Goal: Task Accomplishment & Management: Use online tool/utility

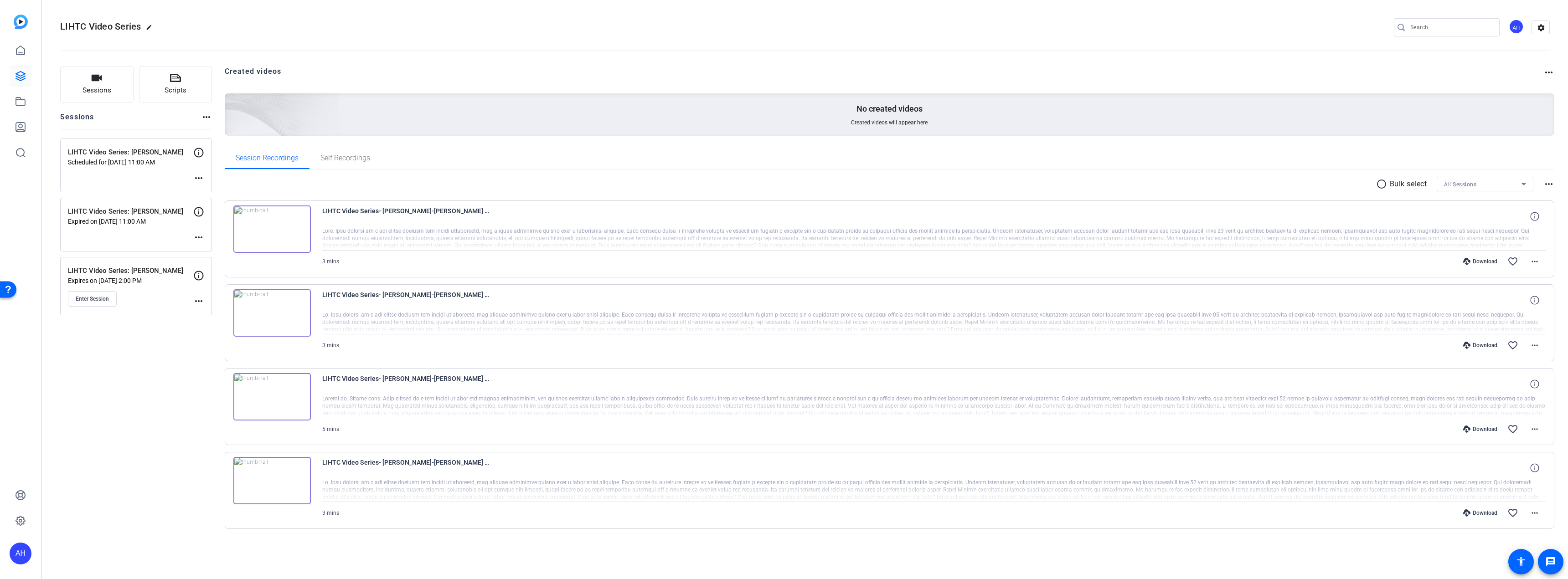
click at [198, 299] on mat-icon "more_horiz" at bounding box center [199, 301] width 11 height 11
click at [212, 313] on span "Edit Session" at bounding box center [221, 314] width 41 height 11
click at [199, 302] on mat-icon "more_horiz" at bounding box center [199, 301] width 11 height 11
click at [213, 313] on span "Edit Session" at bounding box center [221, 314] width 41 height 11
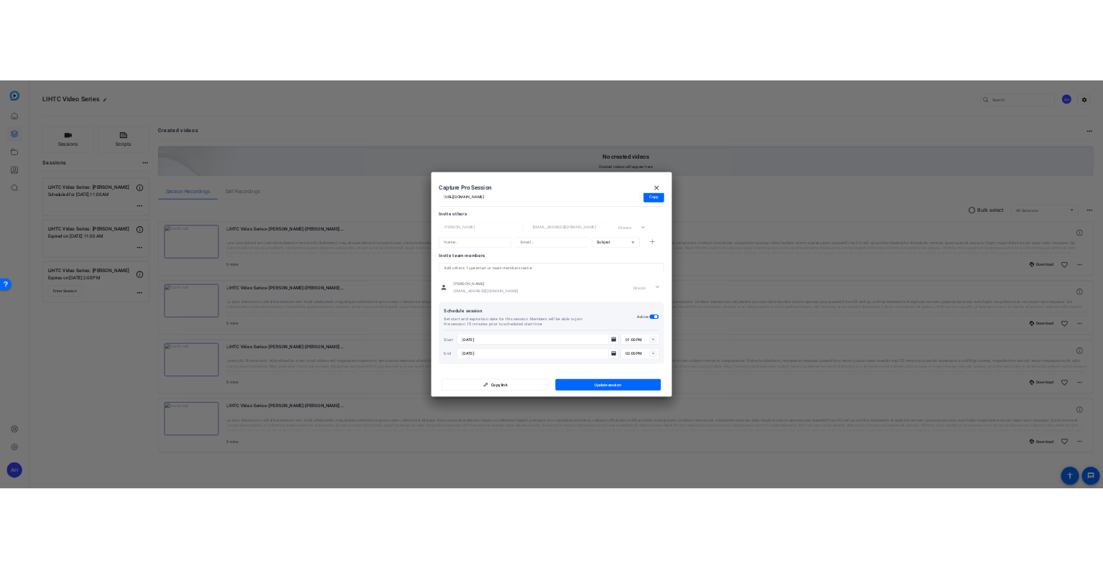
scroll to position [14, 0]
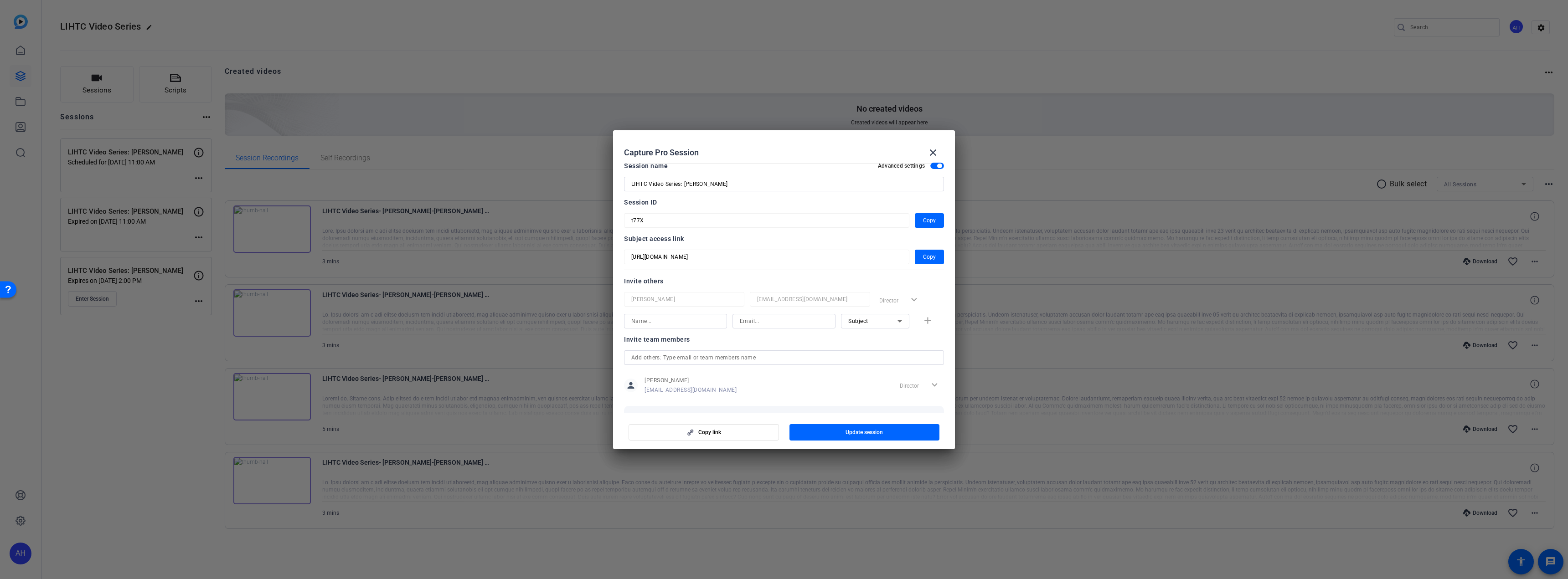
click at [667, 325] on input at bounding box center [675, 321] width 88 height 11
drag, startPoint x: 746, startPoint y: 322, endPoint x: 716, endPoint y: 321, distance: 30.0
click at [693, 322] on input at bounding box center [784, 321] width 88 height 11
paste input "ethan.tabakin@bakertilly.com"
type input "ethan.tabakin@bakertilly.com"
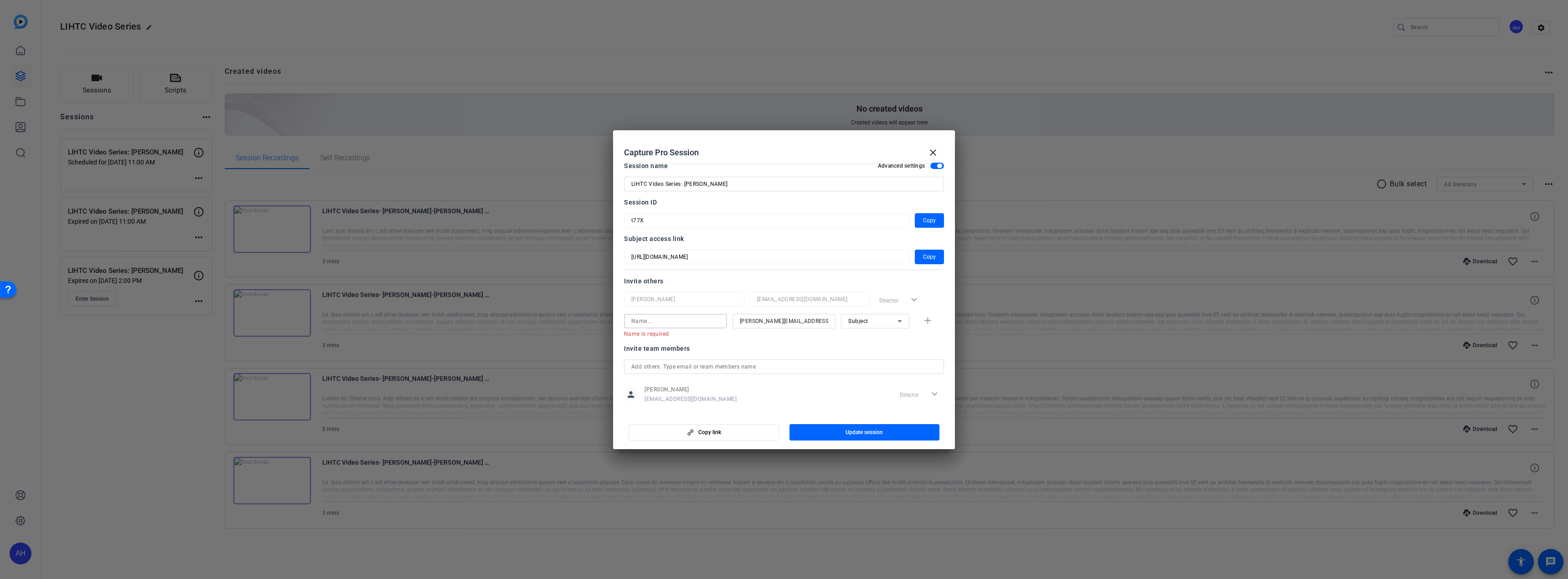
click at [693, 322] on input at bounding box center [675, 321] width 88 height 11
type input "[PERSON_NAME]"
click at [693, 315] on mat-icon "add" at bounding box center [928, 321] width 11 height 11
click at [693, 356] on span "Update session" at bounding box center [864, 432] width 37 height 7
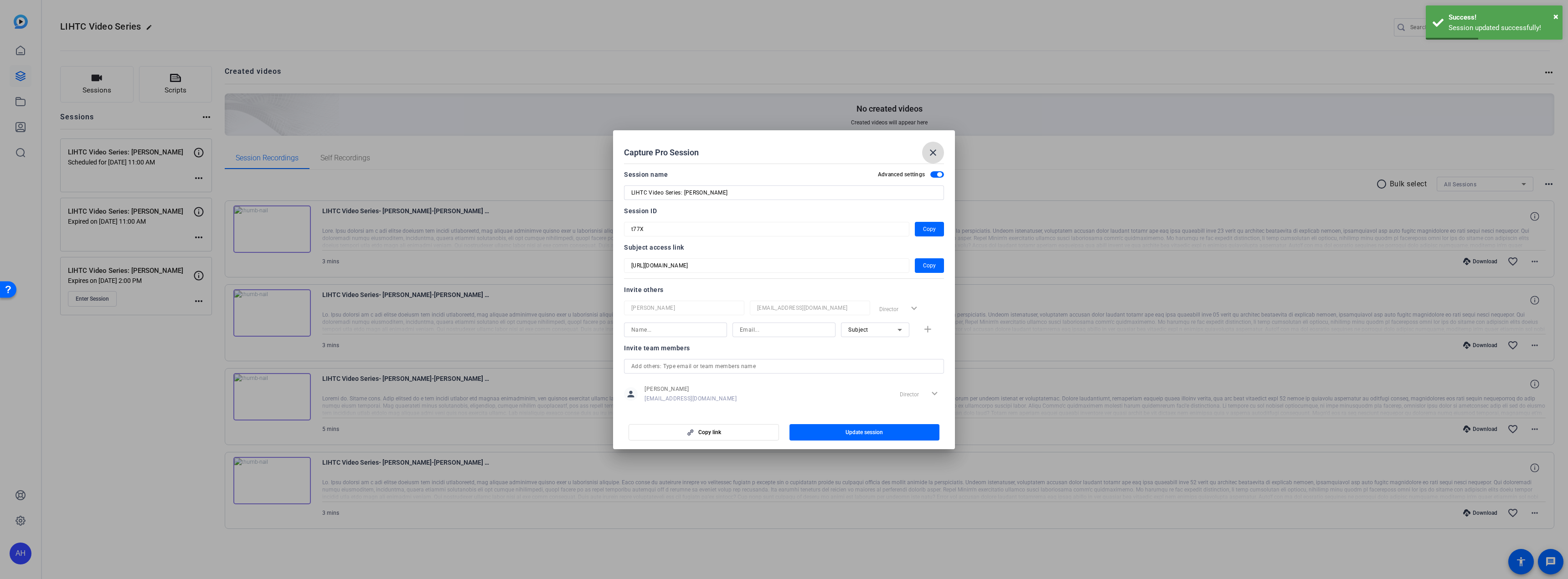
click at [693, 148] on mat-icon "close" at bounding box center [933, 152] width 11 height 11
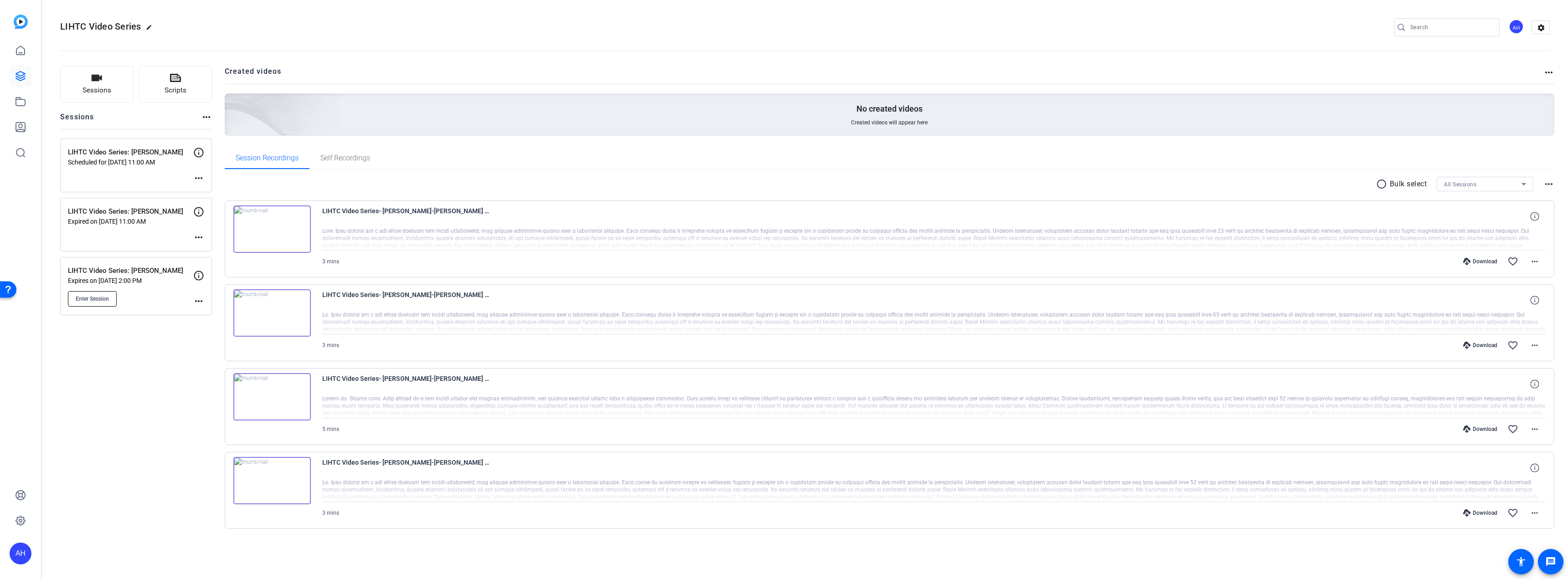
click at [98, 298] on span "Enter Session" at bounding box center [92, 298] width 33 height 7
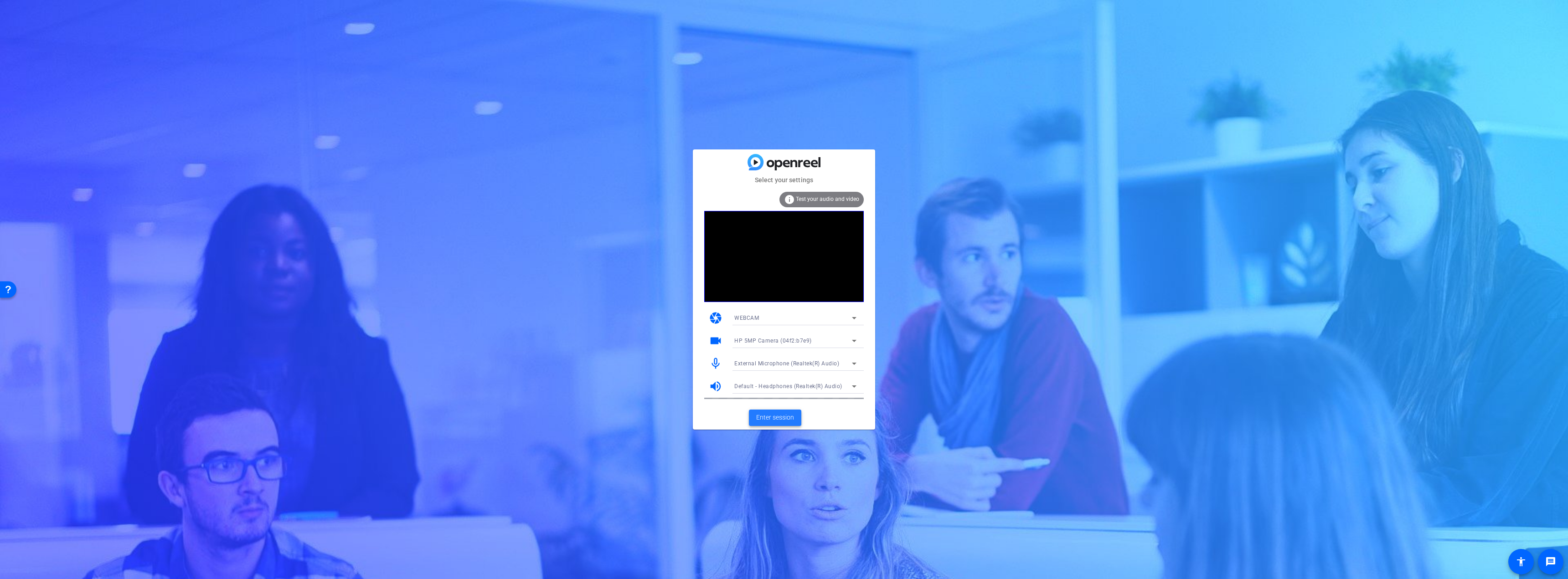
click at [791, 419] on span "Enter session" at bounding box center [775, 417] width 38 height 10
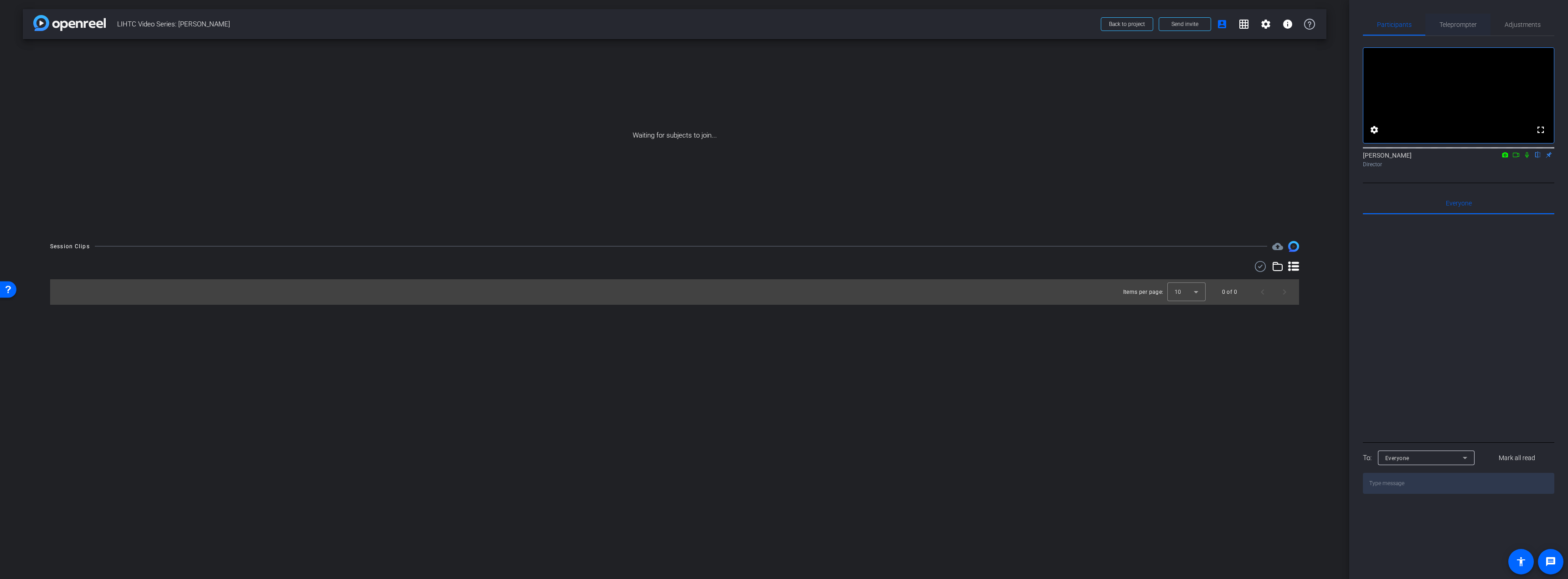
click at [1446, 18] on span "Teleprompter" at bounding box center [1458, 25] width 37 height 22
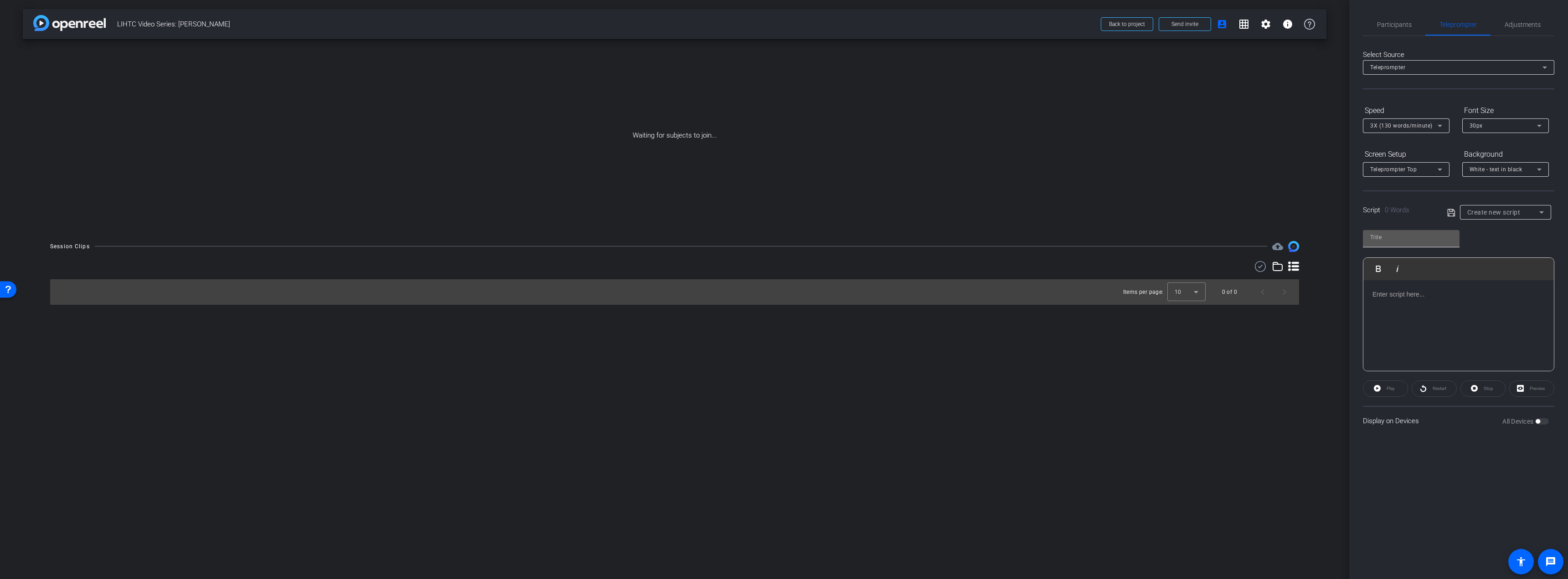
click at [1411, 239] on input "text" at bounding box center [1411, 237] width 82 height 11
click at [1385, 293] on p at bounding box center [1458, 294] width 172 height 10
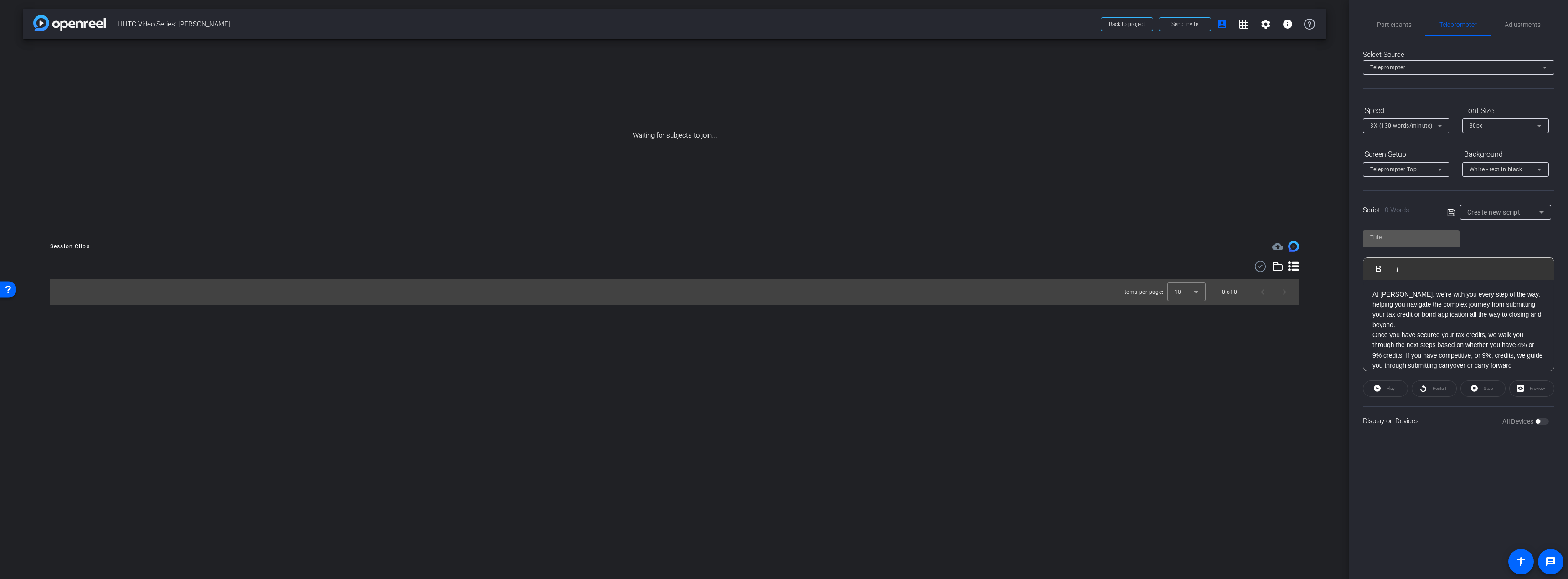
scroll to position [418, 0]
click at [1407, 237] on input "text" at bounding box center [1411, 237] width 82 height 11
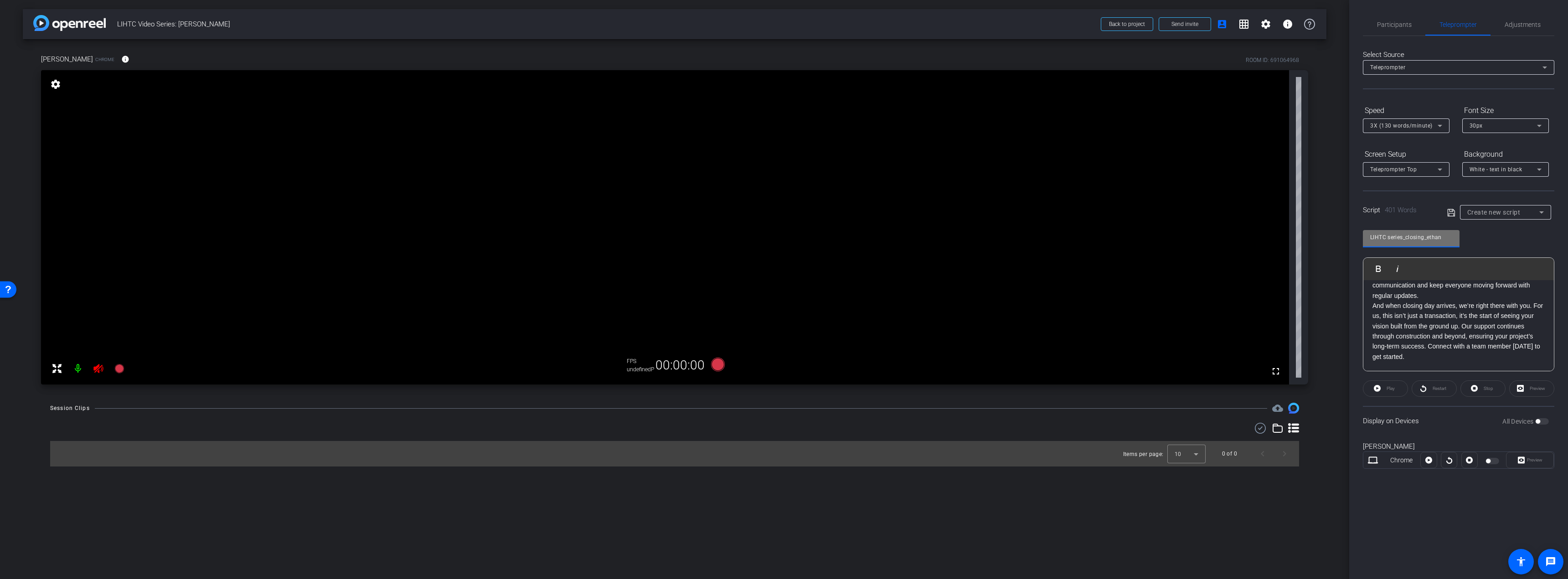
type input "LIHTC series_closing_ethan"
click at [1485, 295] on p "Once all funding is secured, [PERSON_NAME] coordinates the final push to closin…" at bounding box center [1458, 270] width 172 height 61
click at [1529, 27] on span "Adjustments" at bounding box center [1522, 25] width 36 height 6
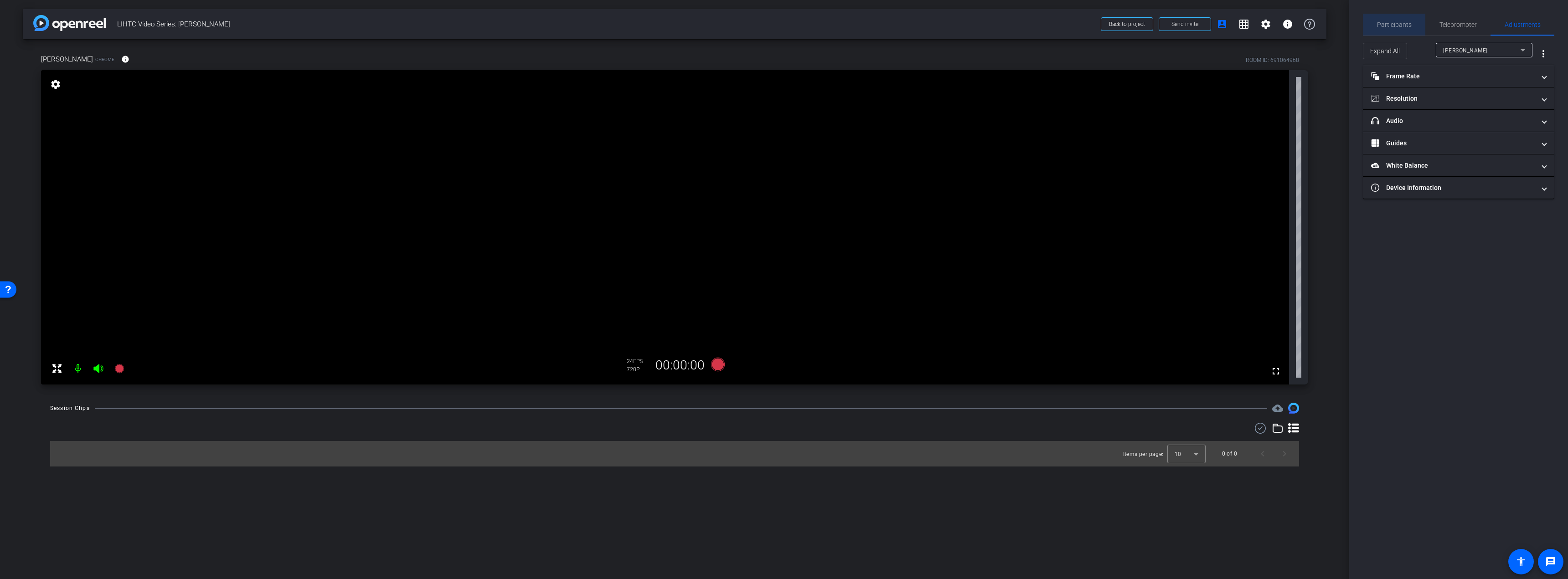
click at [1409, 22] on span "Participants" at bounding box center [1394, 25] width 35 height 6
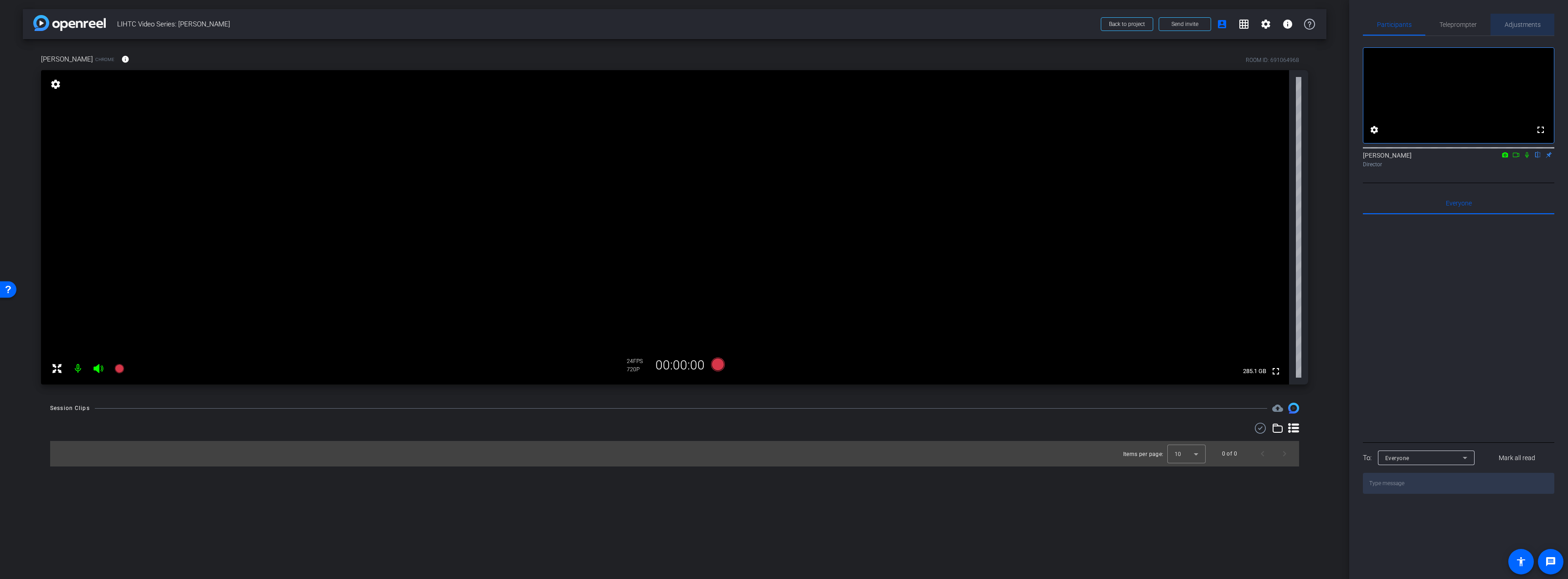
click at [1521, 25] on span "Adjustments" at bounding box center [1522, 25] width 36 height 6
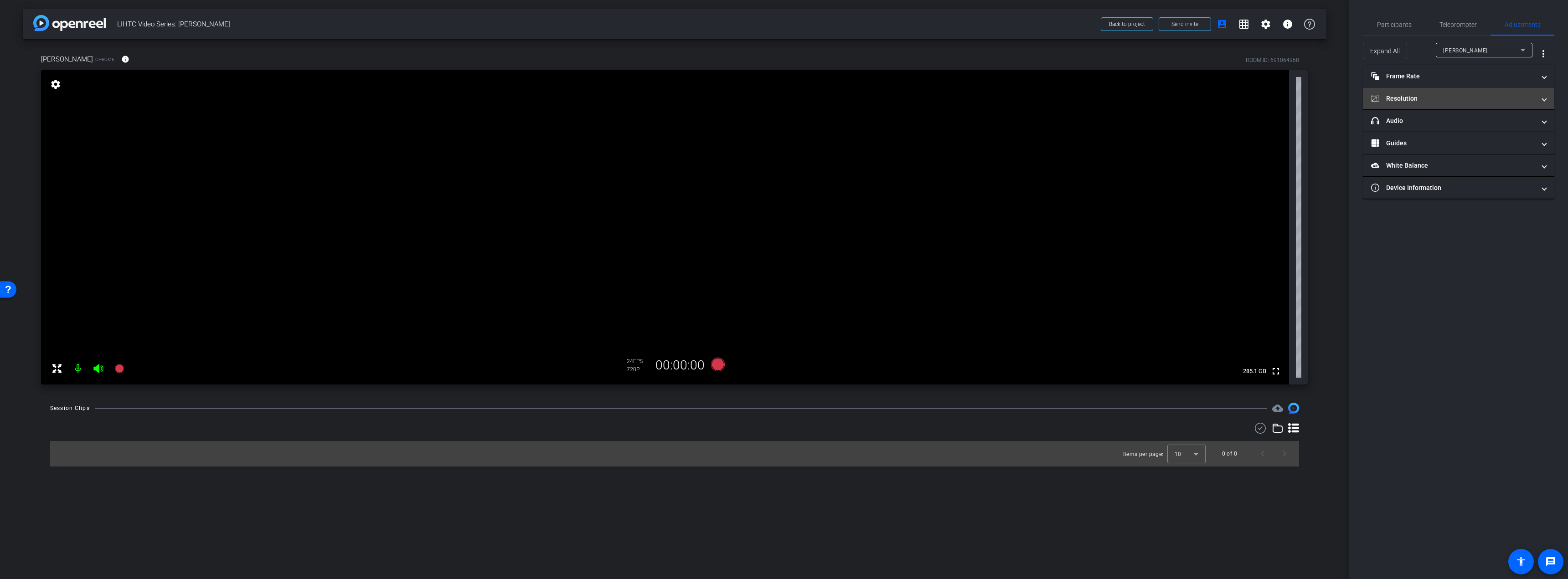
click at [1416, 98] on mat-panel-title "Resolution" at bounding box center [1453, 98] width 164 height 10
click at [1459, 131] on div "1080" at bounding box center [1466, 133] width 34 height 15
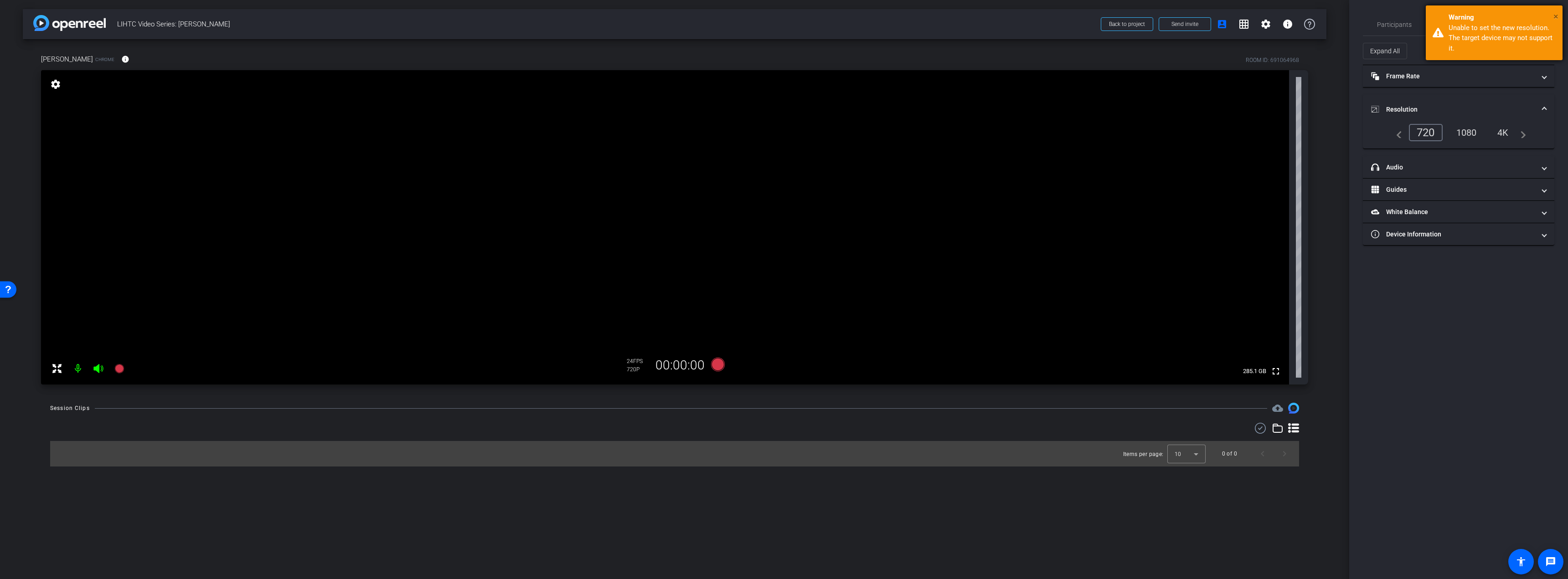
click at [1553, 15] on span "×" at bounding box center [1556, 16] width 5 height 11
click at [1395, 27] on span "Participants" at bounding box center [1394, 25] width 35 height 6
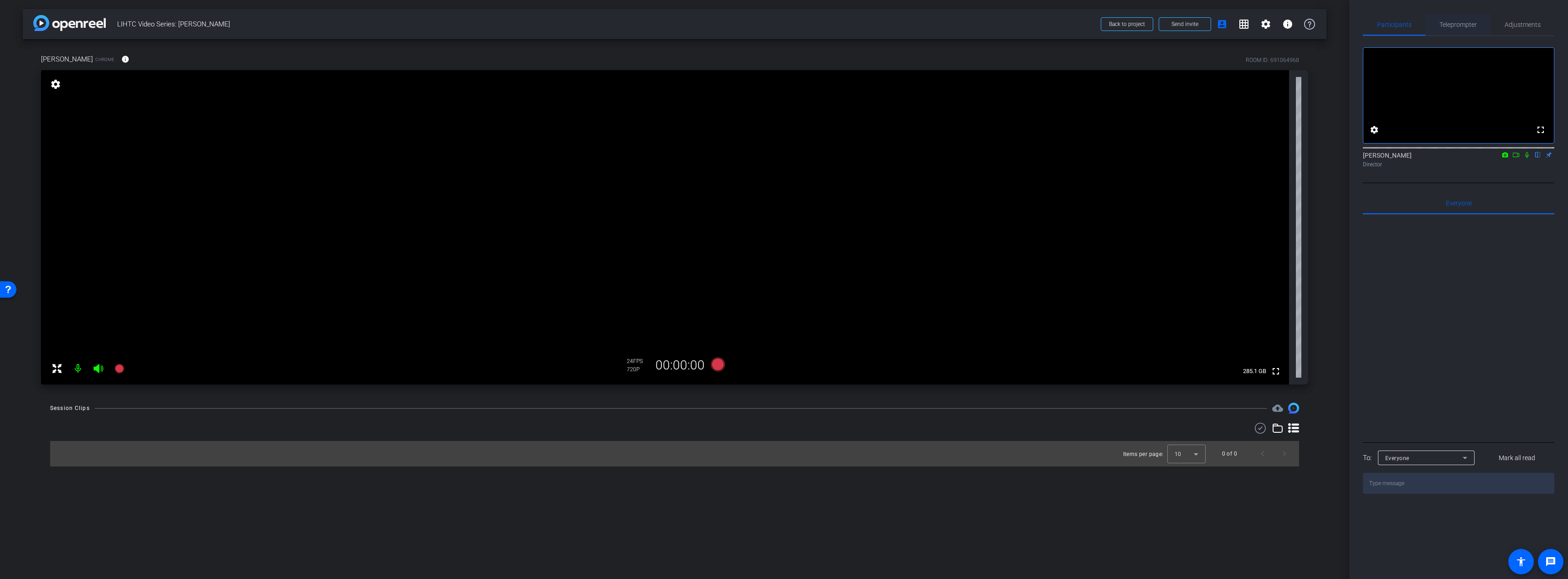
click at [1439, 24] on span "Teleprompter" at bounding box center [1458, 25] width 37 height 6
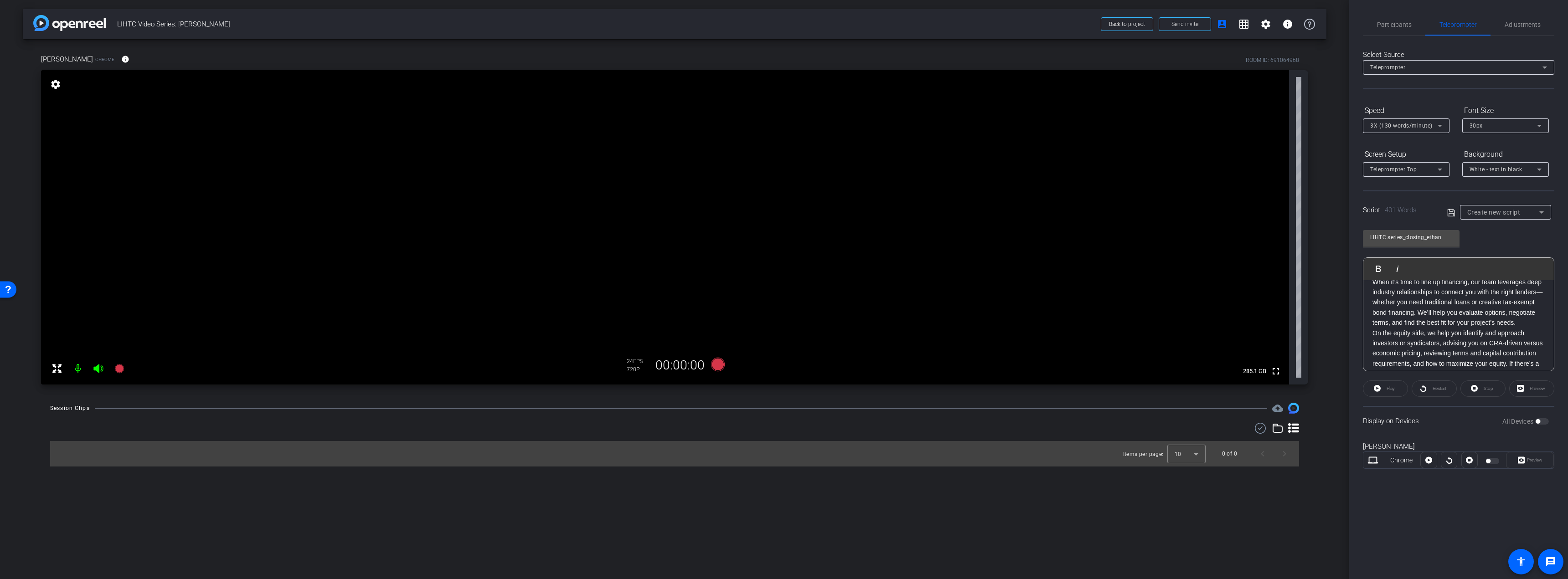
scroll to position [0, 0]
click at [1415, 328] on p "At [PERSON_NAME], we’re with you every step of the way, helping you navigate th…" at bounding box center [1458, 309] width 172 height 41
click at [1527, 334] on p "Once you have secured your tax credits, we walk you through the next steps base…" at bounding box center [1458, 294] width 172 height 92
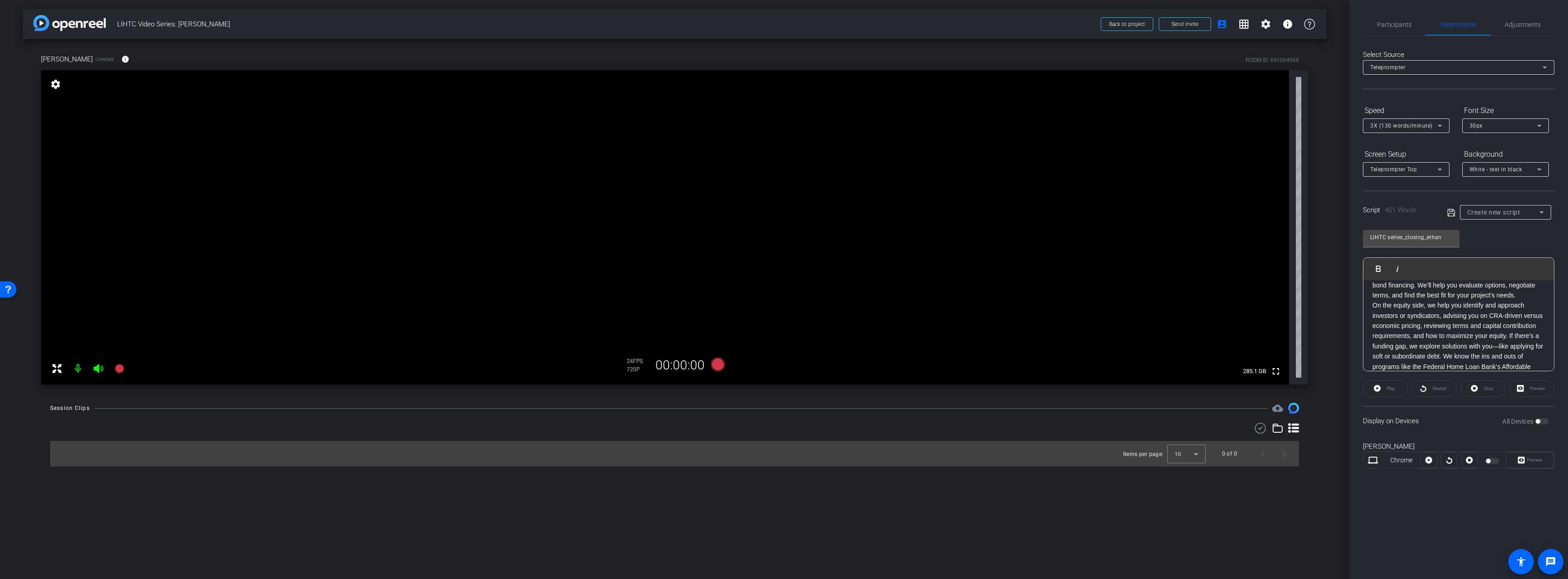
click at [1435, 300] on p "When it’s time to line up financing, our team leverages deep industry relations…" at bounding box center [1458, 275] width 172 height 51
click at [1454, 321] on p "On the equity side, we help you identify and approach investors or syndicators,…" at bounding box center [1458, 265] width 172 height 112
click at [1441, 317] on p "Once all funding is secured, [PERSON_NAME] coordinates the final push to closin…" at bounding box center [1458, 287] width 172 height 61
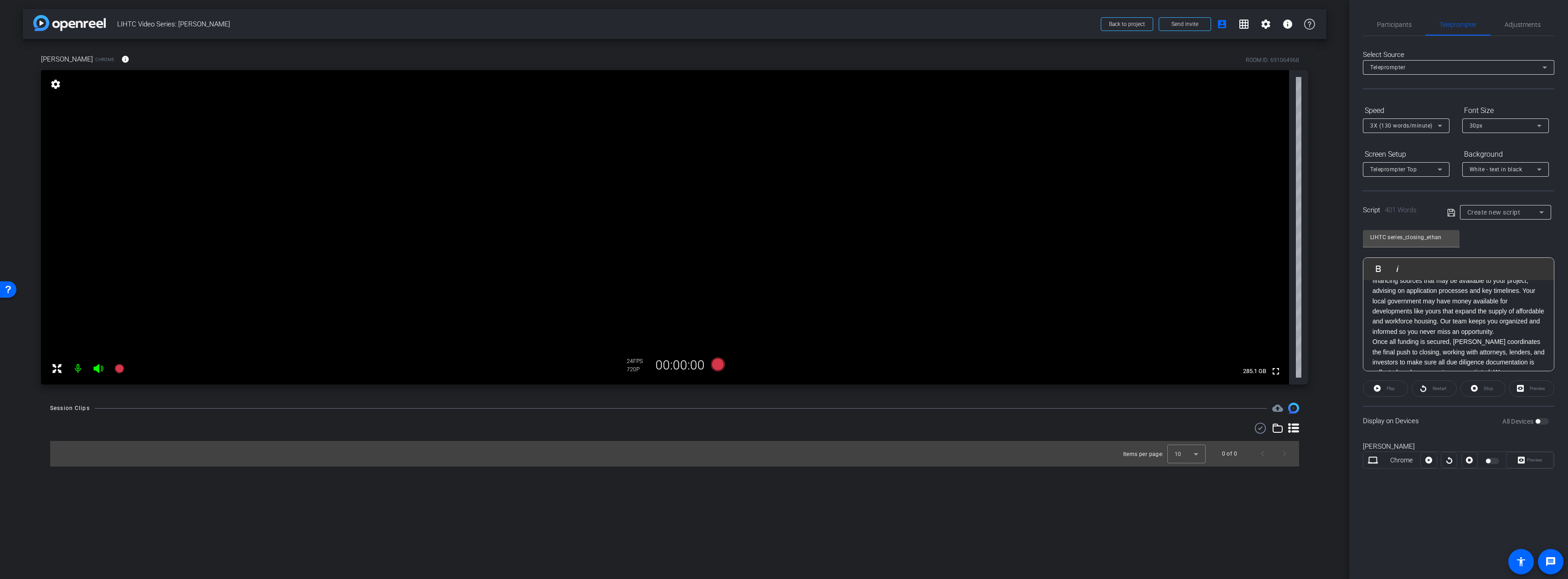
scroll to position [406, 0]
click at [1539, 291] on p "We also help you tap into local, state, and federal gap financing sources that …" at bounding box center [1458, 255] width 172 height 72
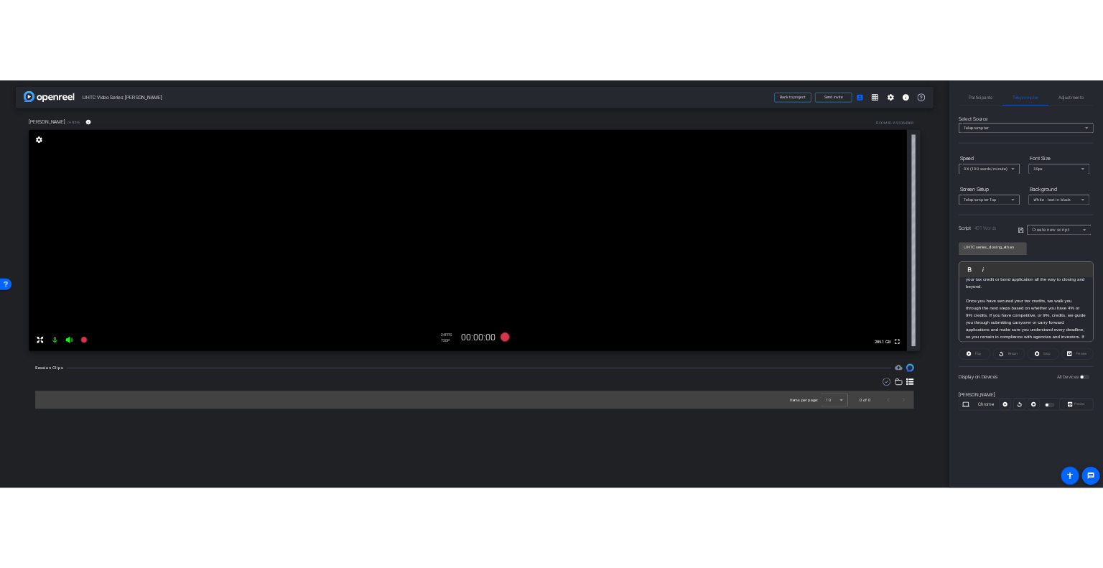
scroll to position [0, 0]
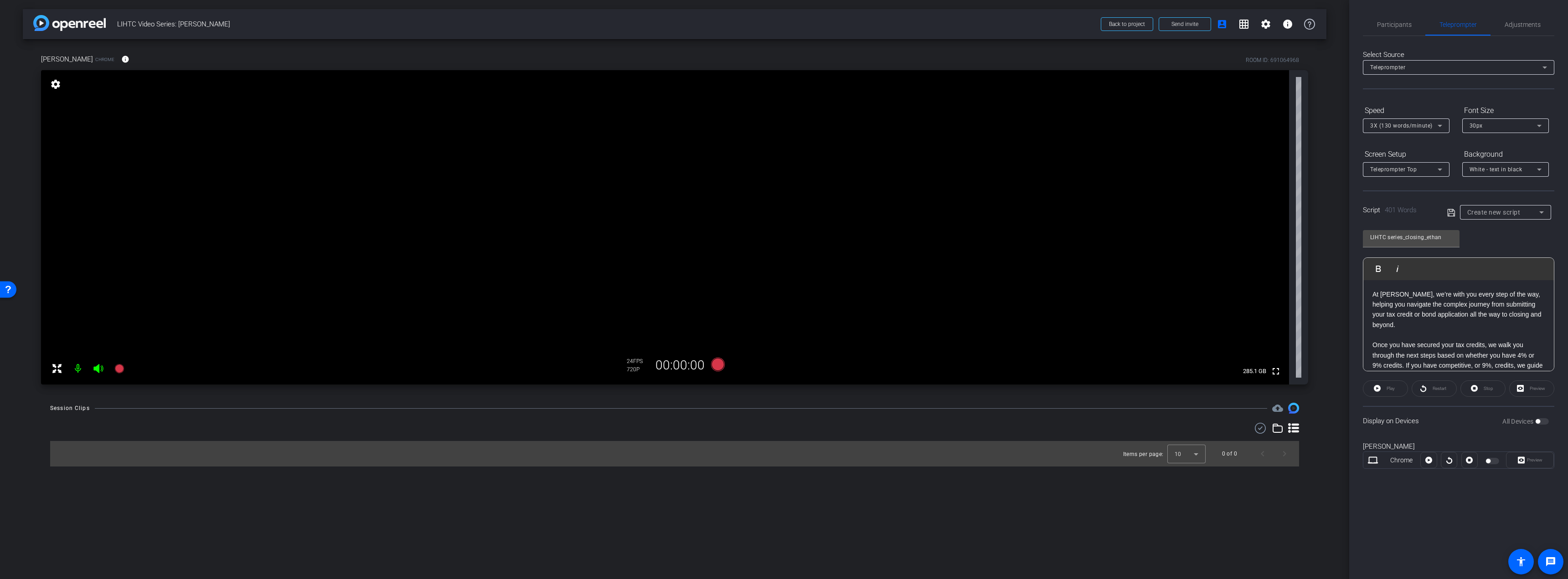
click at [1452, 214] on icon at bounding box center [1451, 212] width 8 height 11
click at [1546, 419] on span "button" at bounding box center [1542, 421] width 14 height 6
click at [1539, 460] on span "Preview" at bounding box center [1534, 460] width 15 height 5
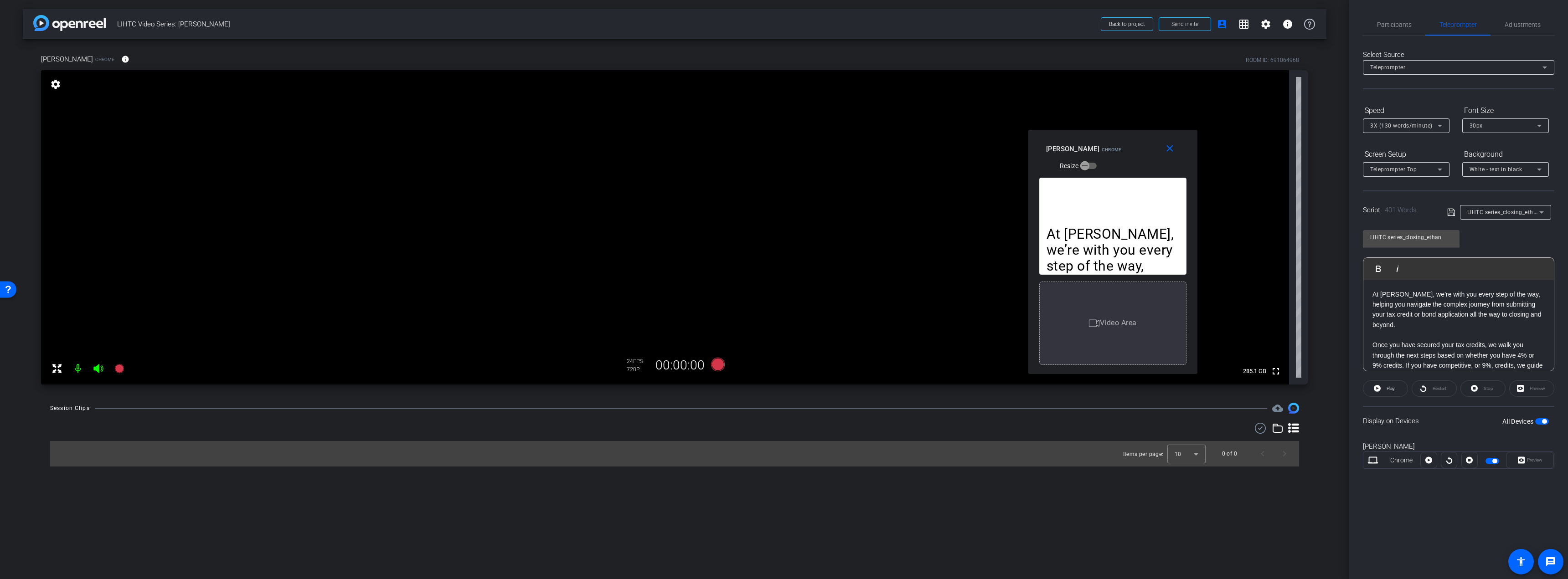
drag, startPoint x: 794, startPoint y: 181, endPoint x: 1123, endPoint y: 143, distance: 331.2
click at [1123, 143] on div "[PERSON_NAME] Chrome Resize" at bounding box center [1116, 157] width 140 height 32
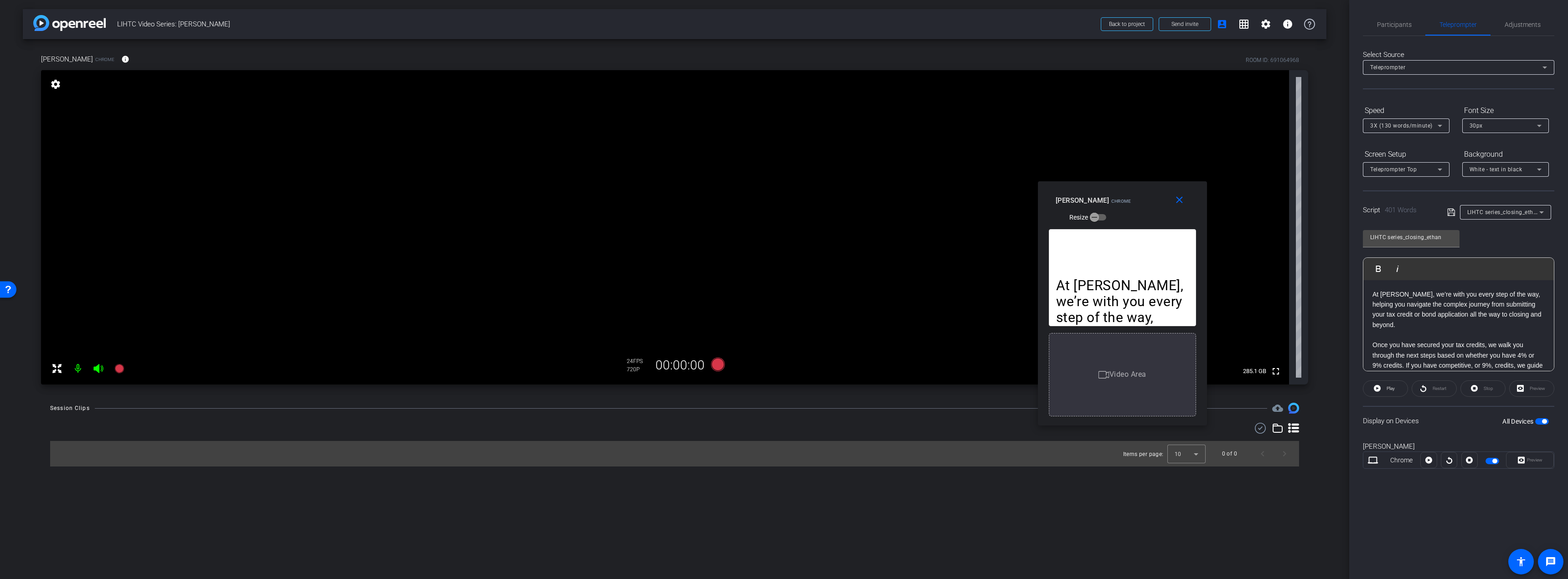
drag, startPoint x: 1138, startPoint y: 143, endPoint x: 1148, endPoint y: 194, distance: 52.0
click at [1148, 194] on div "[PERSON_NAME] Chrome Resize" at bounding box center [1125, 208] width 140 height 32
click at [1426, 460] on icon at bounding box center [1428, 460] width 7 height 7
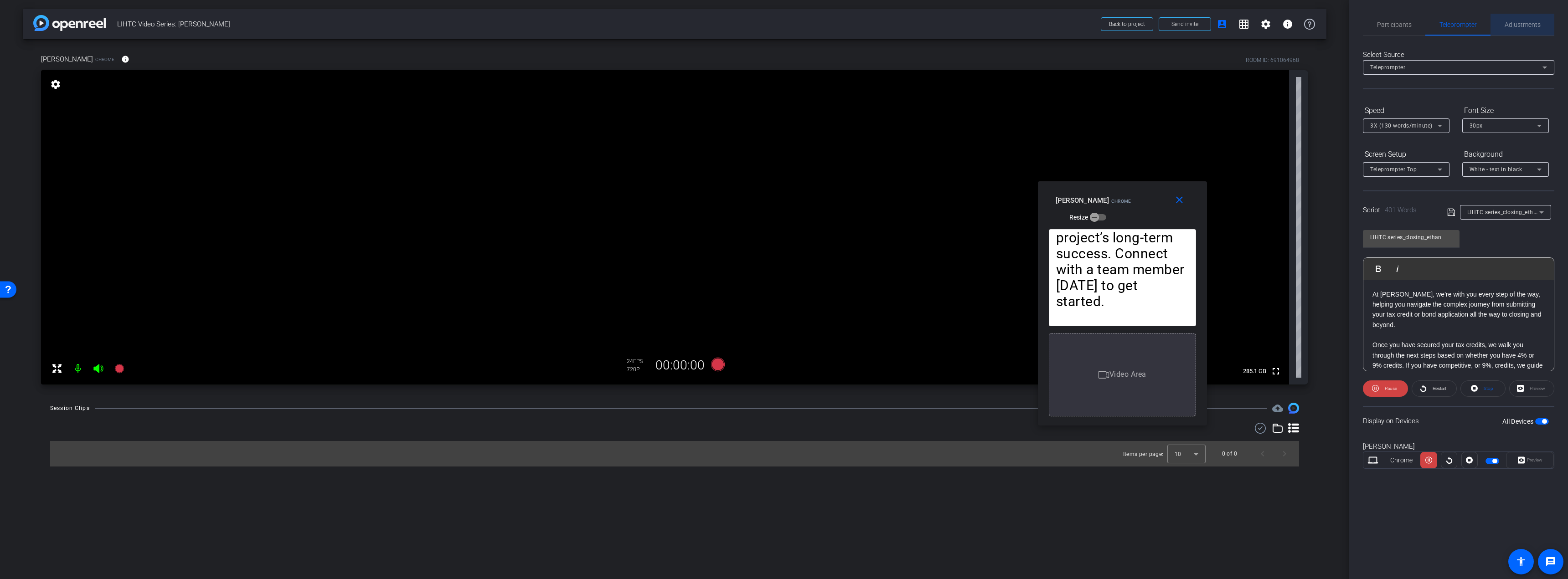
click at [1518, 22] on span "Adjustments" at bounding box center [1522, 25] width 36 height 6
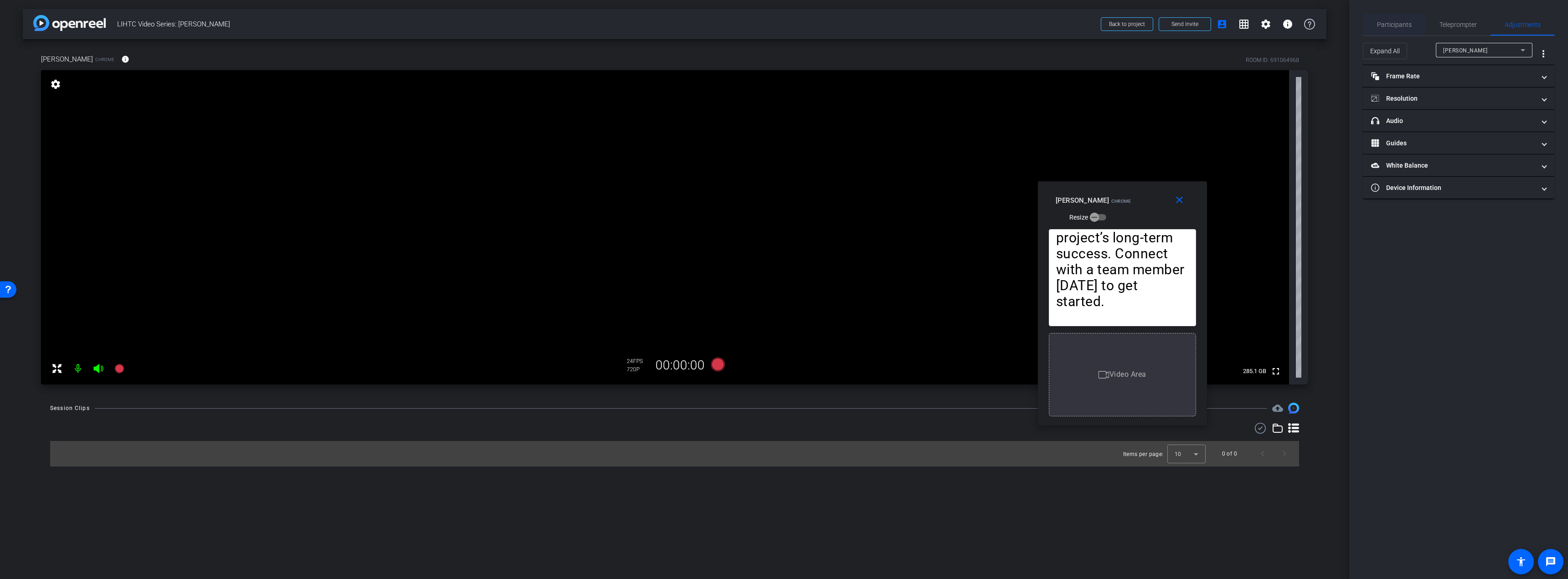
click at [1404, 25] on span "Participants" at bounding box center [1394, 25] width 35 height 6
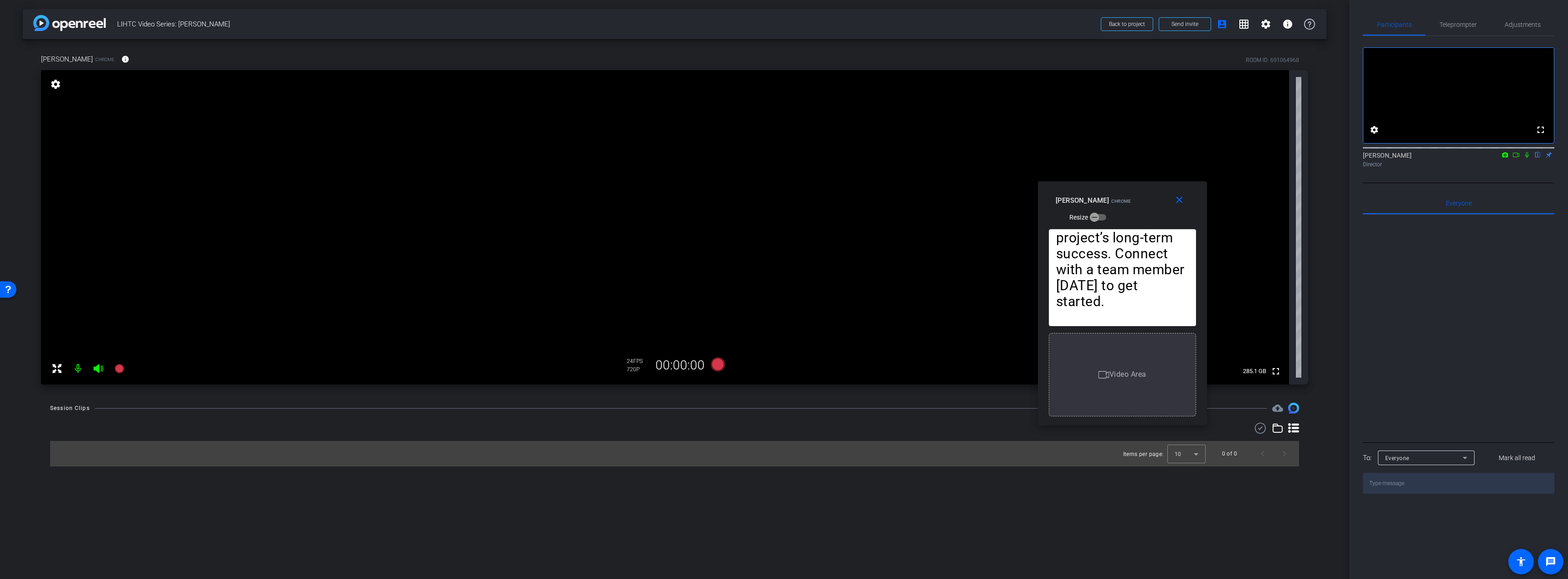
click at [1517, 158] on icon at bounding box center [1515, 155] width 7 height 6
click at [1512, 25] on span "Adjustments" at bounding box center [1522, 25] width 36 height 6
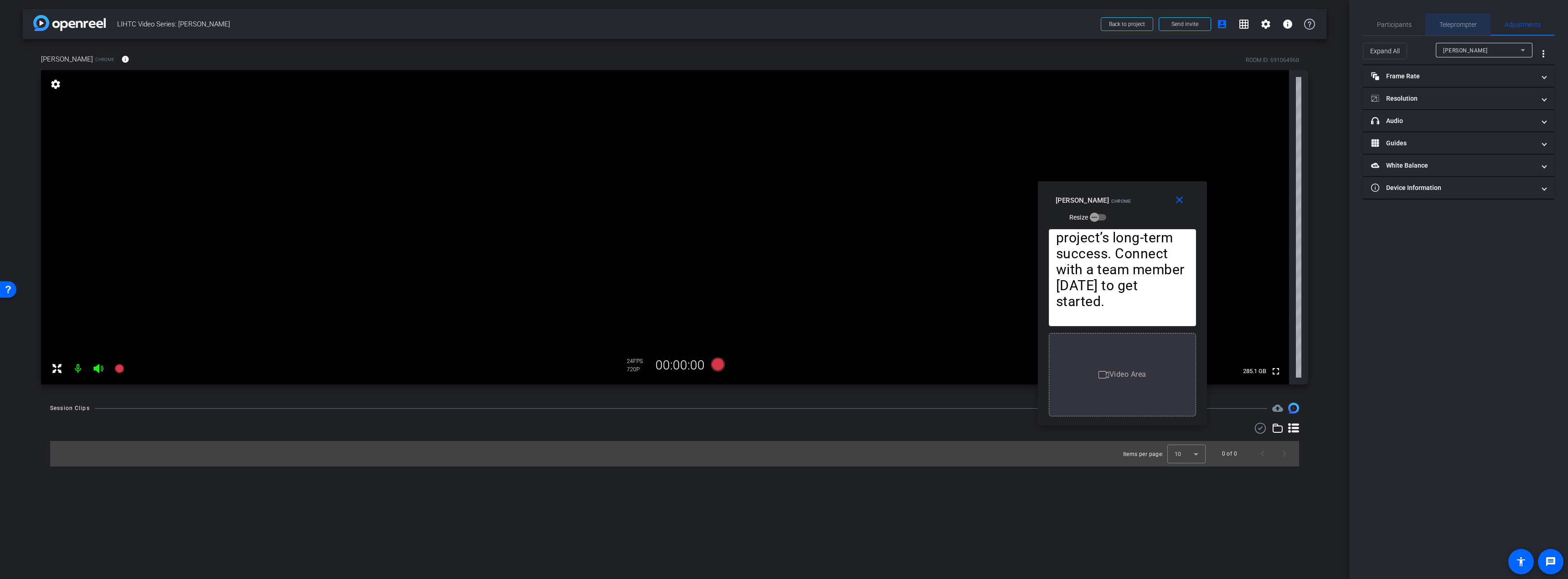
click at [1456, 26] on span "Teleprompter" at bounding box center [1458, 25] width 37 height 6
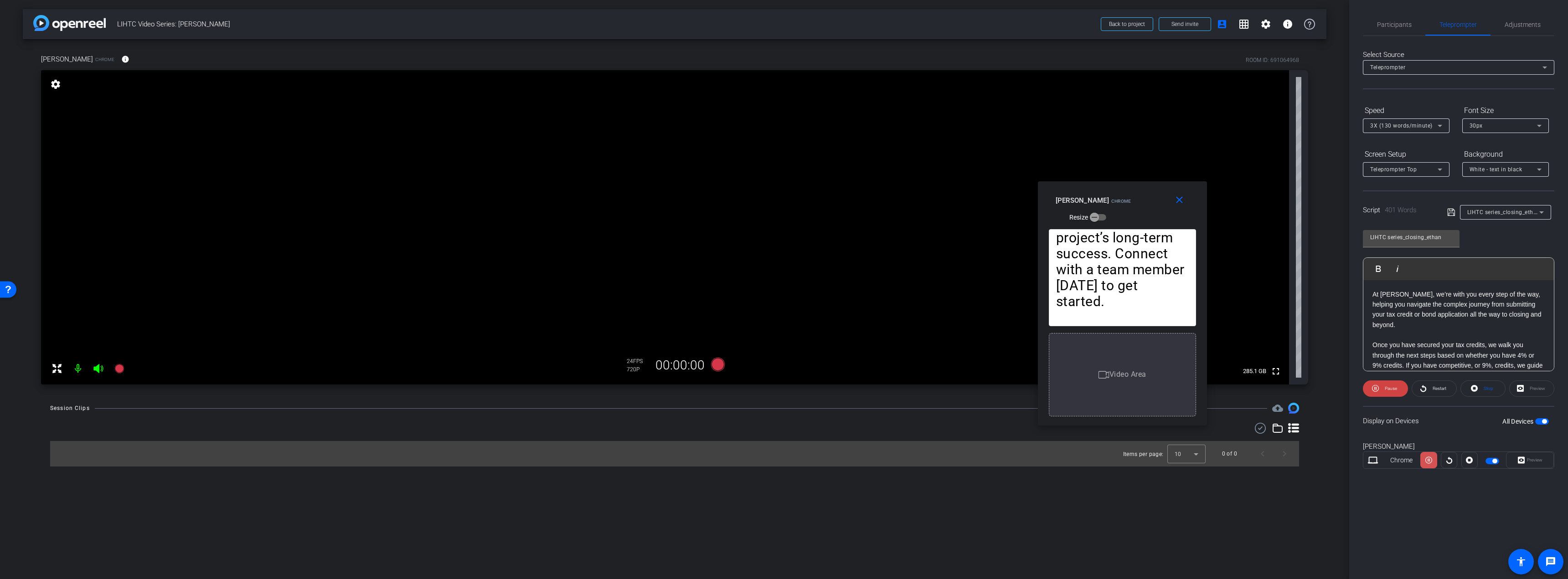
click at [1427, 460] on icon at bounding box center [1428, 460] width 7 height 14
click at [1525, 22] on span "Adjustments" at bounding box center [1522, 25] width 36 height 6
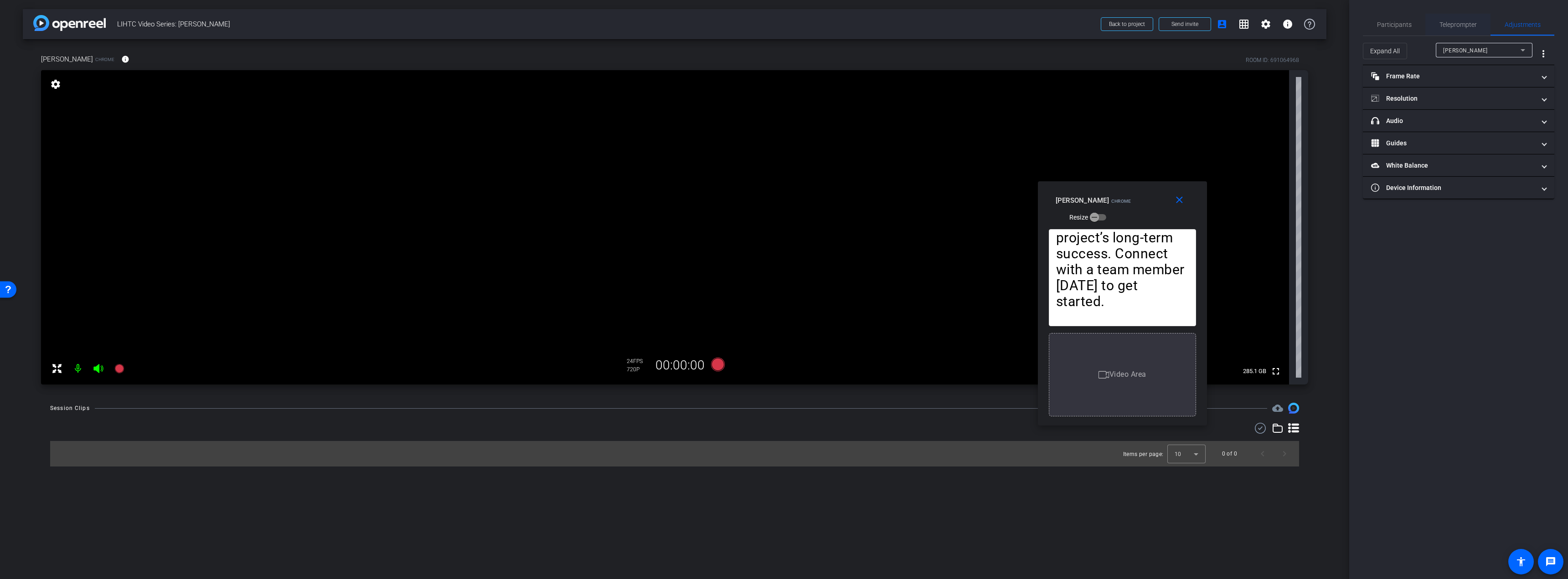
click at [1457, 22] on span "Teleprompter" at bounding box center [1458, 25] width 37 height 6
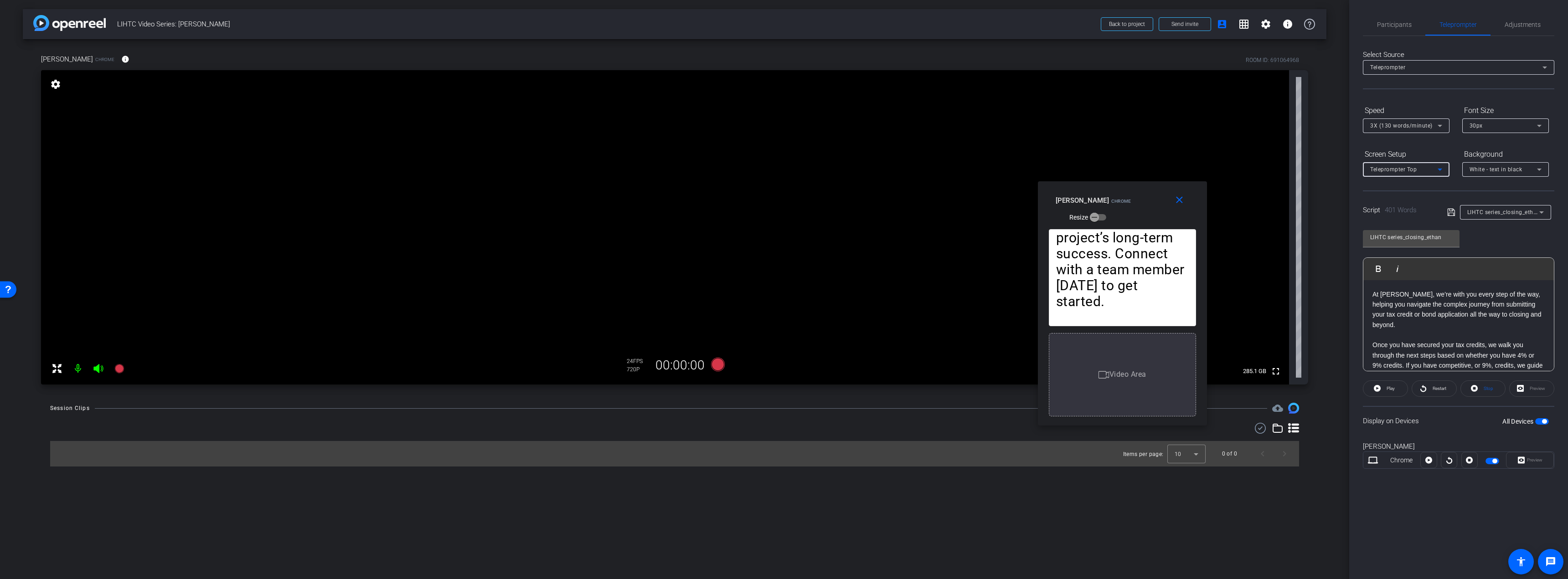
click at [1424, 171] on div "Teleprompter Top" at bounding box center [1404, 169] width 67 height 11
click at [1434, 148] on div at bounding box center [784, 289] width 1568 height 579
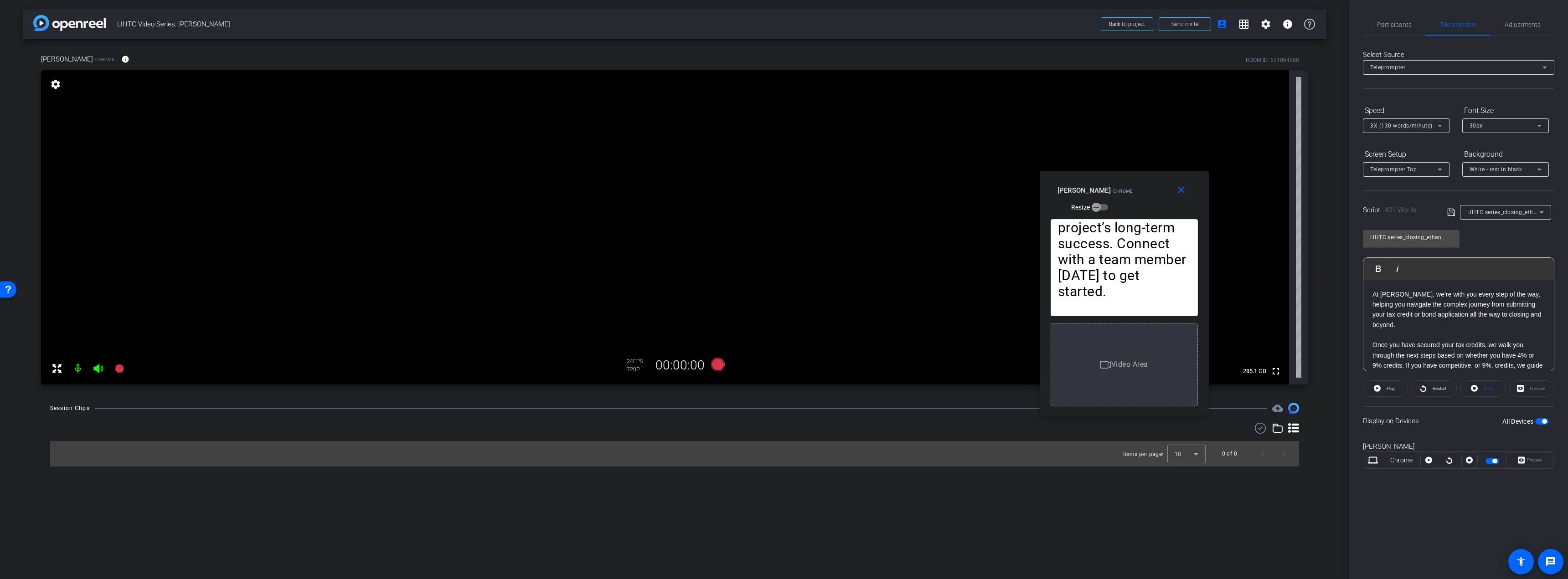
drag, startPoint x: 1155, startPoint y: 258, endPoint x: 1157, endPoint y: 248, distance: 10.2
click at [1532, 20] on span "Adjustments" at bounding box center [1522, 25] width 36 height 22
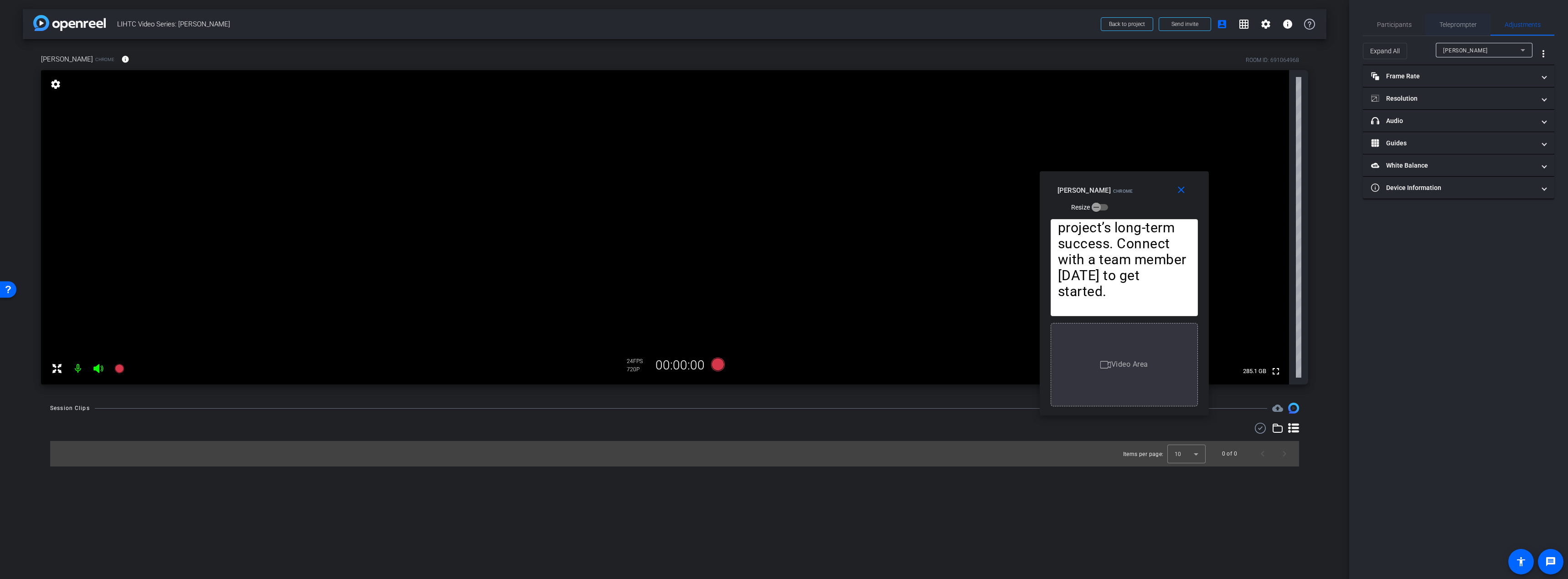
click at [1448, 23] on span "Teleprompter" at bounding box center [1458, 25] width 37 height 6
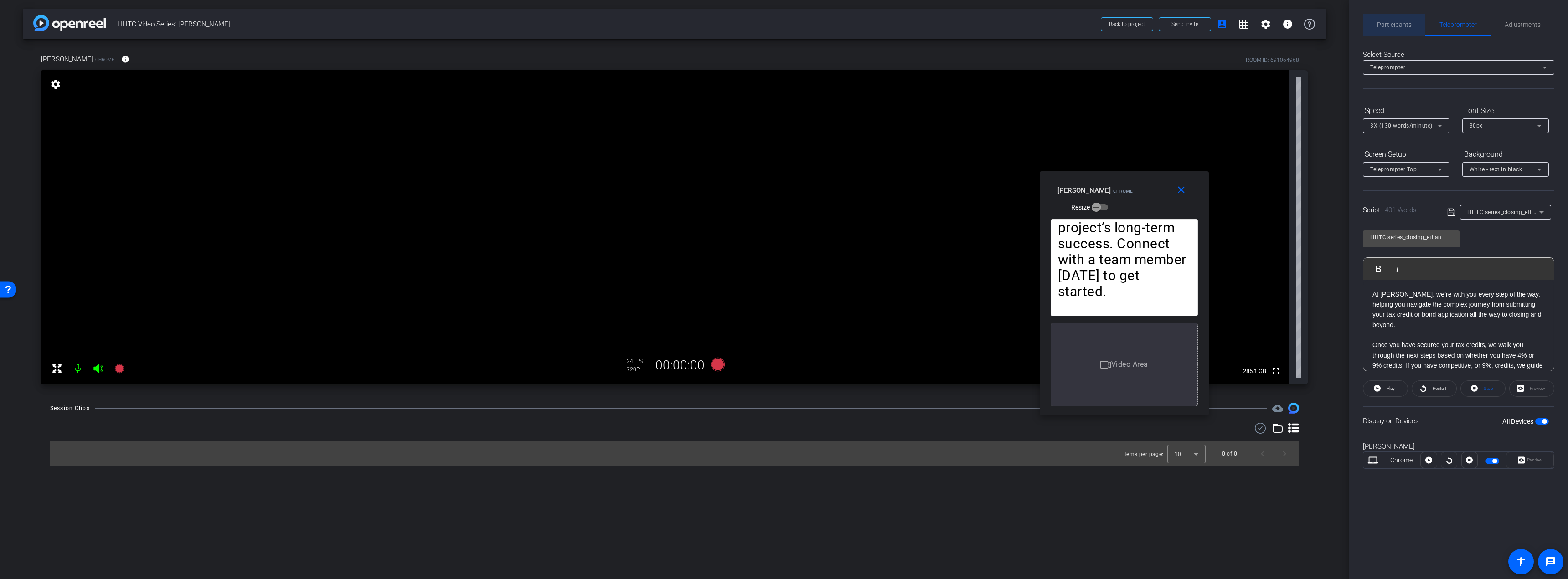
click at [1381, 22] on span "Participants" at bounding box center [1394, 25] width 35 height 6
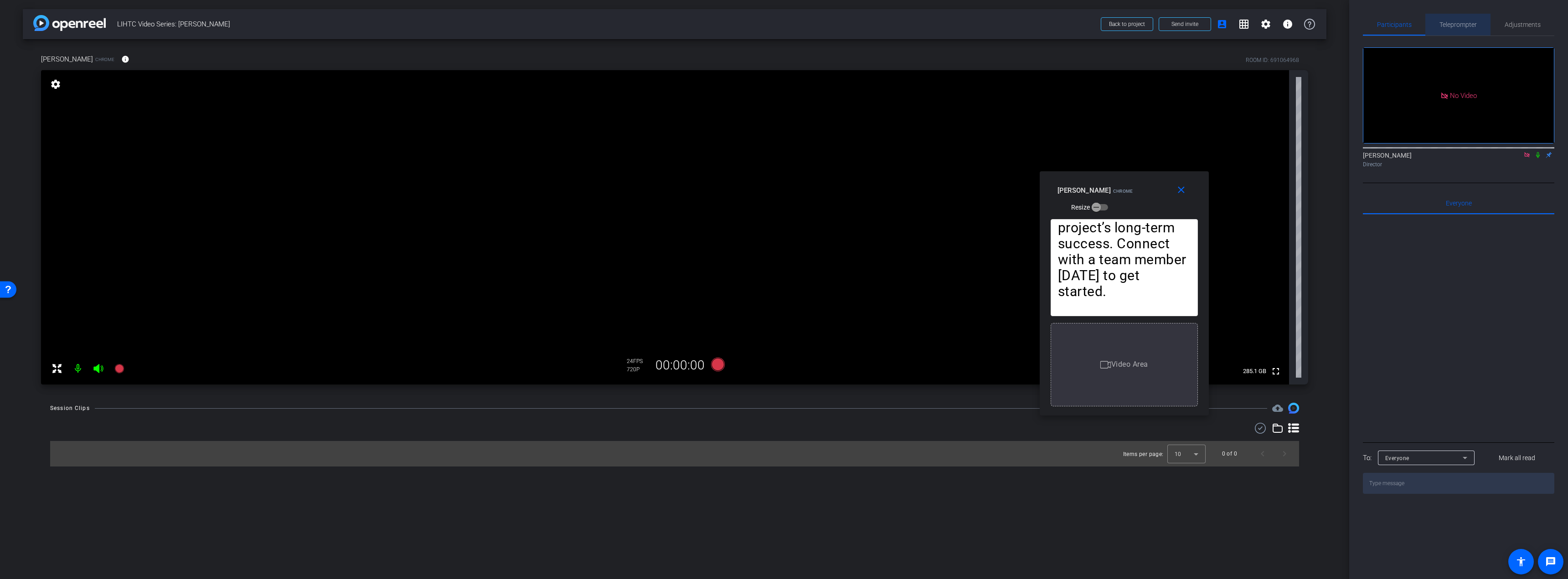
click at [1450, 25] on span "Teleprompter" at bounding box center [1458, 25] width 37 height 6
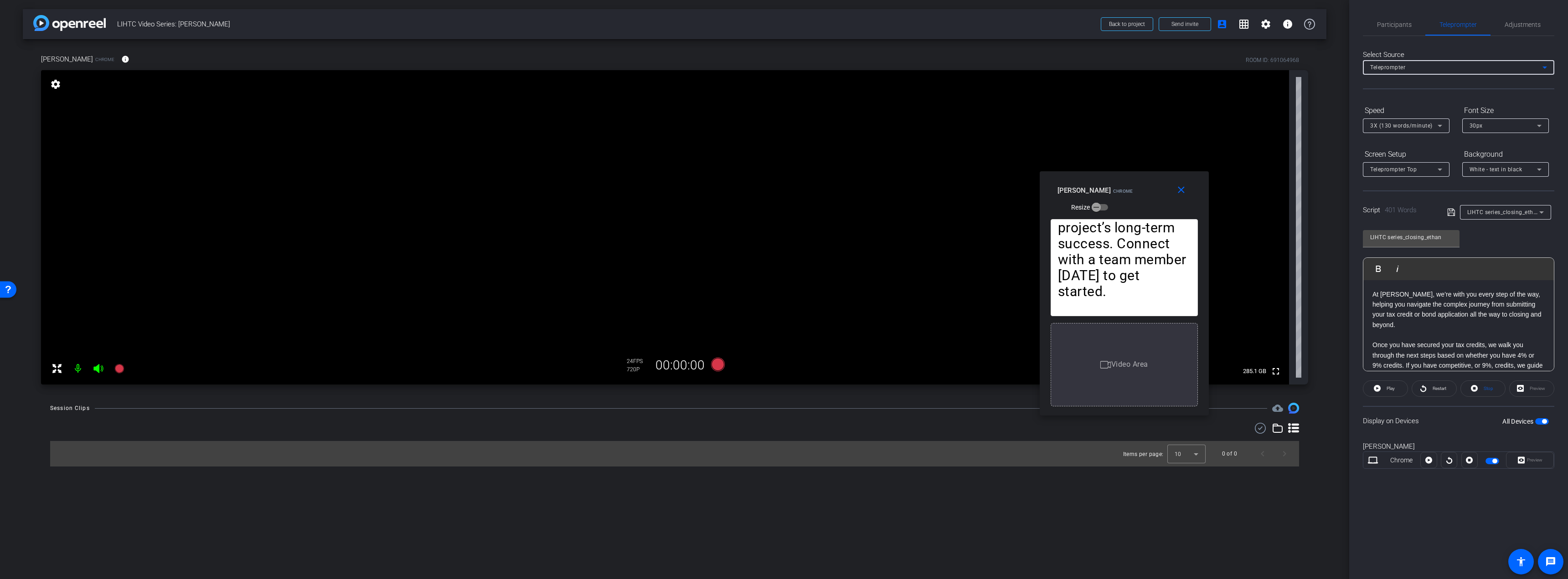
click at [1418, 66] on div "Teleprompter" at bounding box center [1456, 67] width 172 height 11
click at [1434, 49] on div at bounding box center [784, 289] width 1568 height 579
click at [1180, 191] on mat-icon "close" at bounding box center [1181, 190] width 11 height 11
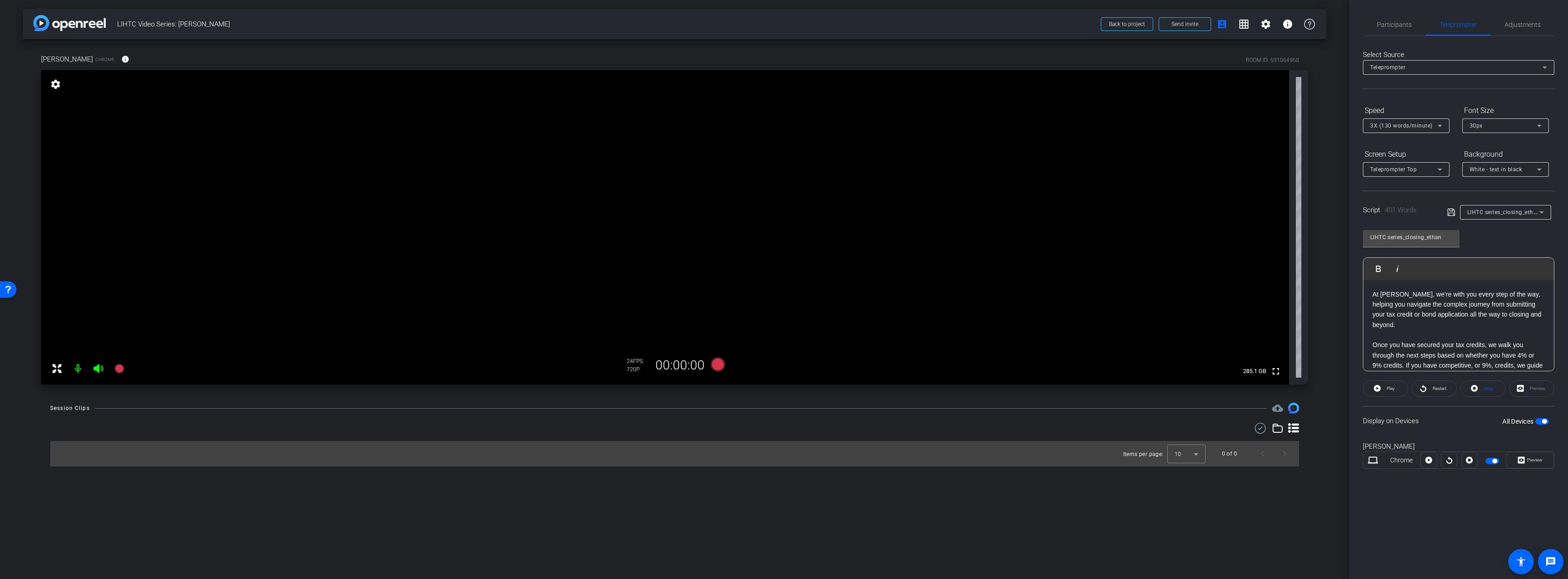
click at [1544, 421] on span "button" at bounding box center [1544, 421] width 4 height 4
click at [1542, 420] on span "button" at bounding box center [1542, 421] width 14 height 6
click at [1541, 459] on span "Preview" at bounding box center [1534, 460] width 15 height 5
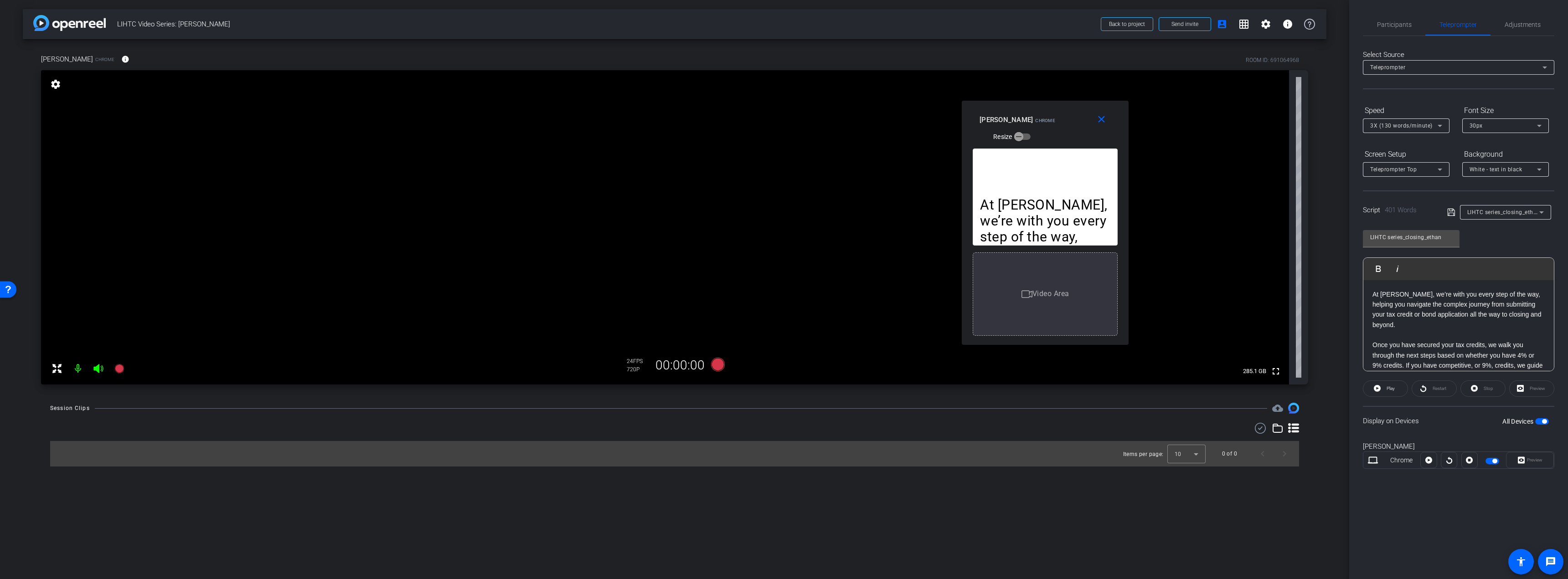
drag, startPoint x: 801, startPoint y: 185, endPoint x: 1063, endPoint y: 117, distance: 270.7
click at [1063, 117] on div "[PERSON_NAME] Chrome Resize" at bounding box center [1048, 127] width 138 height 32
click at [1428, 459] on icon at bounding box center [1428, 460] width 7 height 7
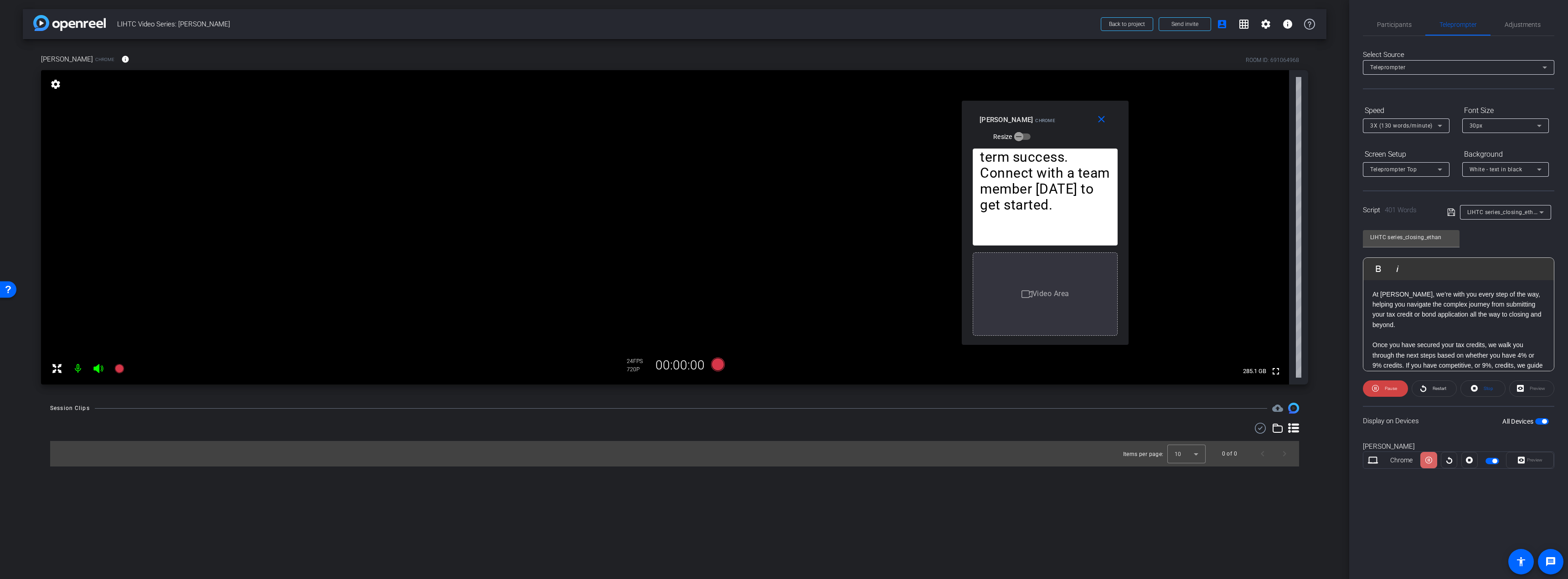
click at [1430, 460] on icon at bounding box center [1428, 460] width 7 height 14
click at [1102, 119] on mat-icon "close" at bounding box center [1102, 120] width 11 height 11
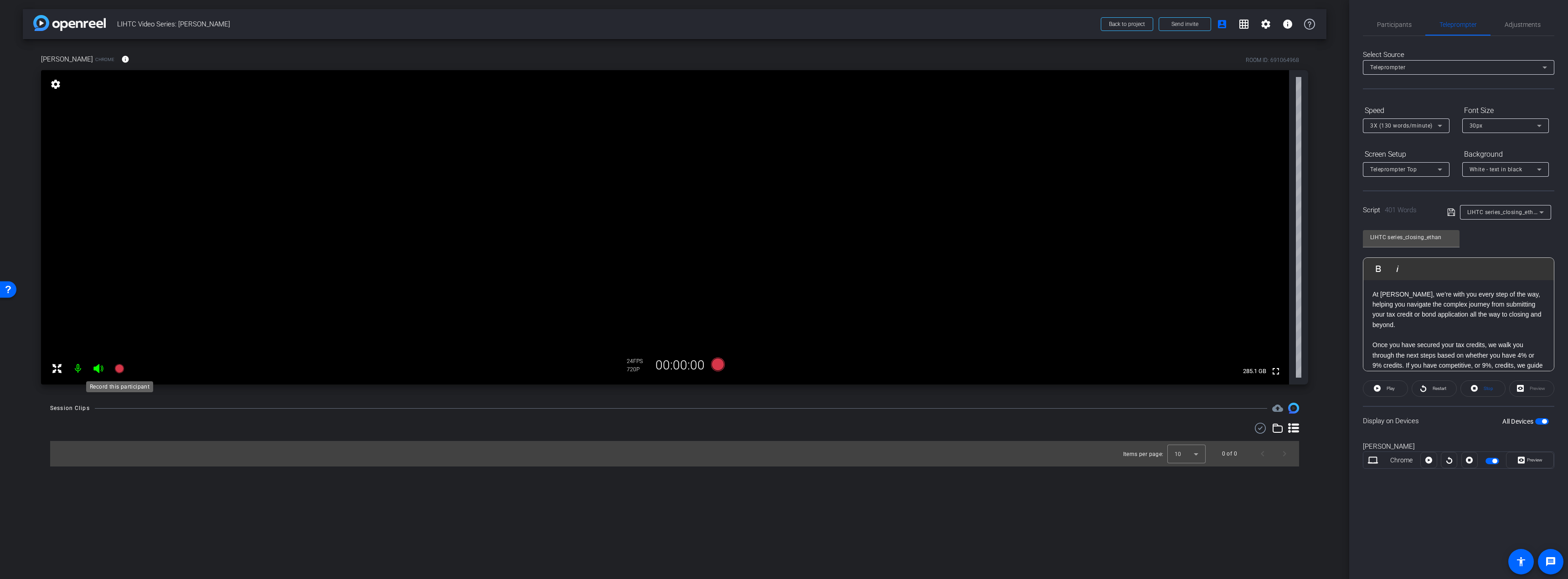
click at [115, 368] on icon at bounding box center [119, 368] width 9 height 9
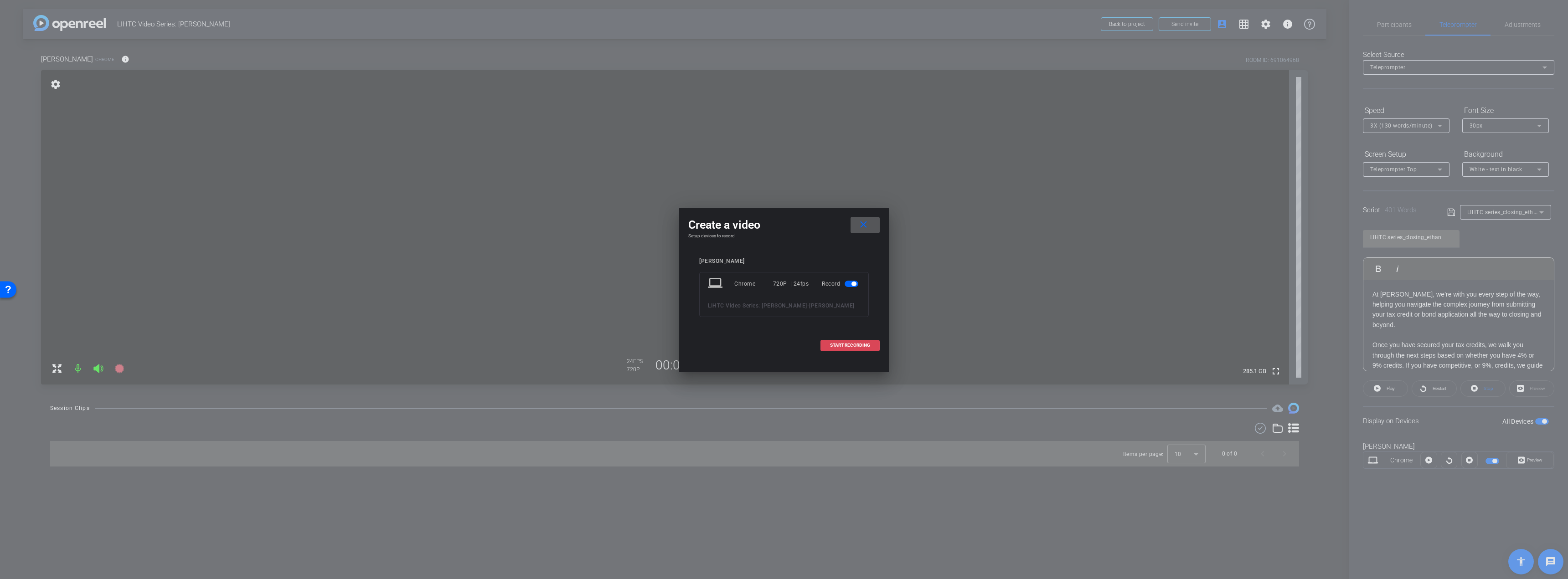
click at [857, 348] on span "START RECORDING" at bounding box center [850, 345] width 40 height 4
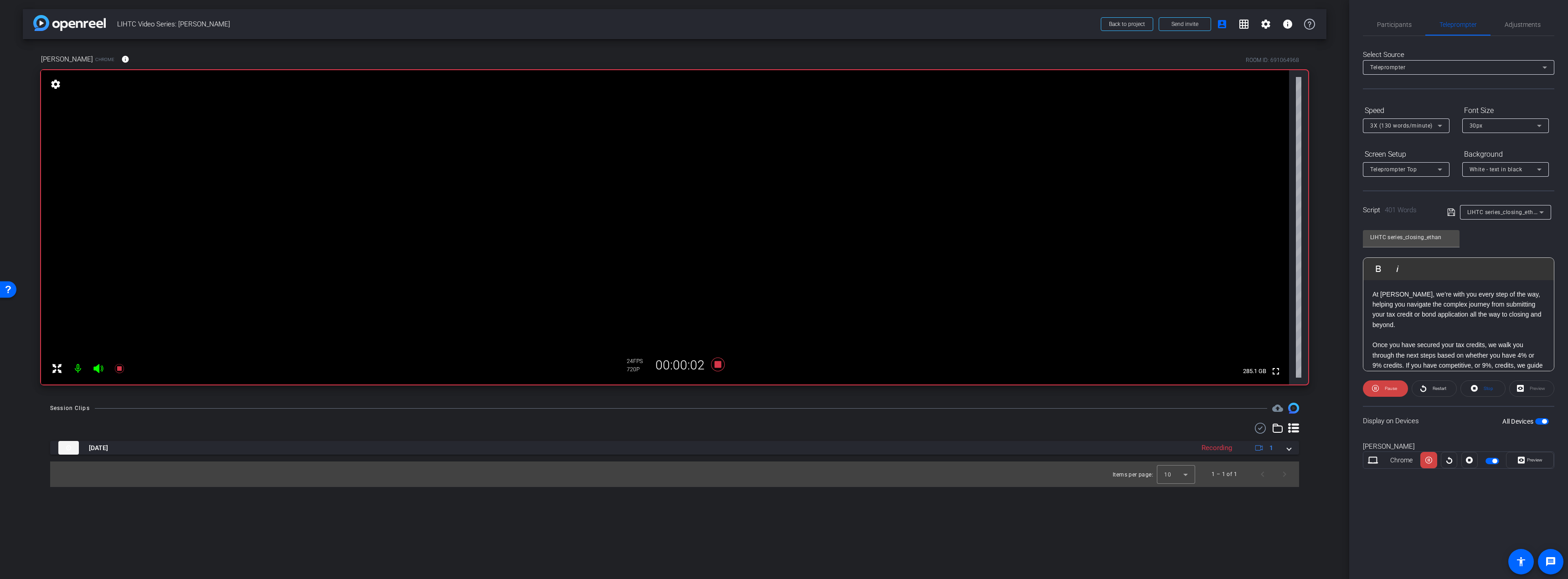
click at [1541, 422] on span "button" at bounding box center [1542, 421] width 14 height 6
click at [1541, 421] on span "button" at bounding box center [1542, 421] width 14 height 6
click at [1531, 462] on span "Preview" at bounding box center [1534, 460] width 15 height 5
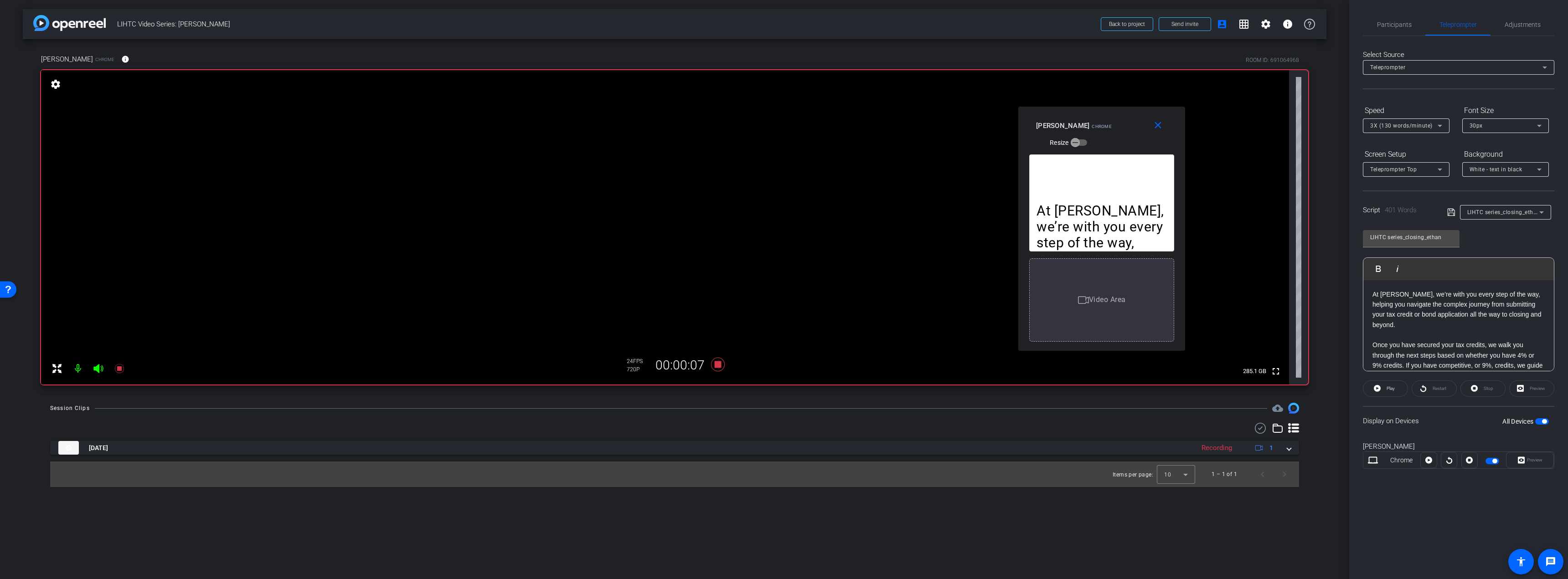
drag, startPoint x: 800, startPoint y: 182, endPoint x: 1117, endPoint y: 121, distance: 322.8
click at [1117, 121] on div "[PERSON_NAME] Chrome Resize" at bounding box center [1105, 133] width 138 height 32
click at [1517, 22] on span "Adjustments" at bounding box center [1522, 25] width 36 height 6
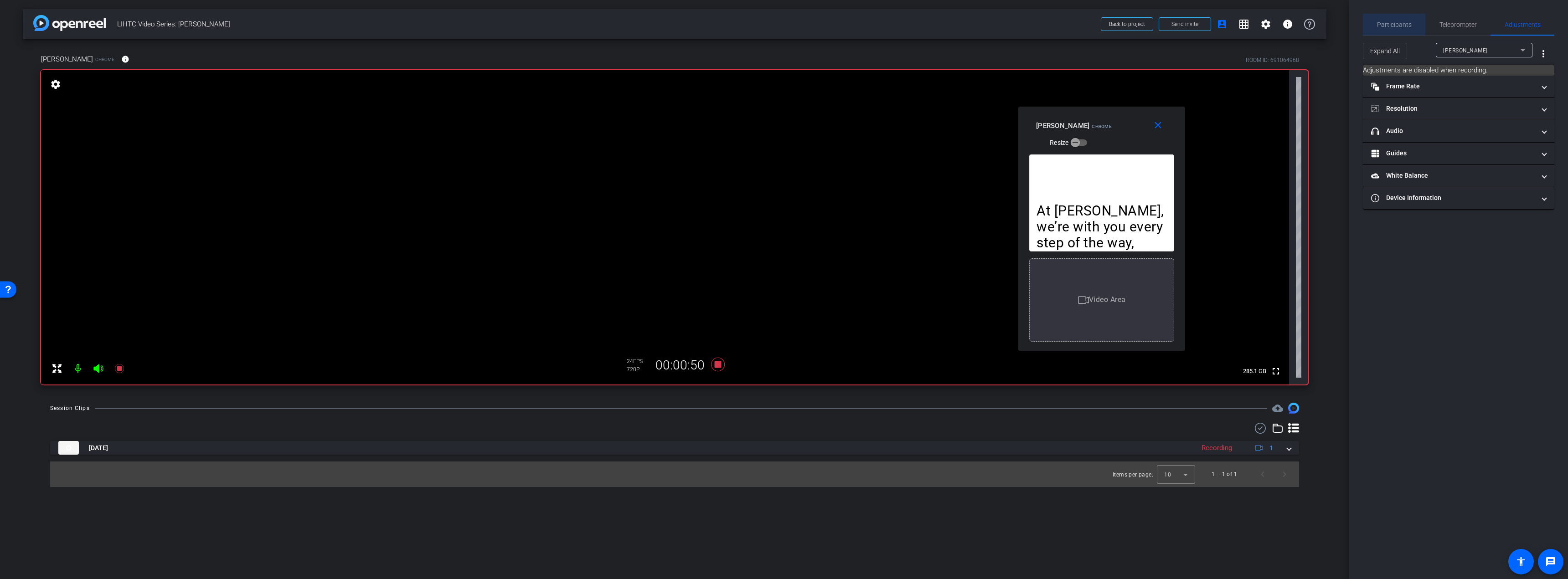
click at [1393, 19] on span "Participants" at bounding box center [1394, 25] width 35 height 22
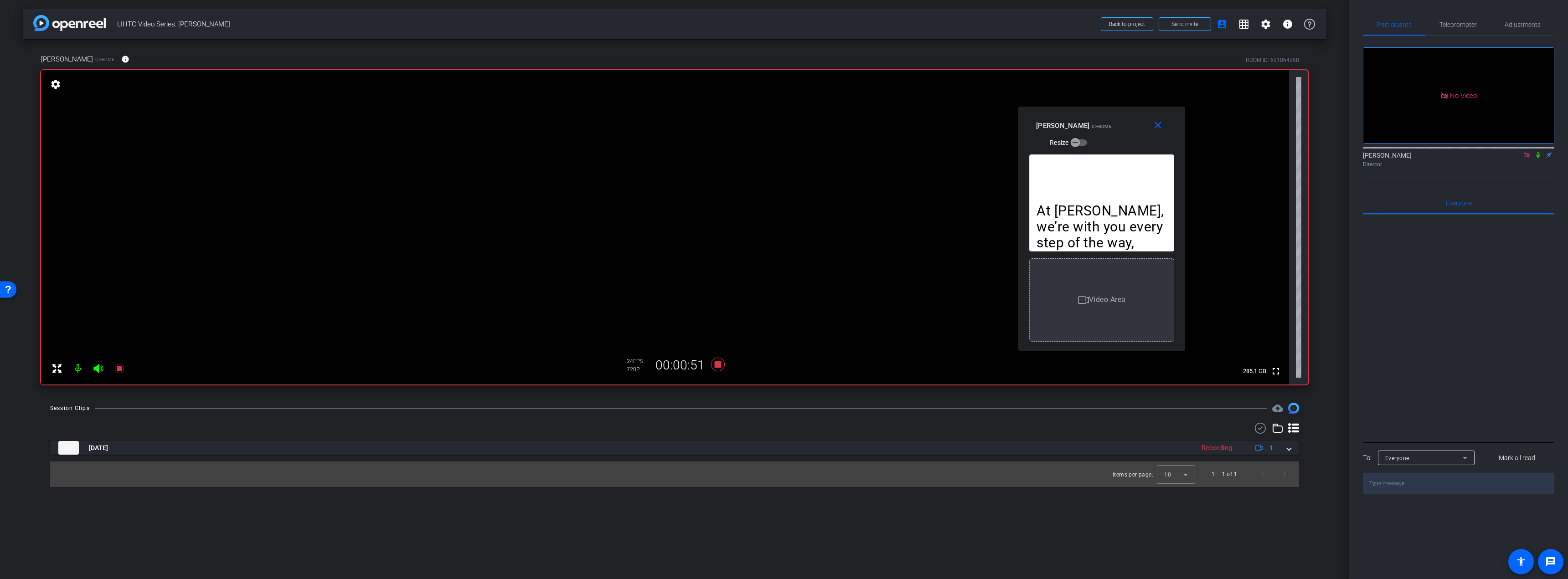
click at [1536, 152] on icon at bounding box center [1538, 155] width 7 height 6
click at [1463, 17] on span "Teleprompter" at bounding box center [1458, 25] width 37 height 22
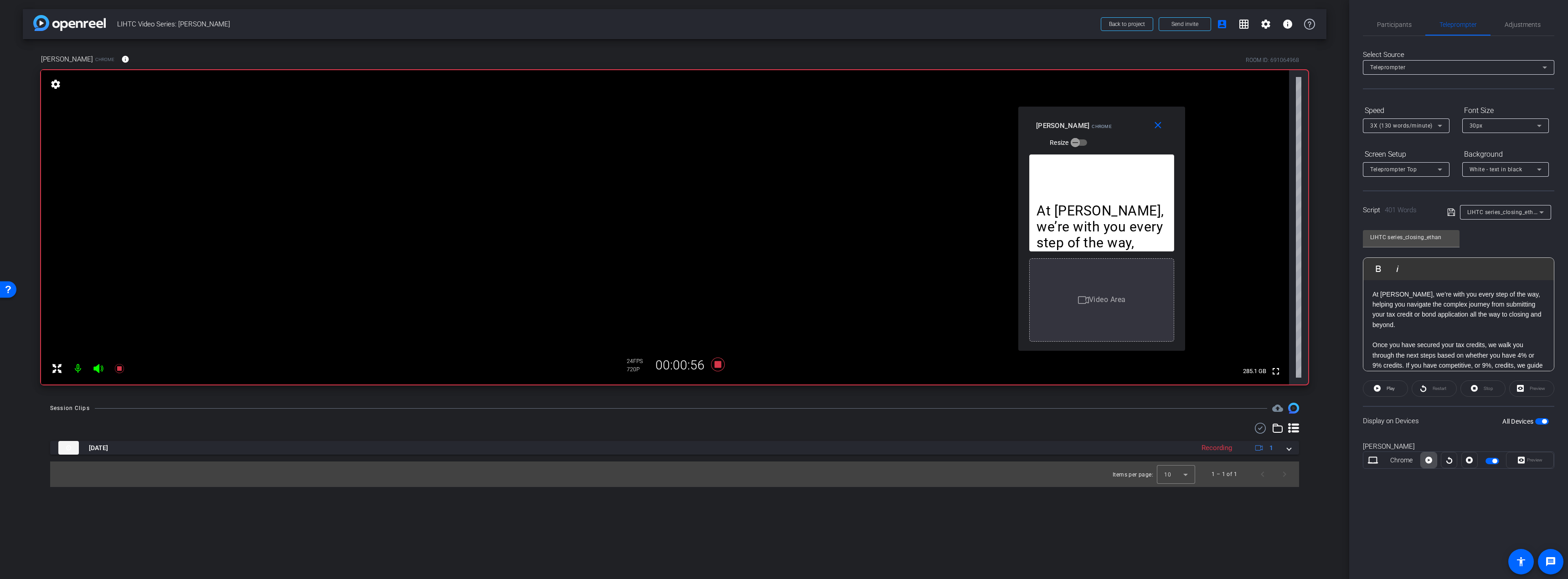
click at [1429, 457] on icon at bounding box center [1428, 460] width 7 height 7
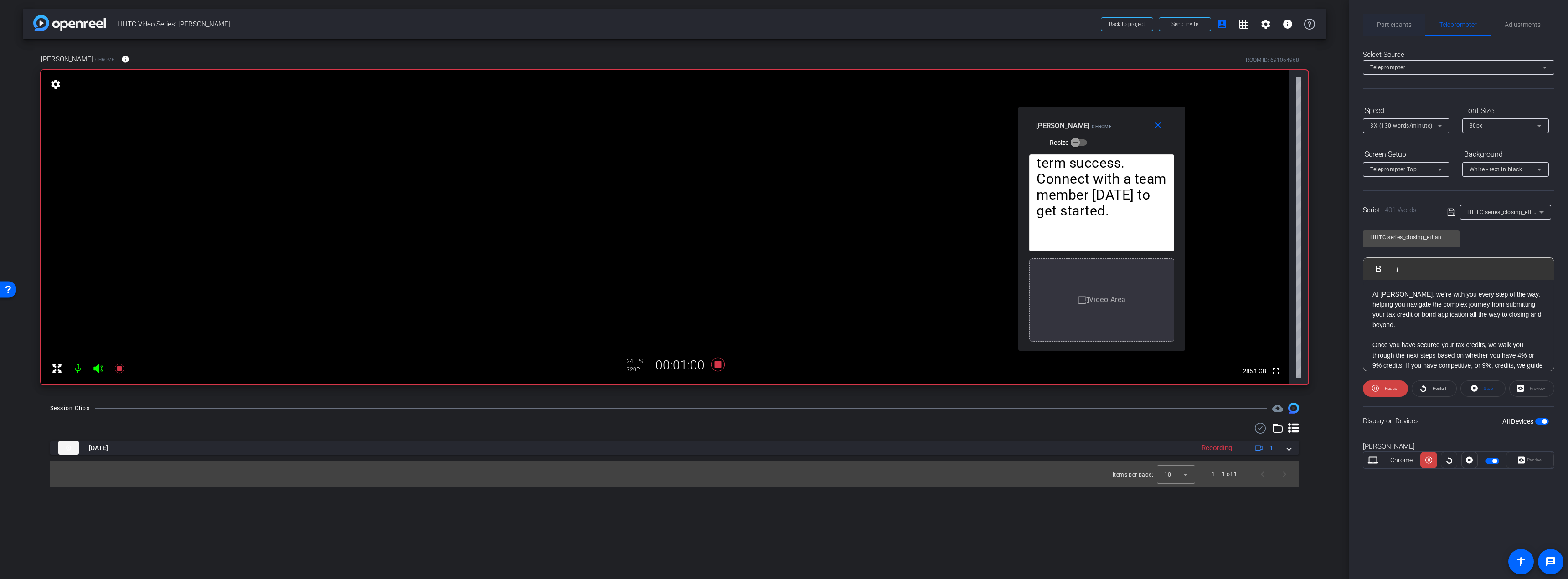
click at [1399, 27] on span "Participants" at bounding box center [1394, 25] width 35 height 6
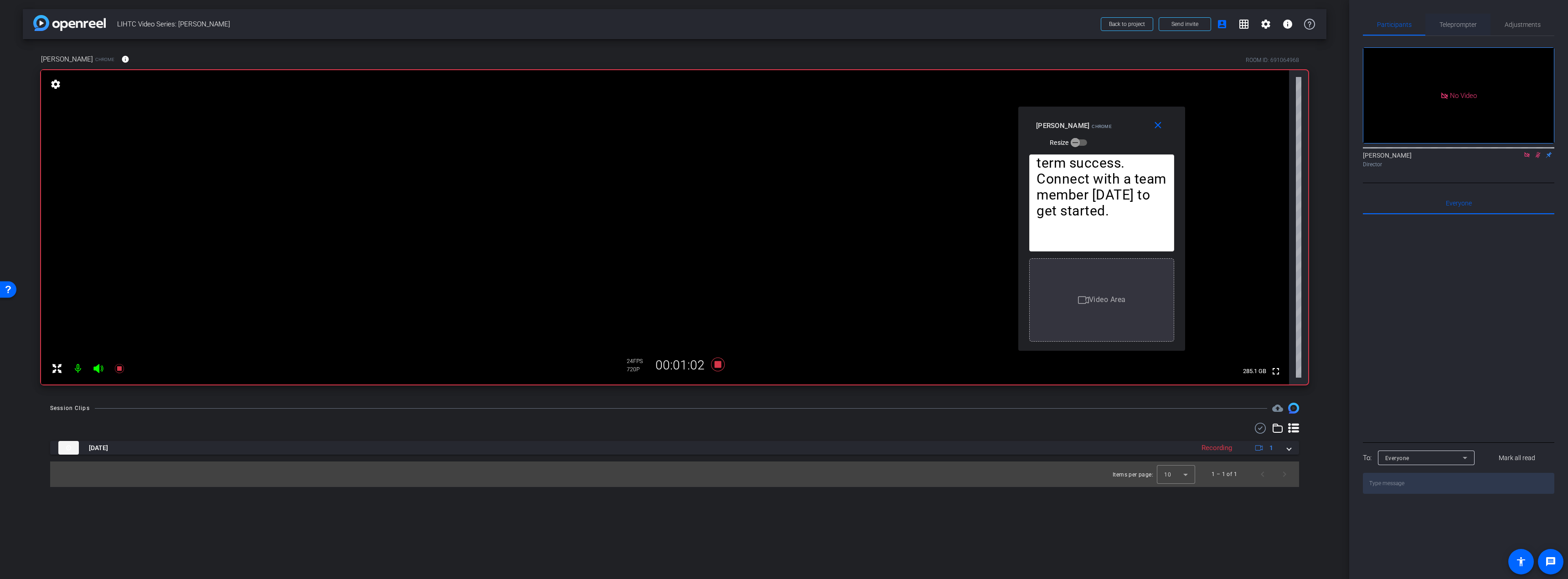
click at [1458, 29] on span "Teleprompter" at bounding box center [1458, 25] width 37 height 22
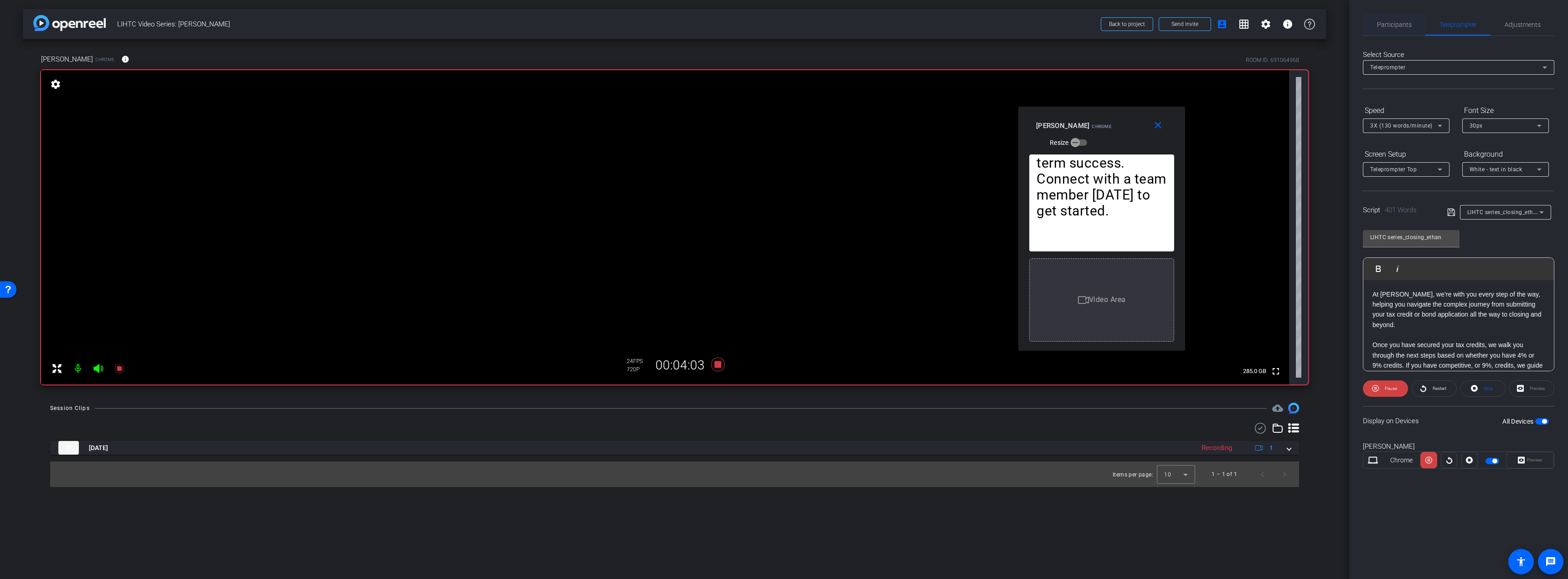
drag, startPoint x: 1414, startPoint y: 27, endPoint x: 1402, endPoint y: 24, distance: 12.4
click at [1414, 27] on div "Participants" at bounding box center [1393, 25] width 62 height 22
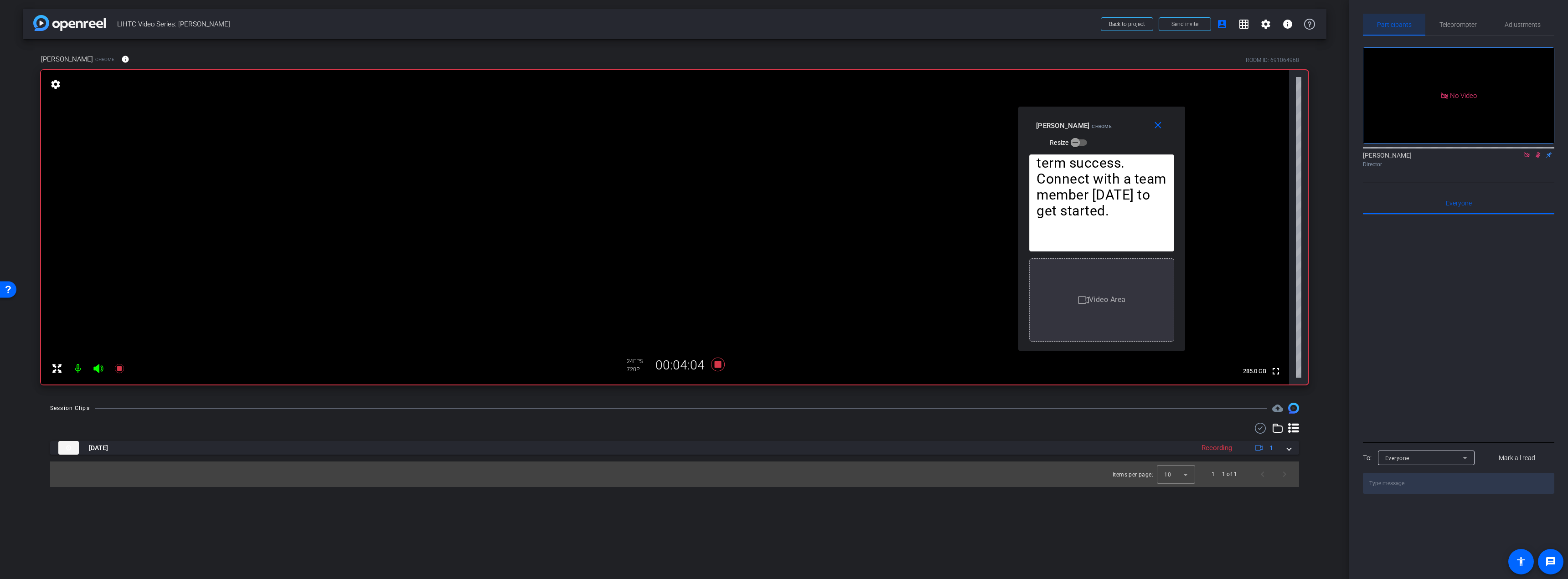
click at [1402, 24] on span "Participants" at bounding box center [1394, 25] width 35 height 6
click at [1157, 124] on mat-icon "close" at bounding box center [1158, 126] width 11 height 11
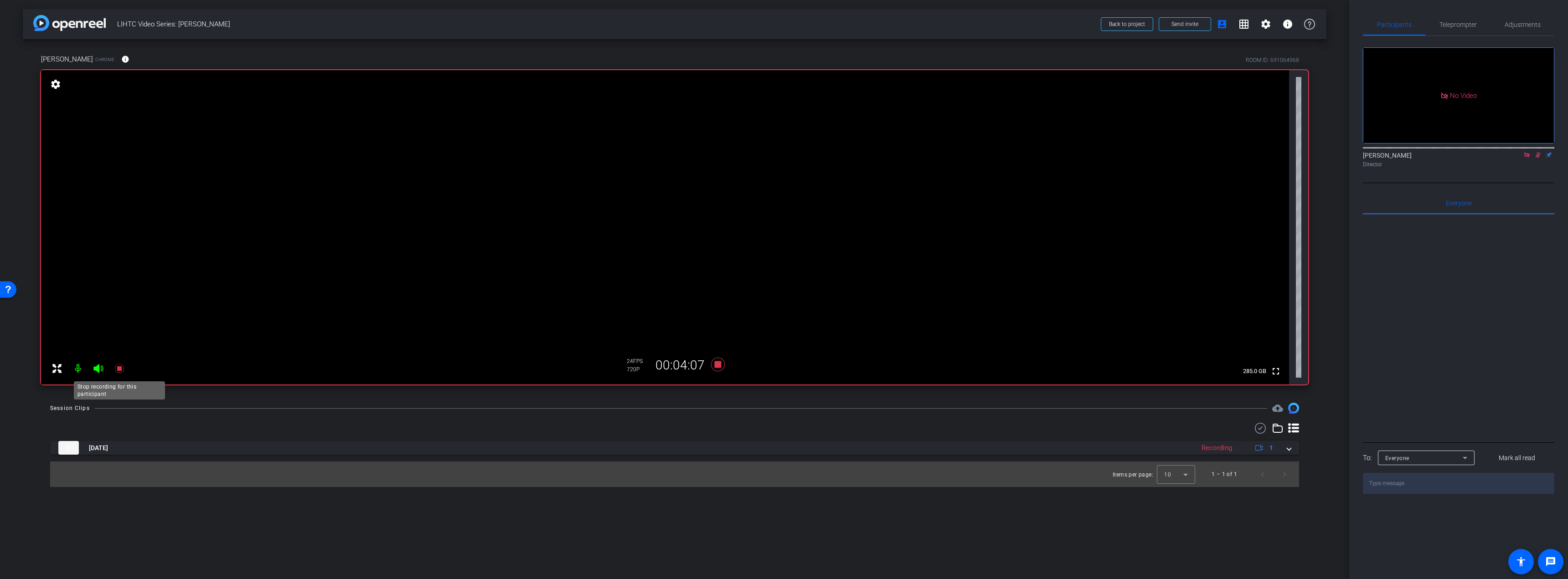
click at [117, 369] on icon at bounding box center [119, 368] width 9 height 9
click at [1538, 152] on icon at bounding box center [1538, 155] width 7 height 6
click at [1527, 152] on icon at bounding box center [1526, 155] width 7 height 6
click at [120, 368] on icon at bounding box center [119, 368] width 9 height 9
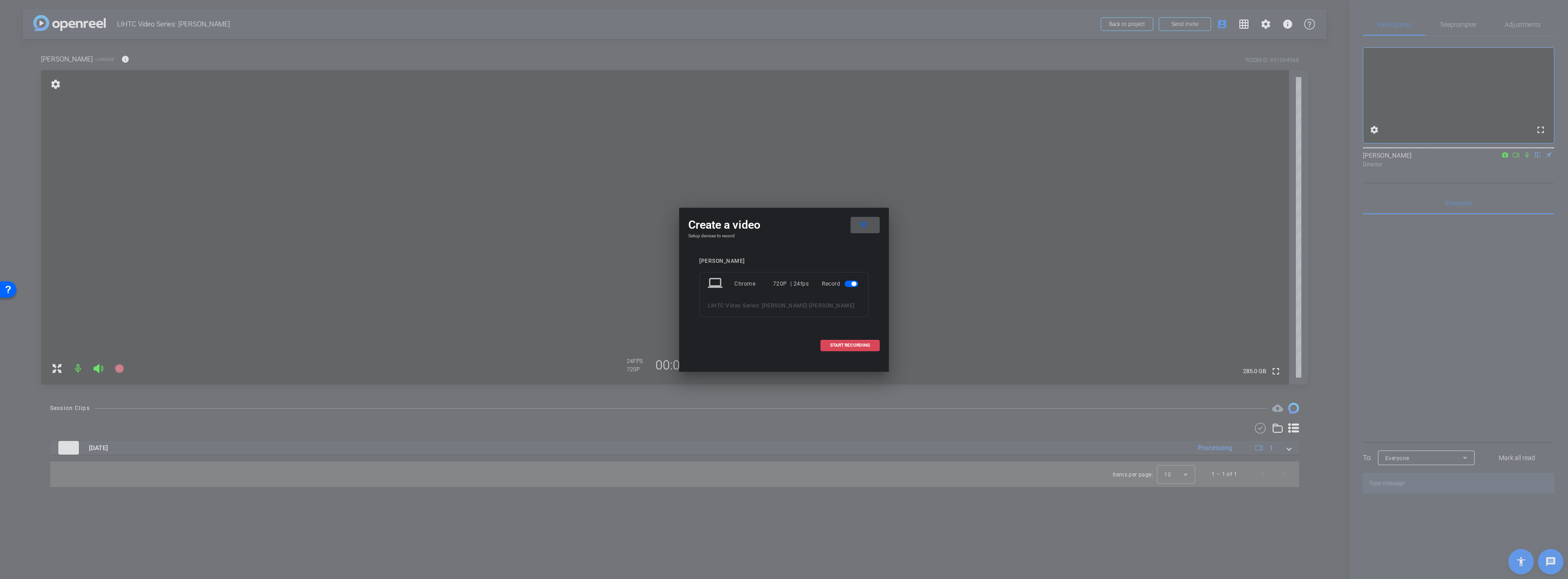
click at [837, 346] on span "START RECORDING" at bounding box center [850, 345] width 40 height 4
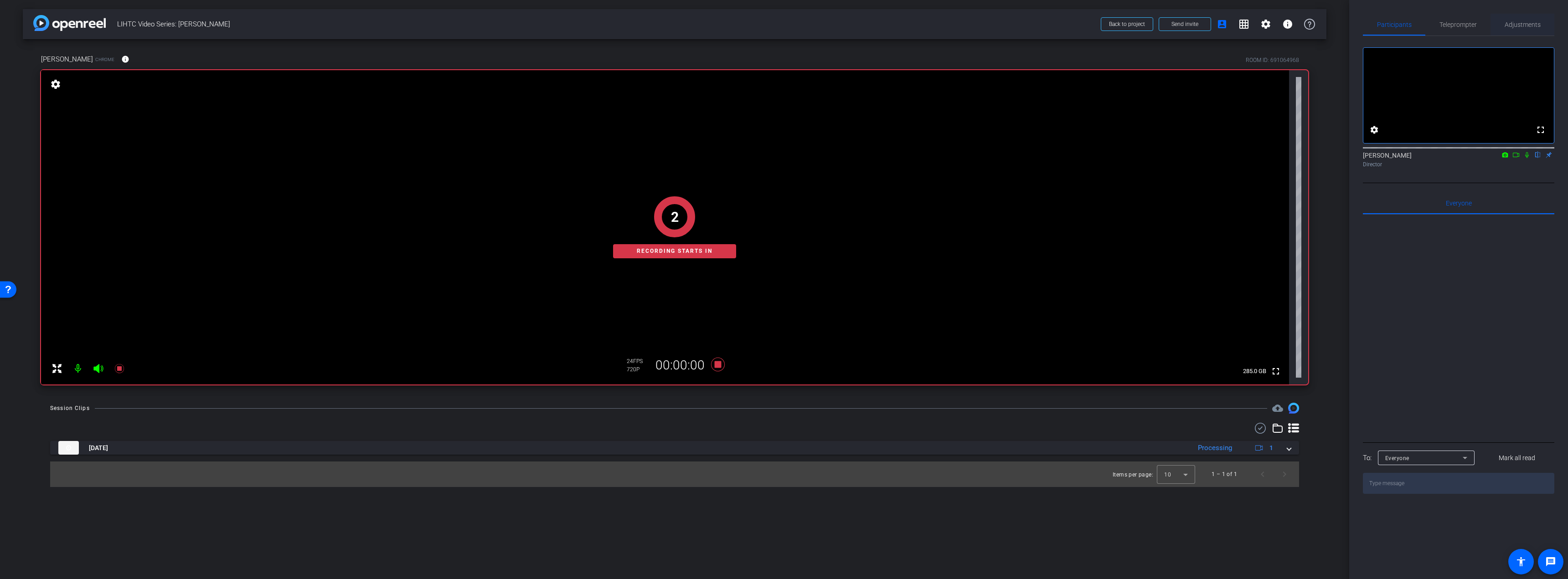
click at [1521, 23] on span "Adjustments" at bounding box center [1522, 25] width 36 height 6
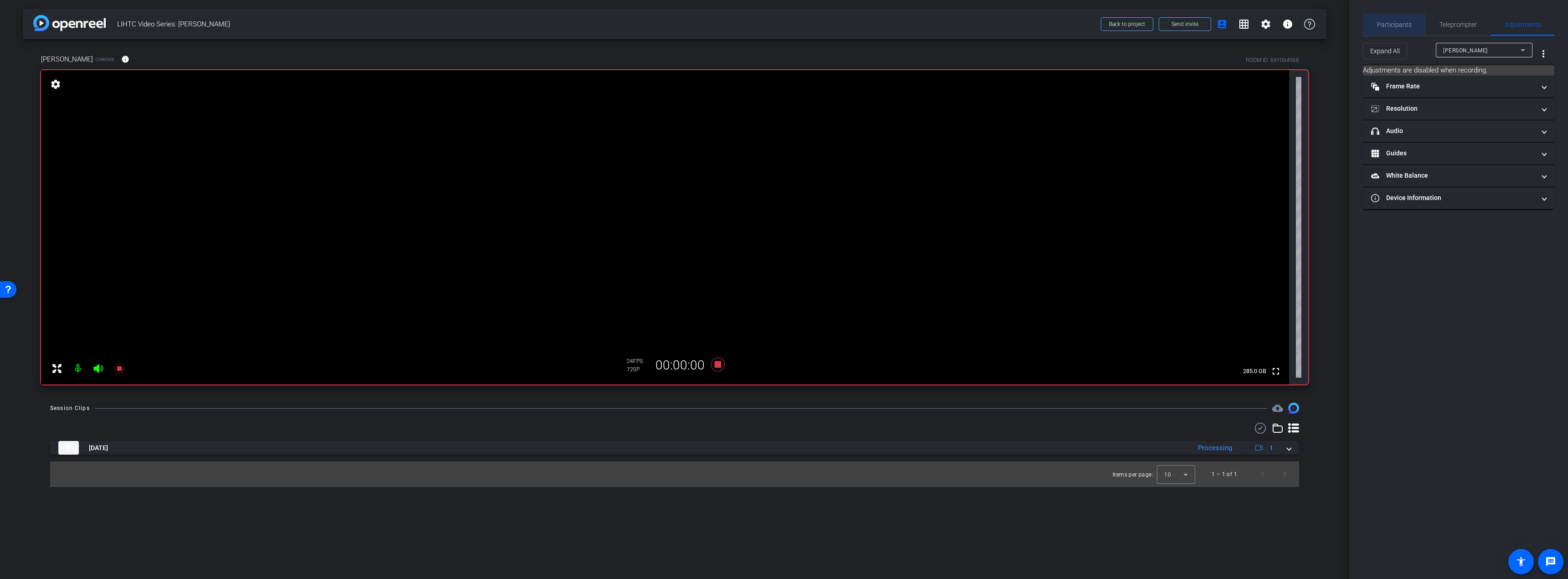
click at [1392, 23] on span "Participants" at bounding box center [1394, 25] width 35 height 6
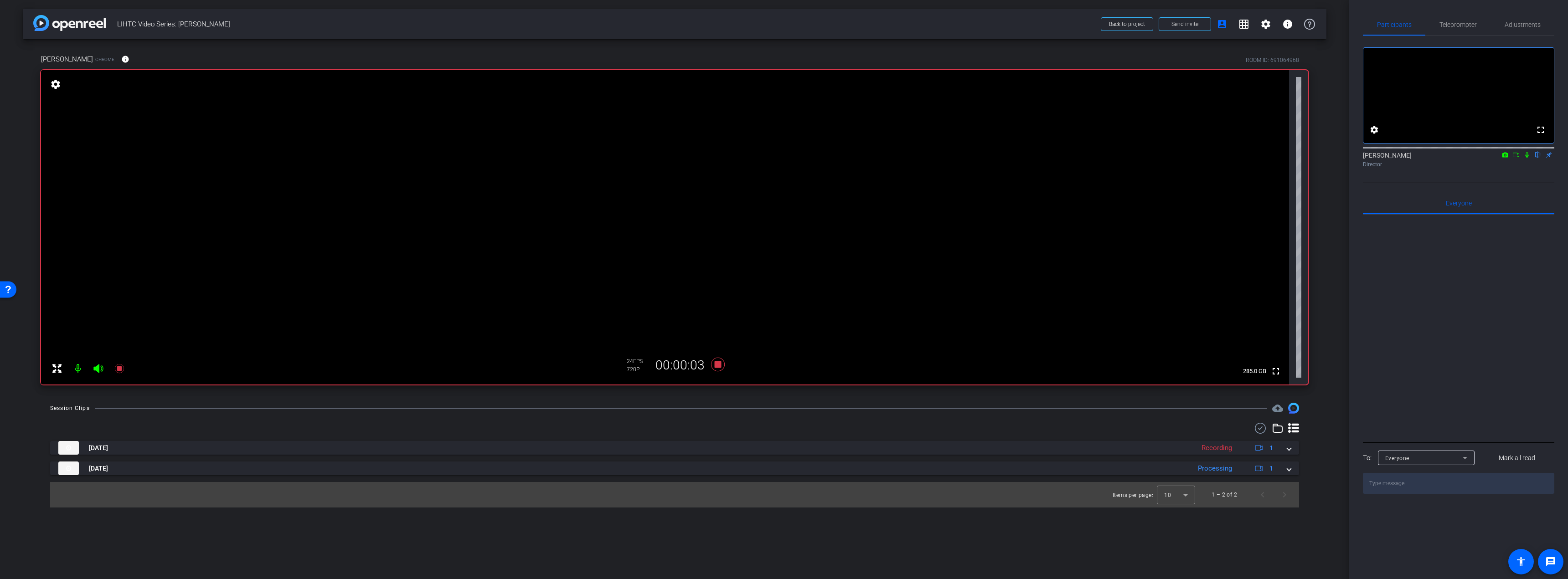
click at [1516, 158] on icon at bounding box center [1515, 155] width 7 height 6
click at [1456, 23] on span "Teleprompter" at bounding box center [1458, 25] width 37 height 6
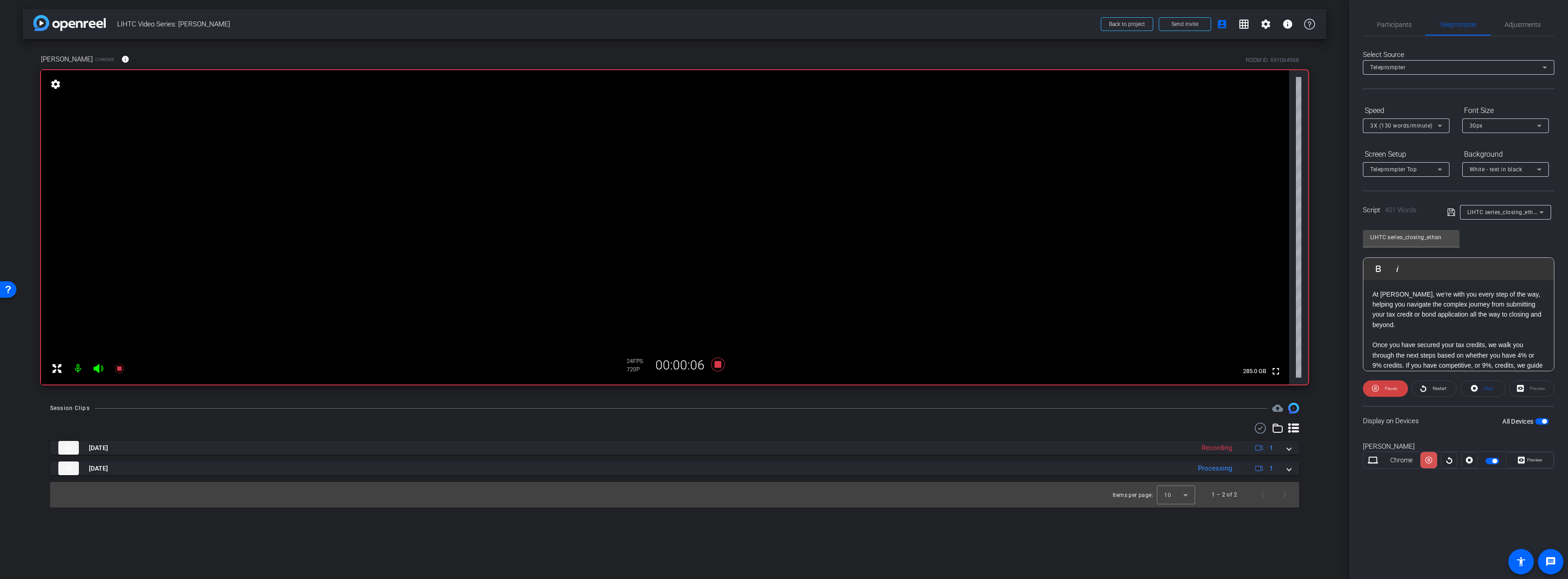
click at [1429, 459] on icon at bounding box center [1428, 460] width 7 height 7
click at [1543, 419] on span "button" at bounding box center [1544, 421] width 4 height 4
click at [1541, 421] on span "button" at bounding box center [1542, 421] width 14 height 6
click at [1534, 460] on span "Preview" at bounding box center [1534, 460] width 15 height 5
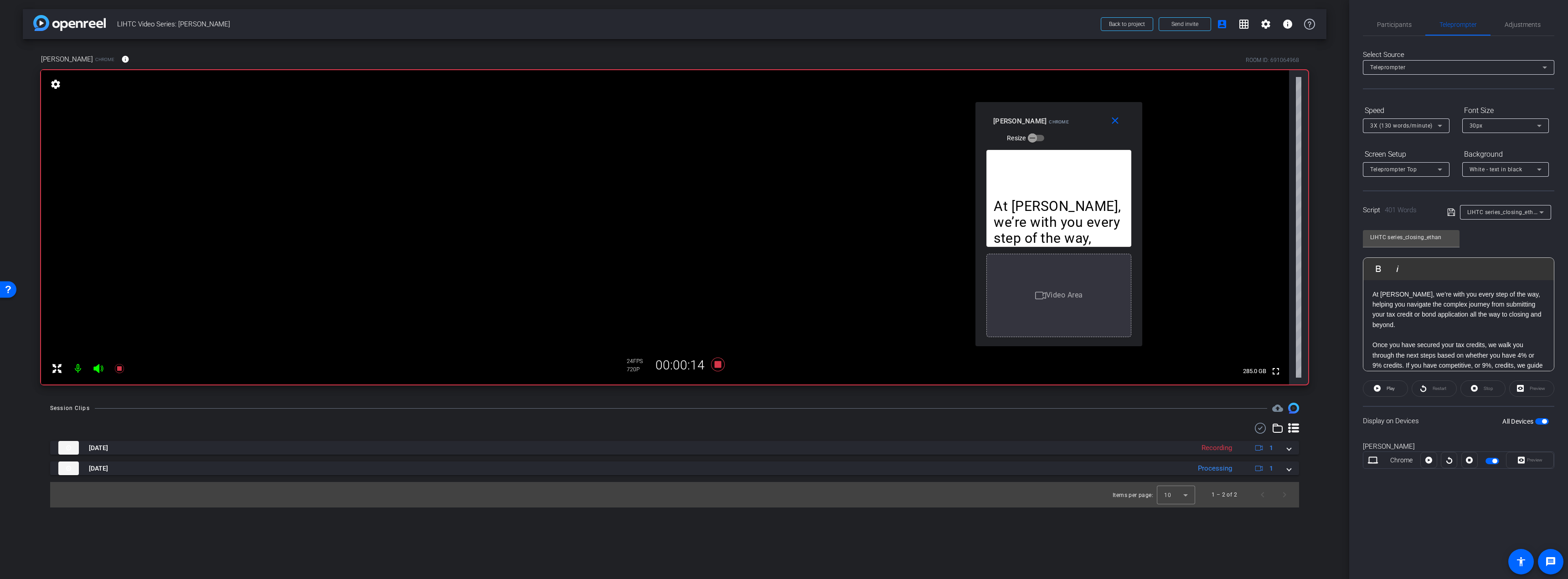
drag, startPoint x: 772, startPoint y: 178, endPoint x: 1046, endPoint y: 112, distance: 281.8
click at [1046, 113] on div "[PERSON_NAME] Chrome Resize" at bounding box center [1062, 129] width 138 height 32
click at [1397, 23] on span "Participants" at bounding box center [1394, 25] width 35 height 6
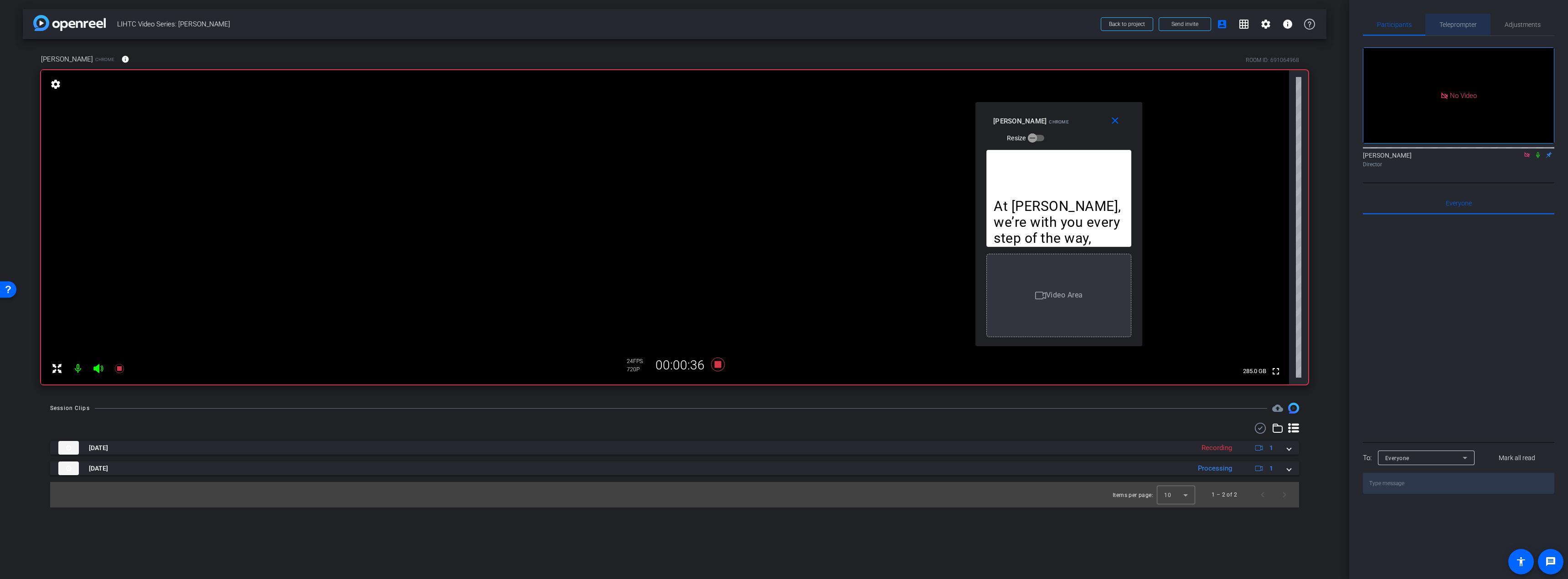
click at [1464, 25] on span "Teleprompter" at bounding box center [1458, 25] width 37 height 6
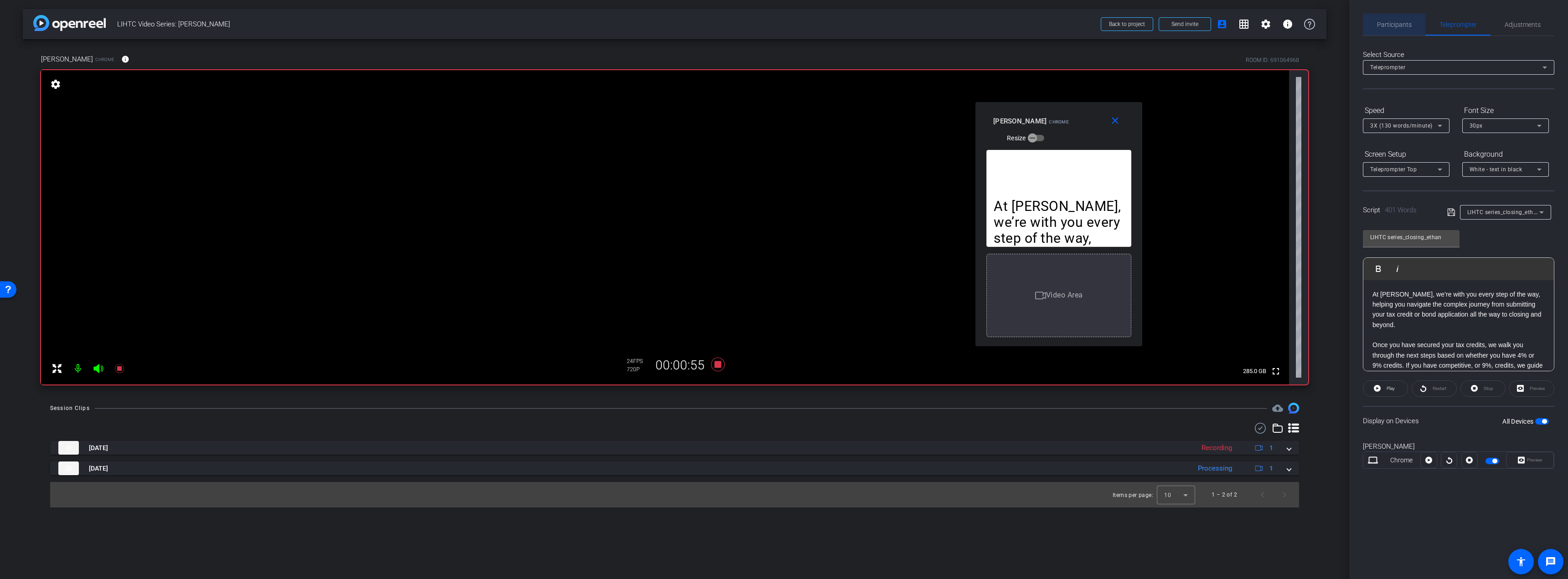
click at [1396, 25] on span "Participants" at bounding box center [1394, 25] width 35 height 6
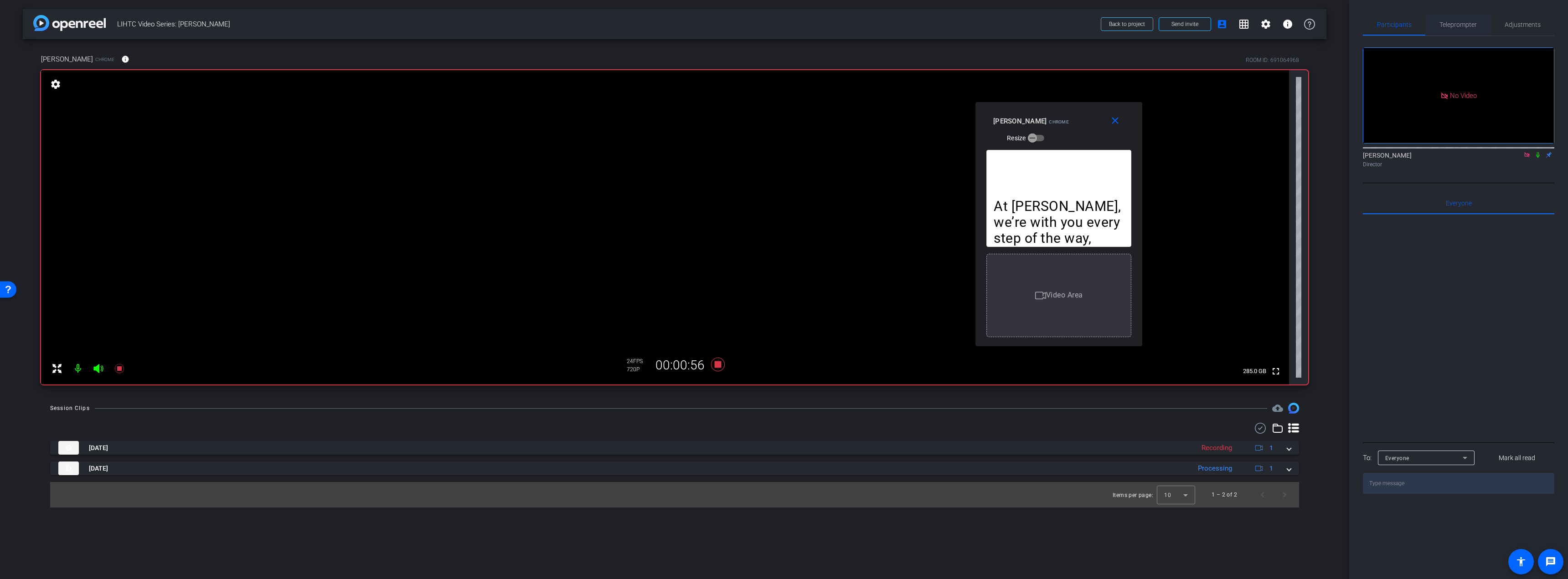
click at [1454, 25] on span "Teleprompter" at bounding box center [1458, 25] width 37 height 6
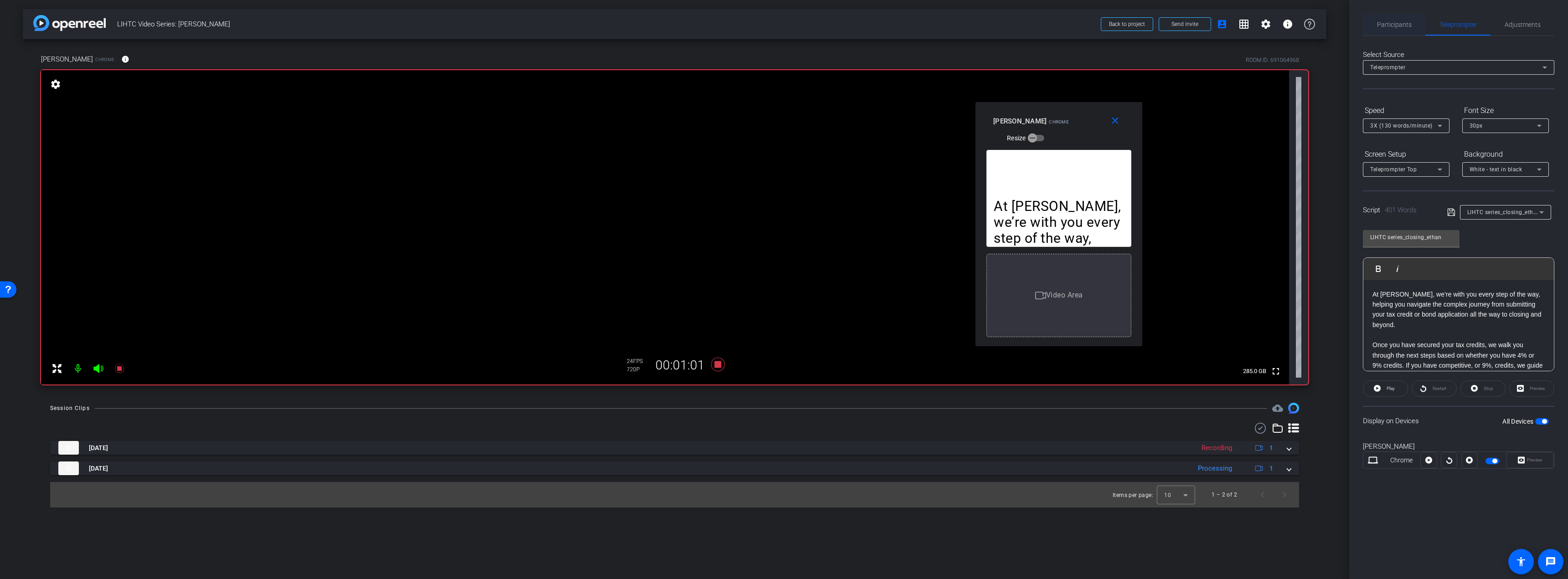
click at [1403, 22] on span "Participants" at bounding box center [1394, 25] width 35 height 6
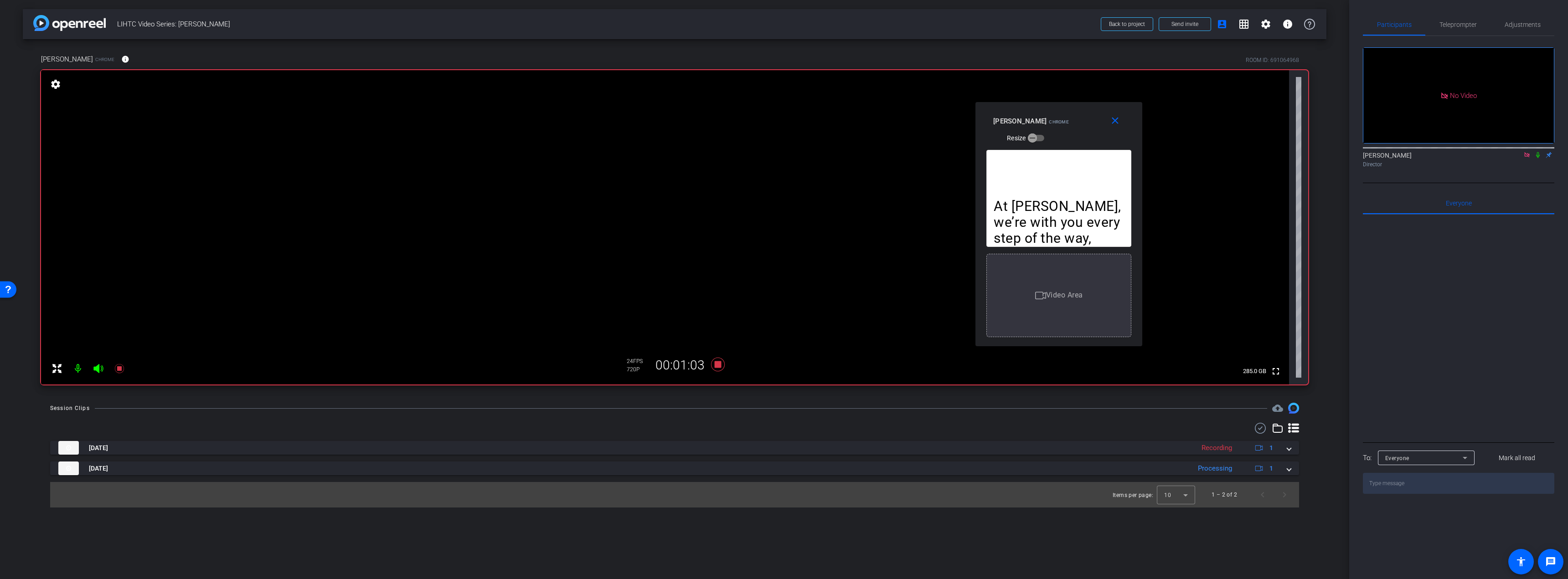
click at [1538, 152] on icon at bounding box center [1538, 155] width 7 height 6
click at [1460, 27] on span "Teleprompter" at bounding box center [1458, 25] width 37 height 6
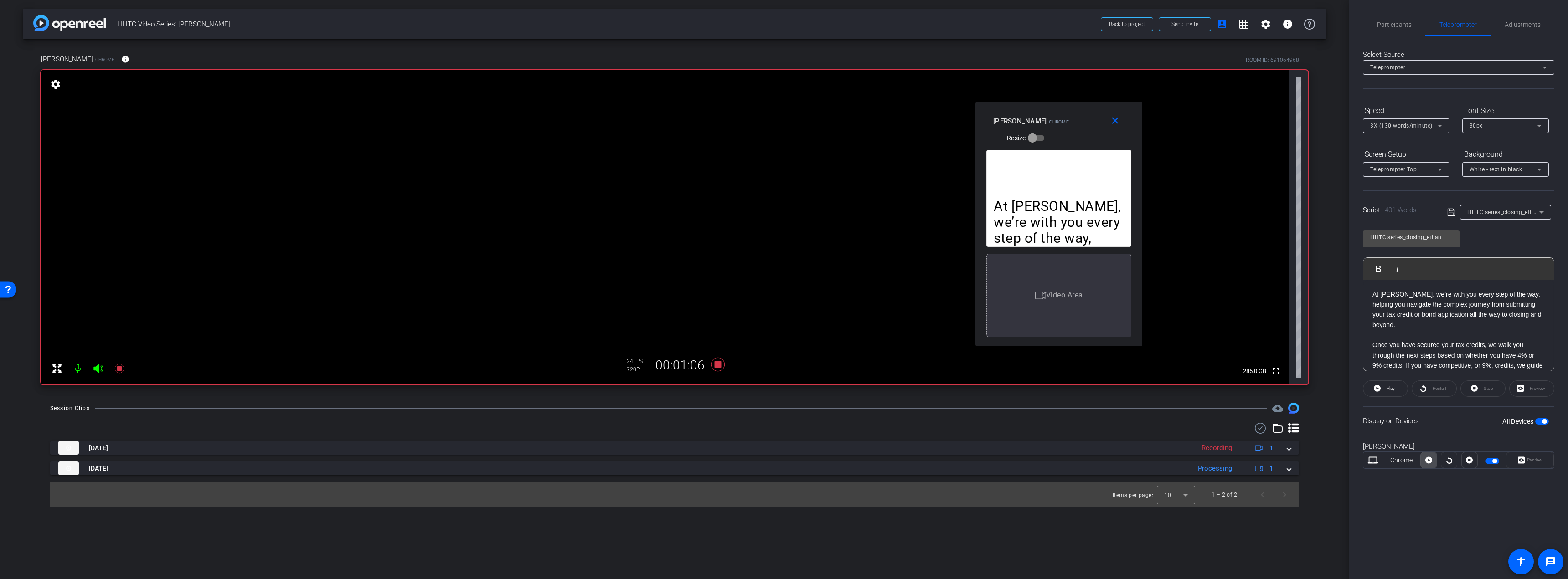
click at [1430, 462] on icon at bounding box center [1428, 460] width 7 height 7
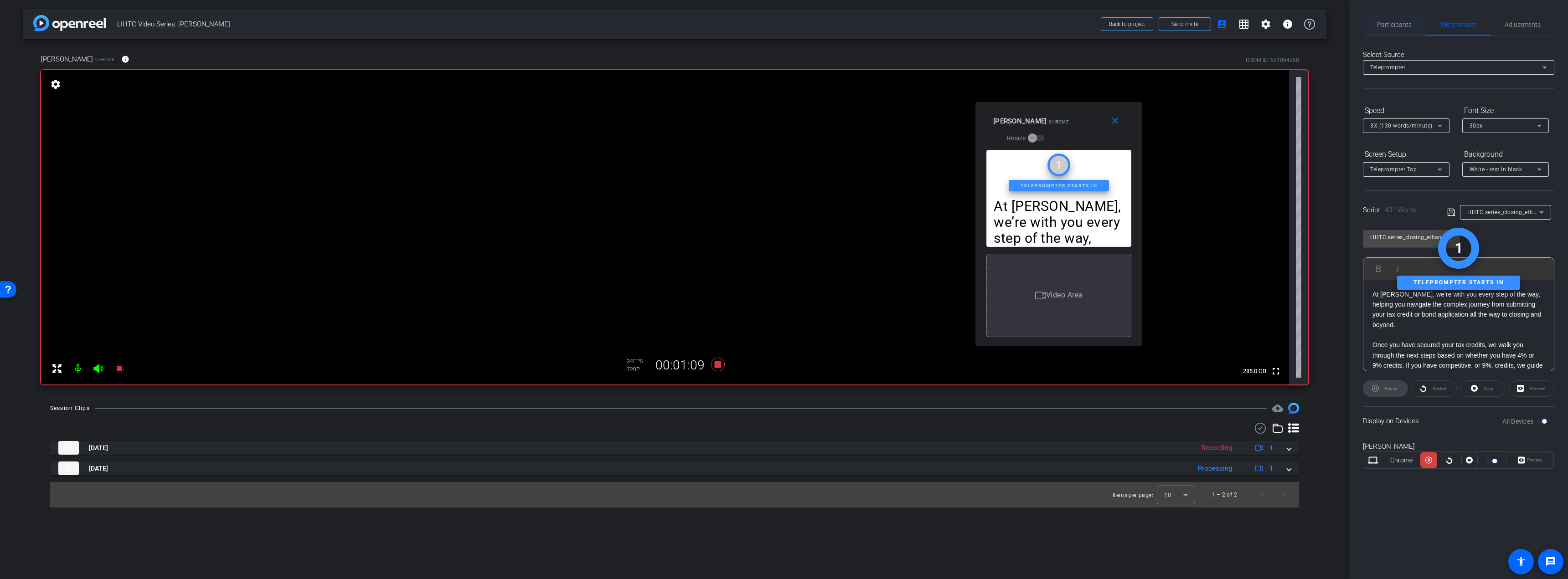
click at [1379, 14] on span "Participants" at bounding box center [1394, 25] width 35 height 22
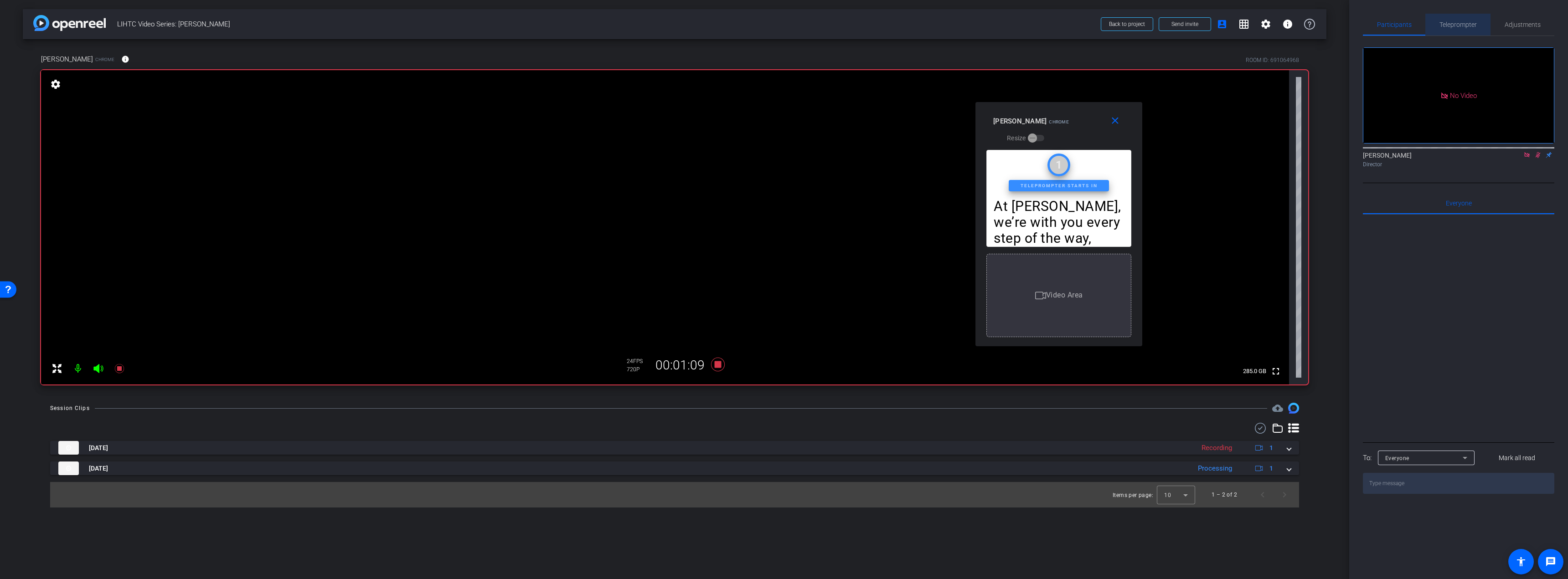
click at [1454, 25] on span "Teleprompter" at bounding box center [1458, 25] width 37 height 6
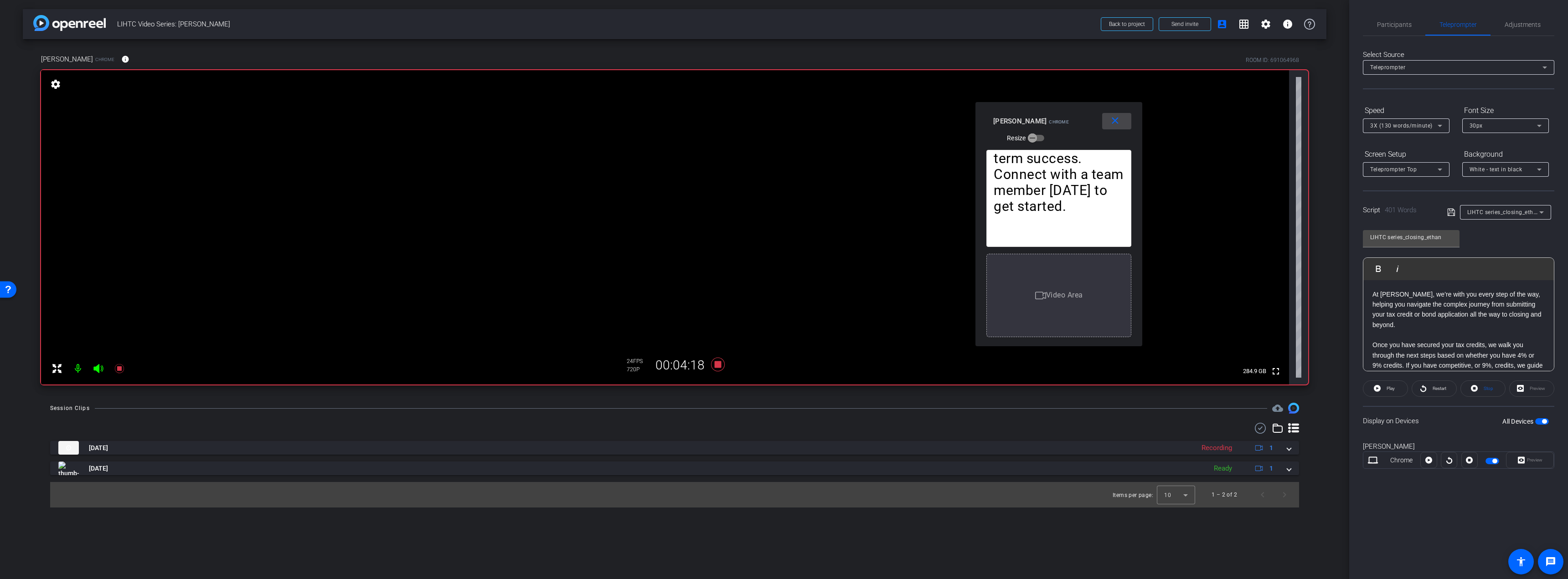
click at [1117, 121] on mat-icon "close" at bounding box center [1115, 121] width 11 height 11
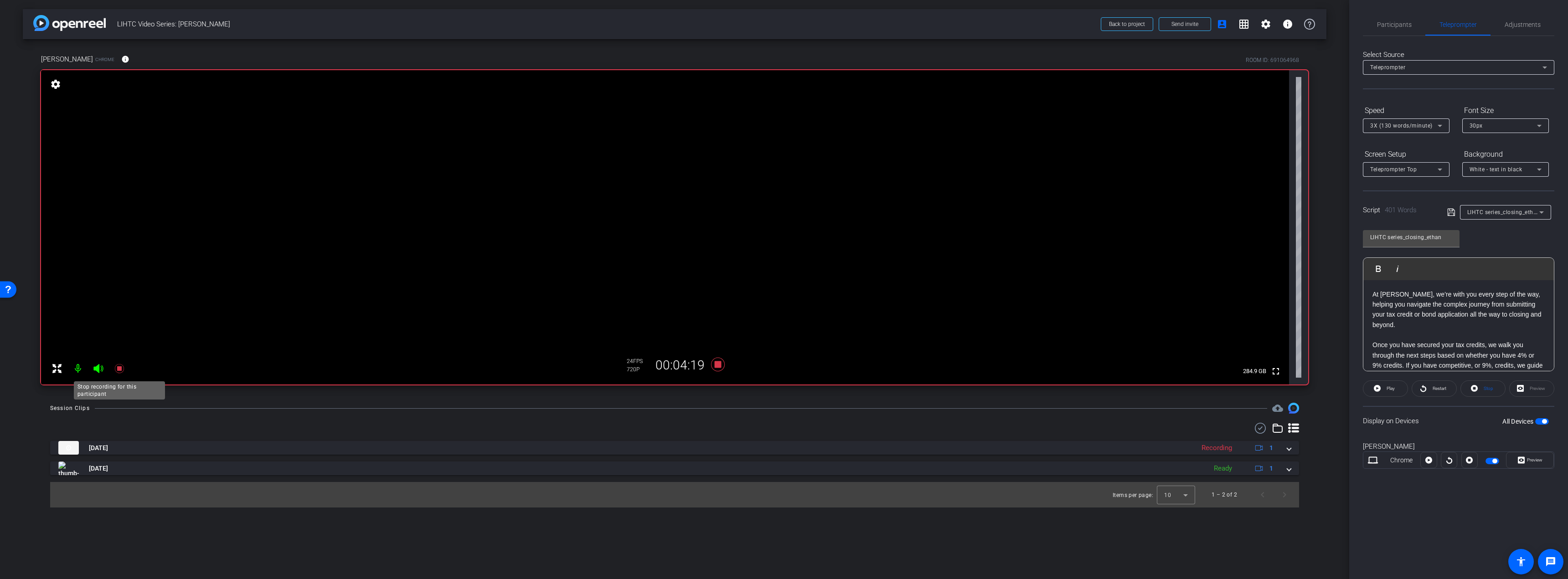
click at [122, 367] on icon at bounding box center [119, 368] width 11 height 11
click at [1528, 23] on span "Adjustments" at bounding box center [1522, 25] width 36 height 6
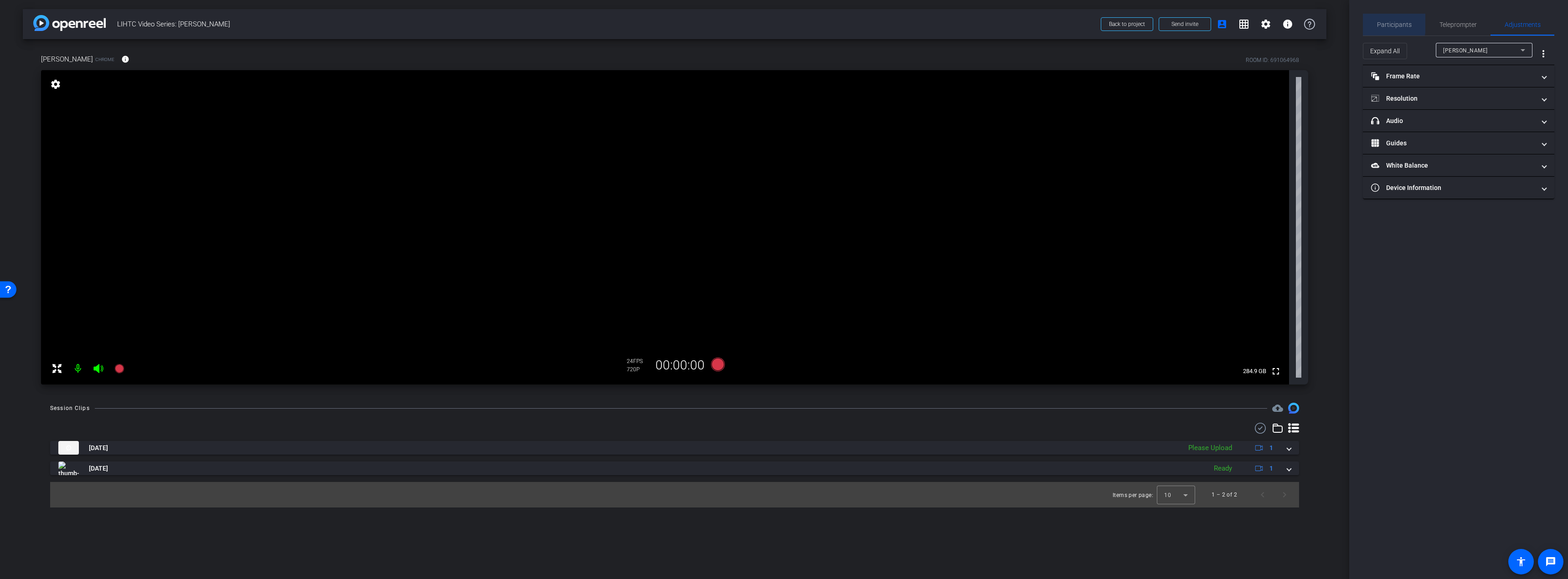
click at [1377, 22] on span "Participants" at bounding box center [1394, 25] width 35 height 6
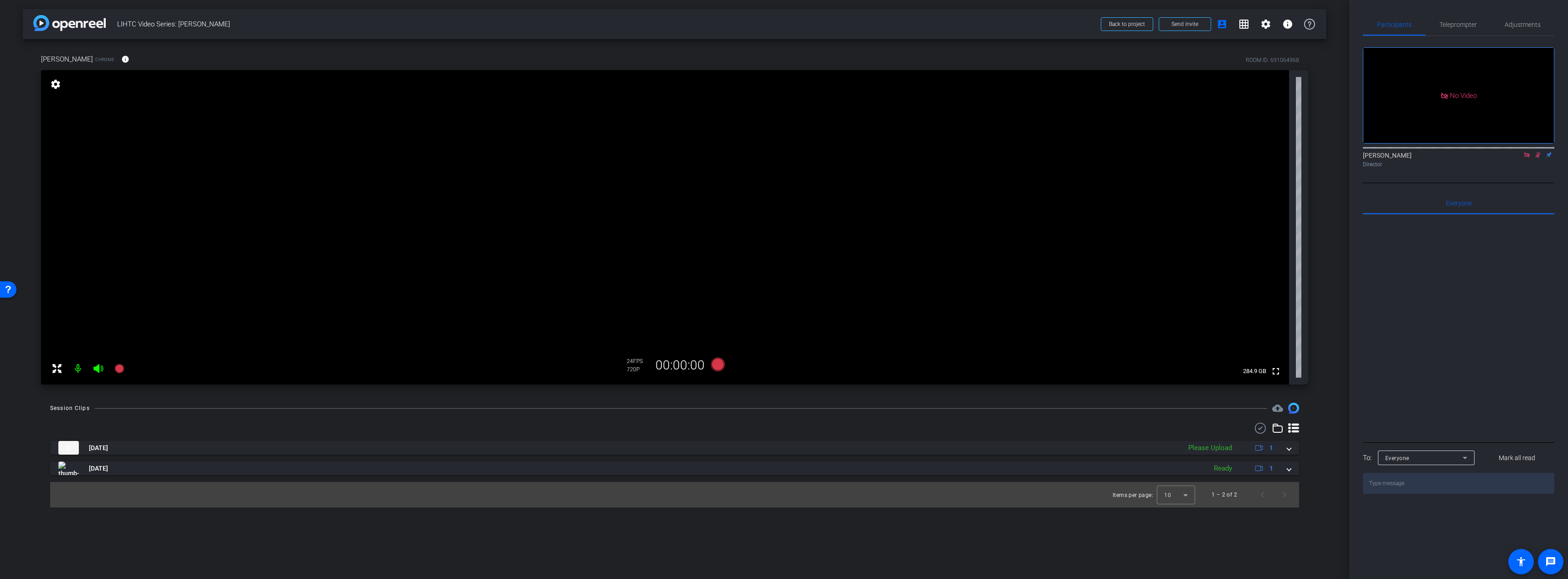
click at [1536, 151] on mat-icon at bounding box center [1538, 155] width 11 height 8
click at [1526, 152] on icon at bounding box center [1526, 155] width 7 height 6
click at [1529, 25] on span "Adjustments" at bounding box center [1522, 25] width 36 height 6
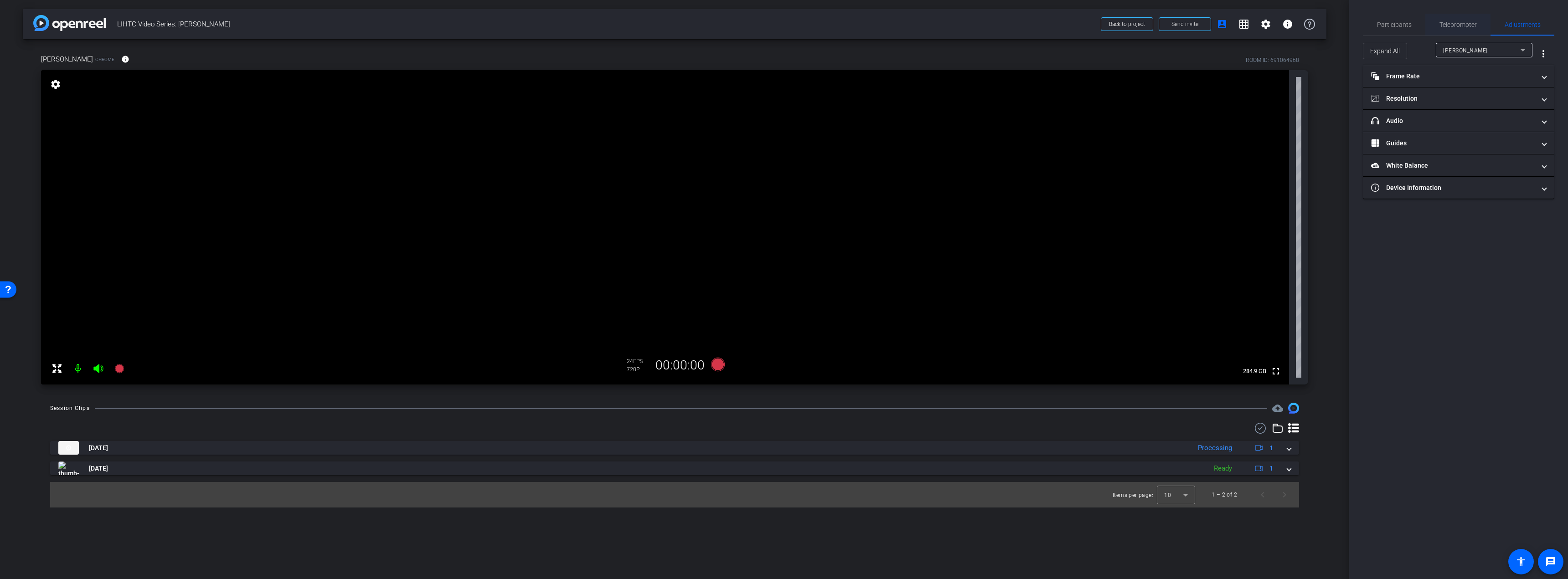
click at [1447, 25] on span "Teleprompter" at bounding box center [1458, 25] width 37 height 6
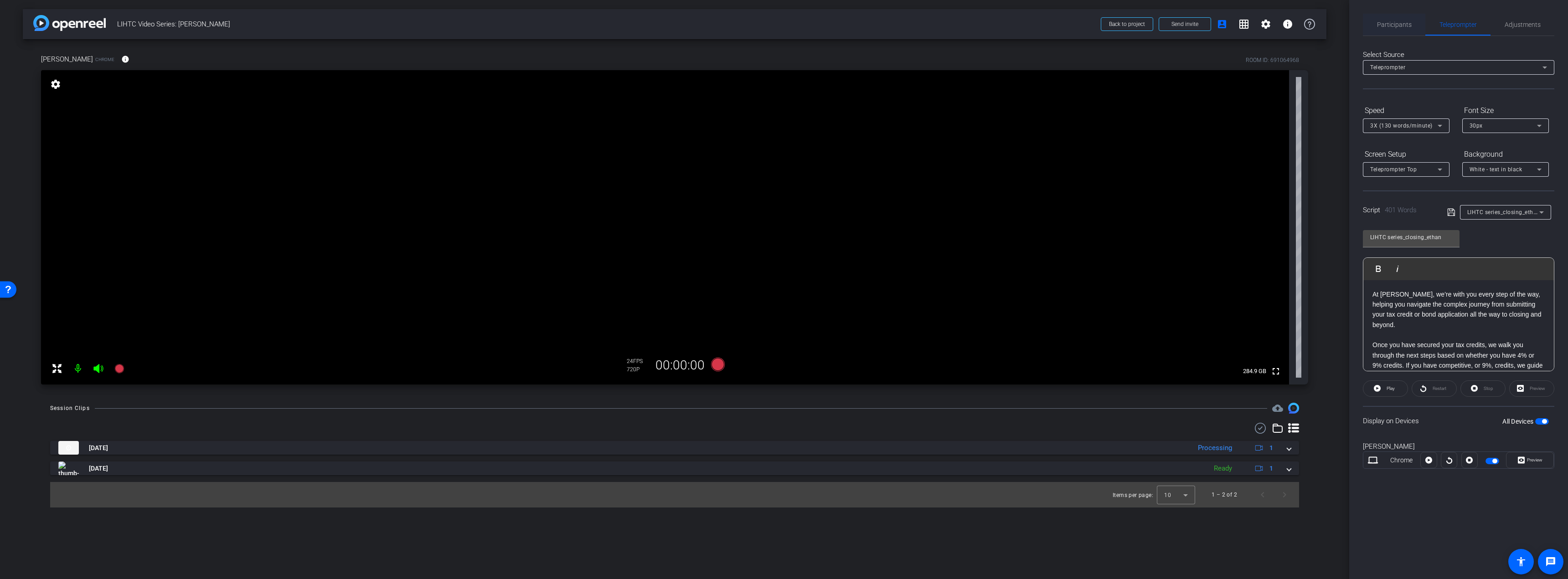
click at [1399, 27] on span "Participants" at bounding box center [1394, 25] width 35 height 6
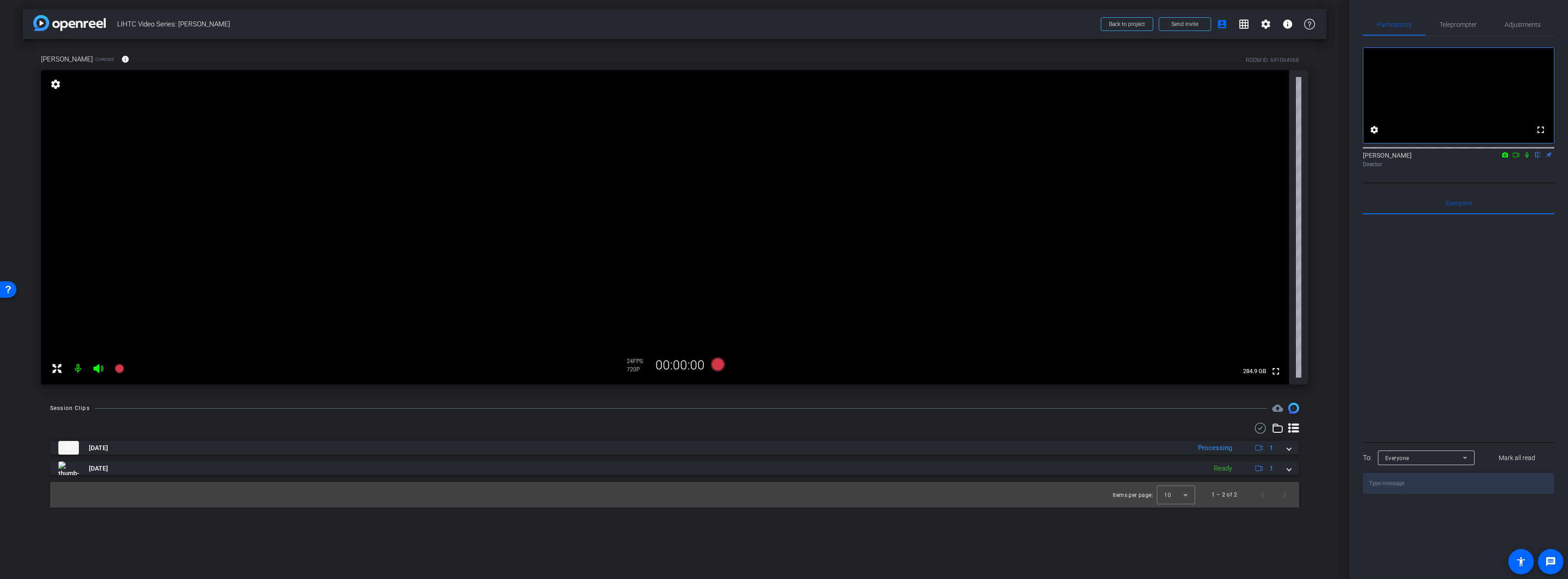
click at [1513, 158] on icon at bounding box center [1515, 155] width 7 height 6
click at [1518, 22] on span "Adjustments" at bounding box center [1522, 25] width 36 height 6
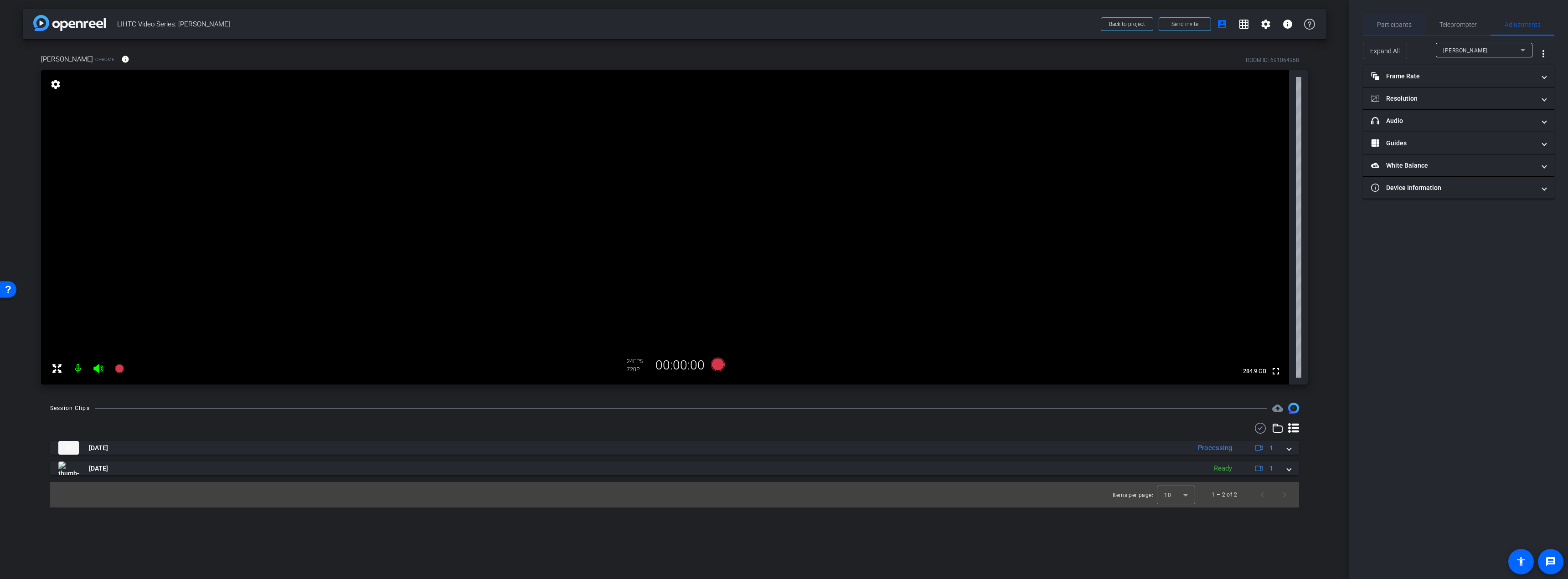
click at [1378, 25] on span "Participants" at bounding box center [1394, 25] width 35 height 6
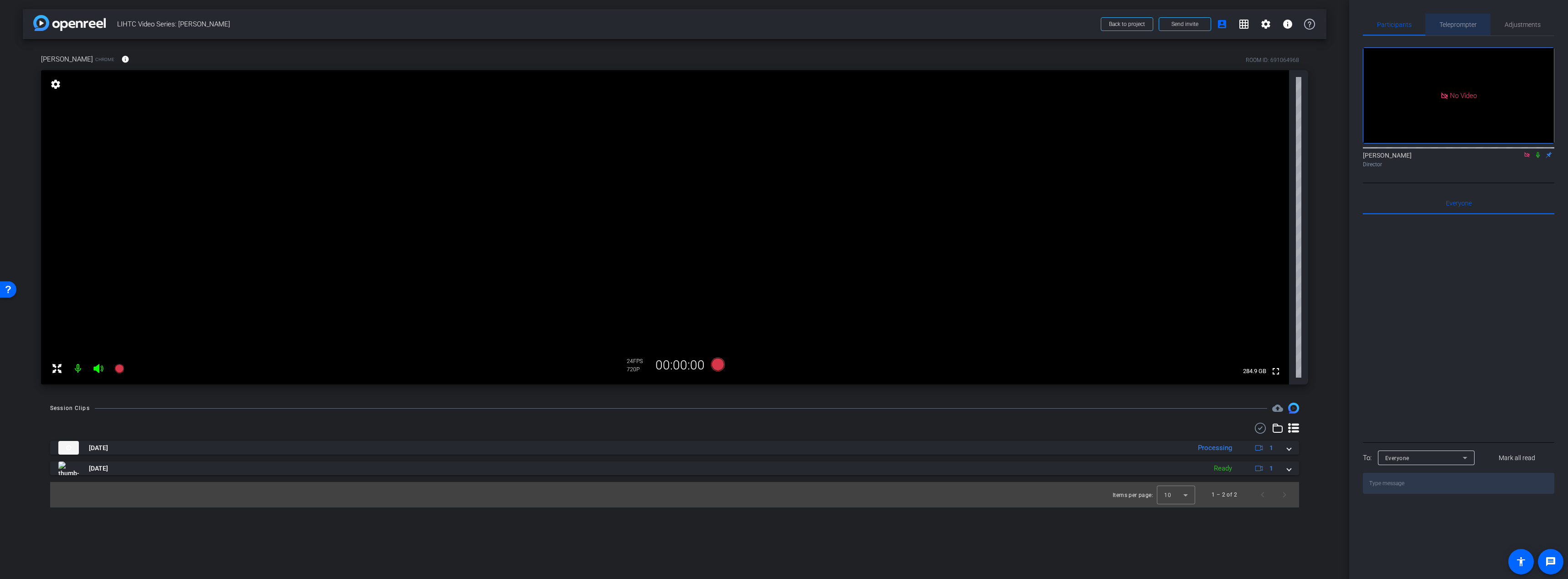
click at [1451, 27] on span "Teleprompter" at bounding box center [1458, 25] width 37 height 6
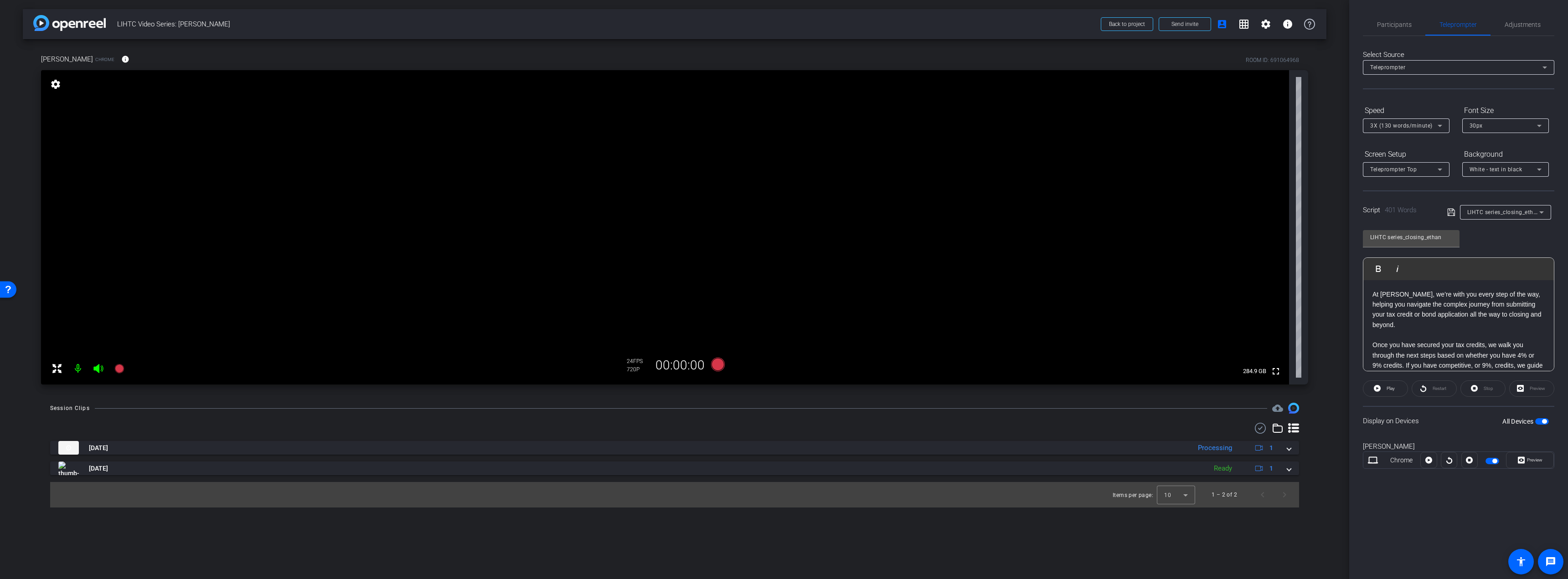
click at [1538, 422] on span "button" at bounding box center [1542, 421] width 14 height 6
click at [116, 367] on icon at bounding box center [119, 368] width 9 height 9
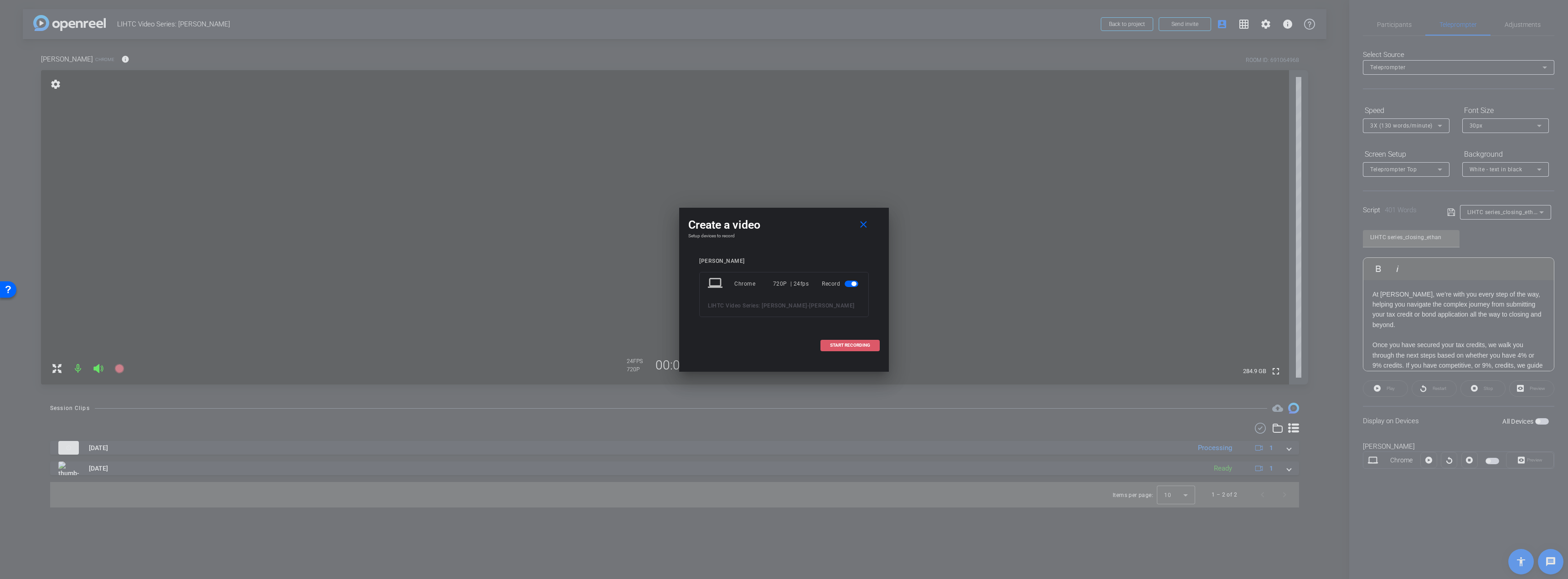
click at [840, 342] on span at bounding box center [850, 345] width 58 height 22
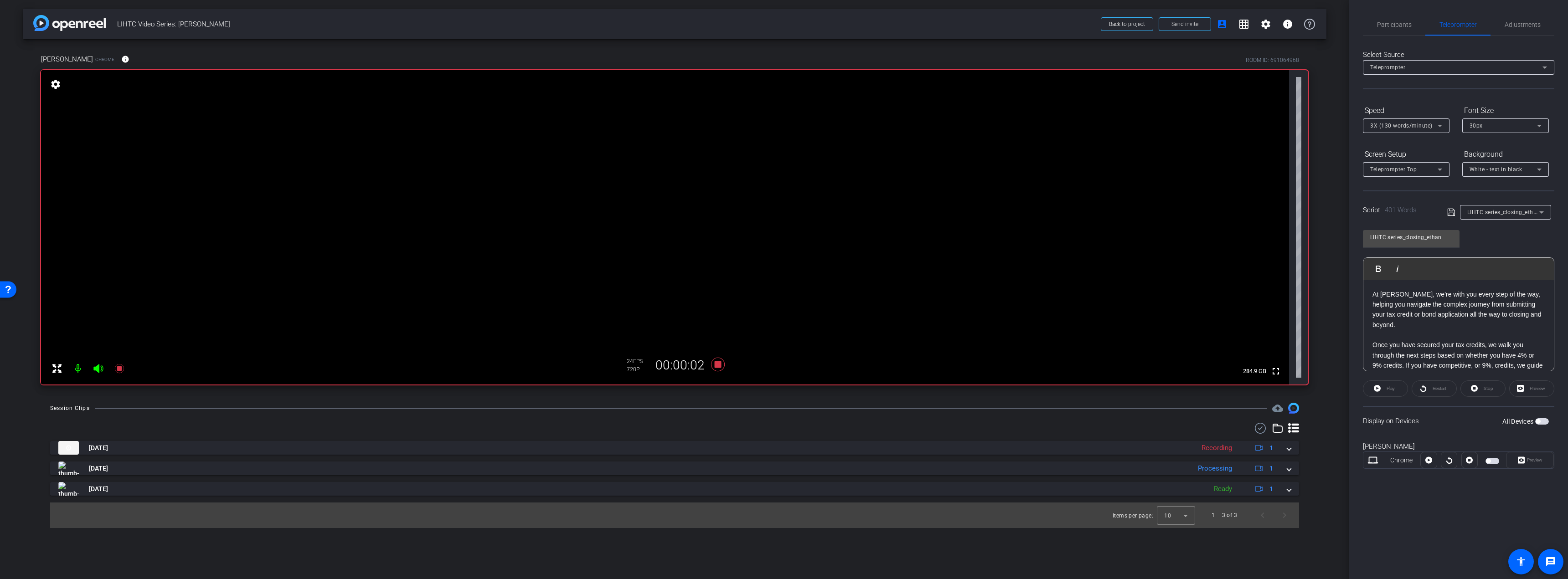
click at [1542, 421] on span "button" at bounding box center [1542, 421] width 14 height 6
click at [1539, 459] on span "Preview" at bounding box center [1534, 460] width 15 height 5
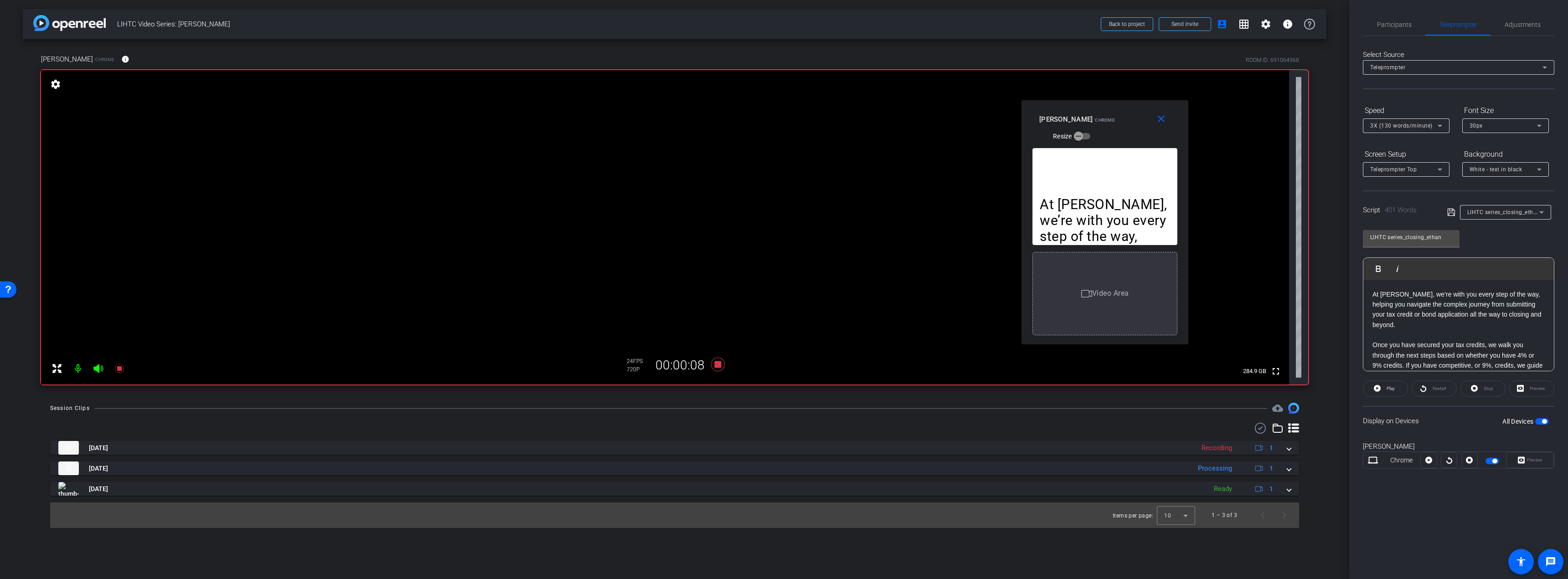
drag, startPoint x: 933, startPoint y: 156, endPoint x: 1108, endPoint y: 111, distance: 180.7
click at [1108, 111] on div "[PERSON_NAME] Chrome Resize" at bounding box center [1109, 127] width 138 height 32
click at [1128, 108] on div "close [PERSON_NAME] Chrome Resize" at bounding box center [1107, 120] width 167 height 41
click at [1520, 22] on span "Adjustments" at bounding box center [1522, 25] width 36 height 6
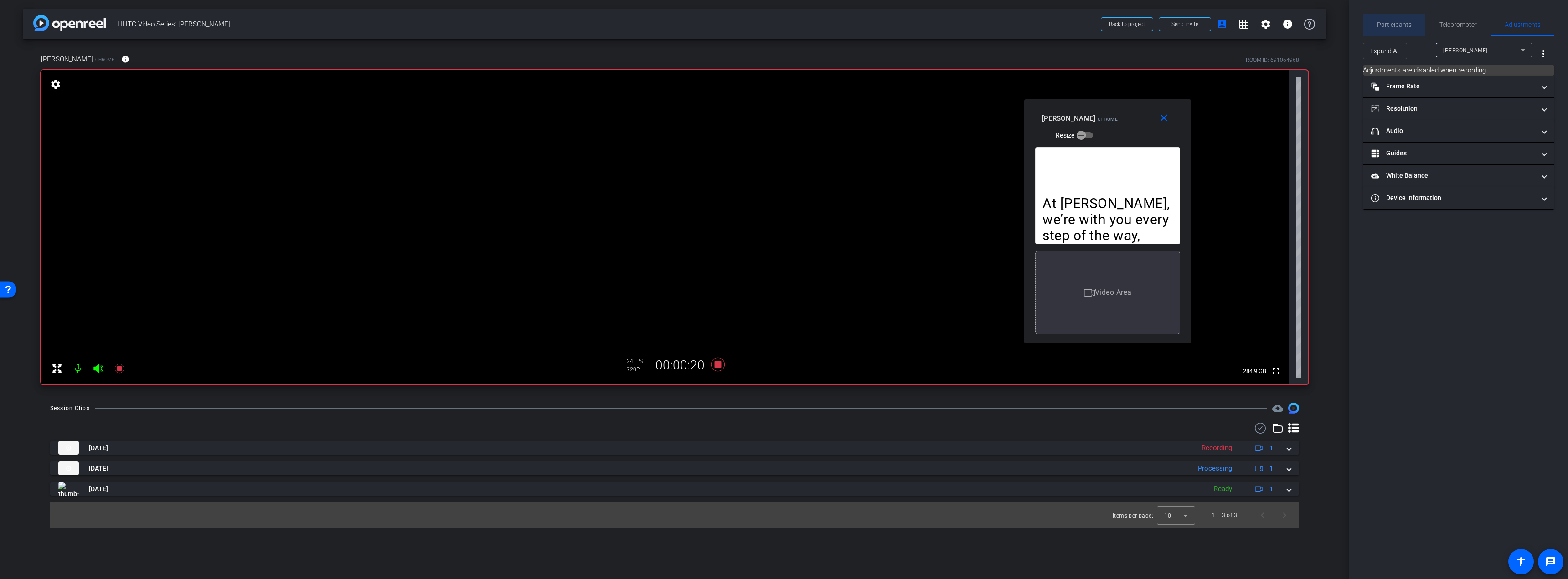
click at [1395, 22] on span "Participants" at bounding box center [1394, 25] width 35 height 6
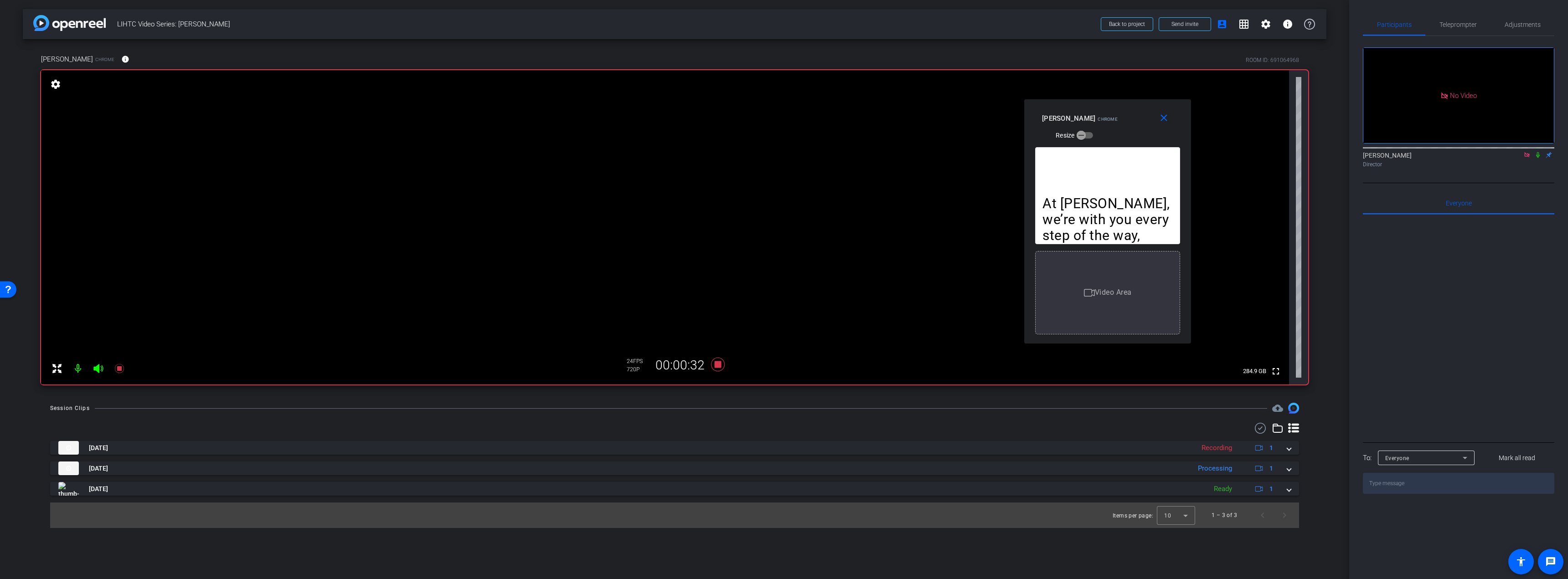
click at [1536, 152] on icon at bounding box center [1538, 155] width 7 height 6
click at [1443, 25] on span "Teleprompter" at bounding box center [1458, 25] width 37 height 6
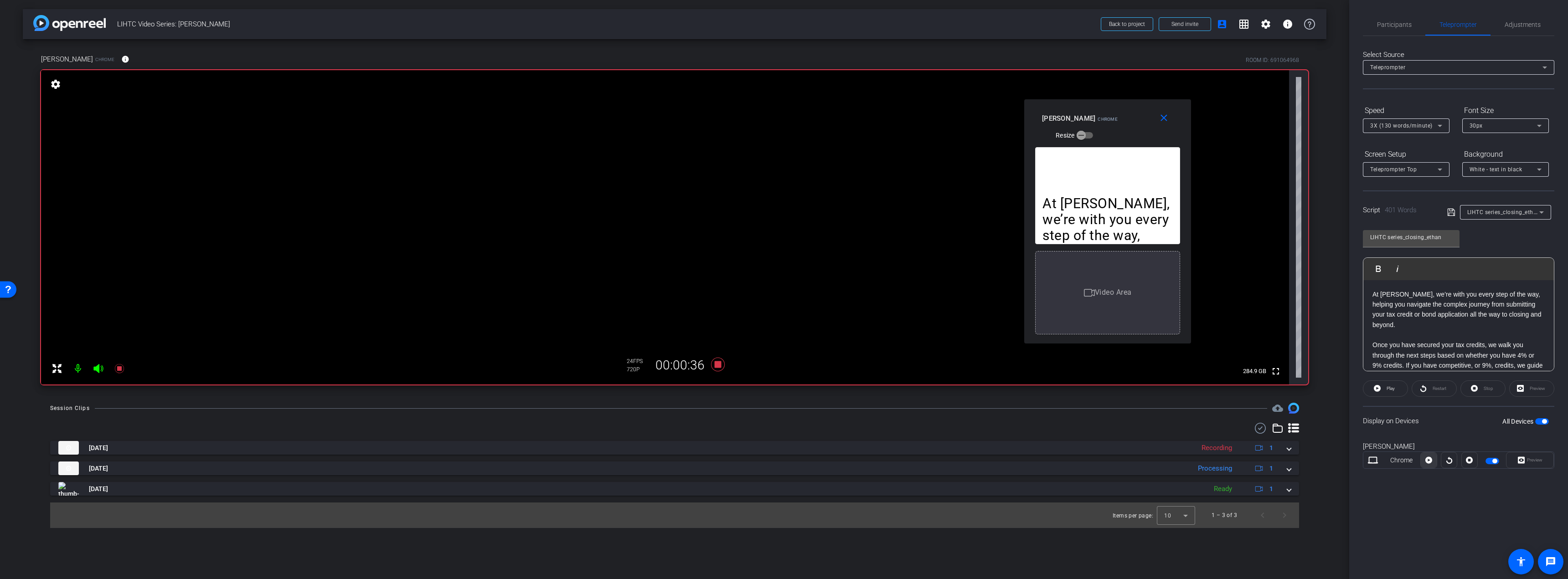
click at [1426, 462] on icon at bounding box center [1428, 460] width 7 height 14
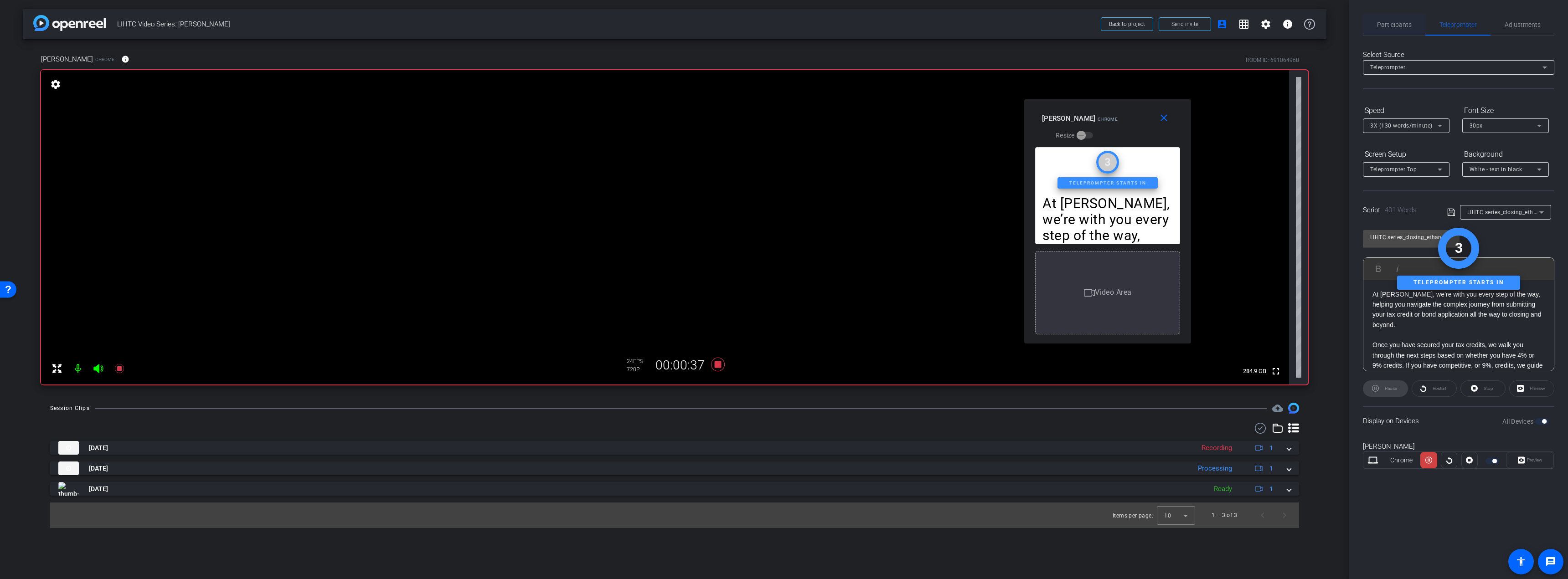
click at [1384, 29] on span "Participants" at bounding box center [1394, 25] width 35 height 22
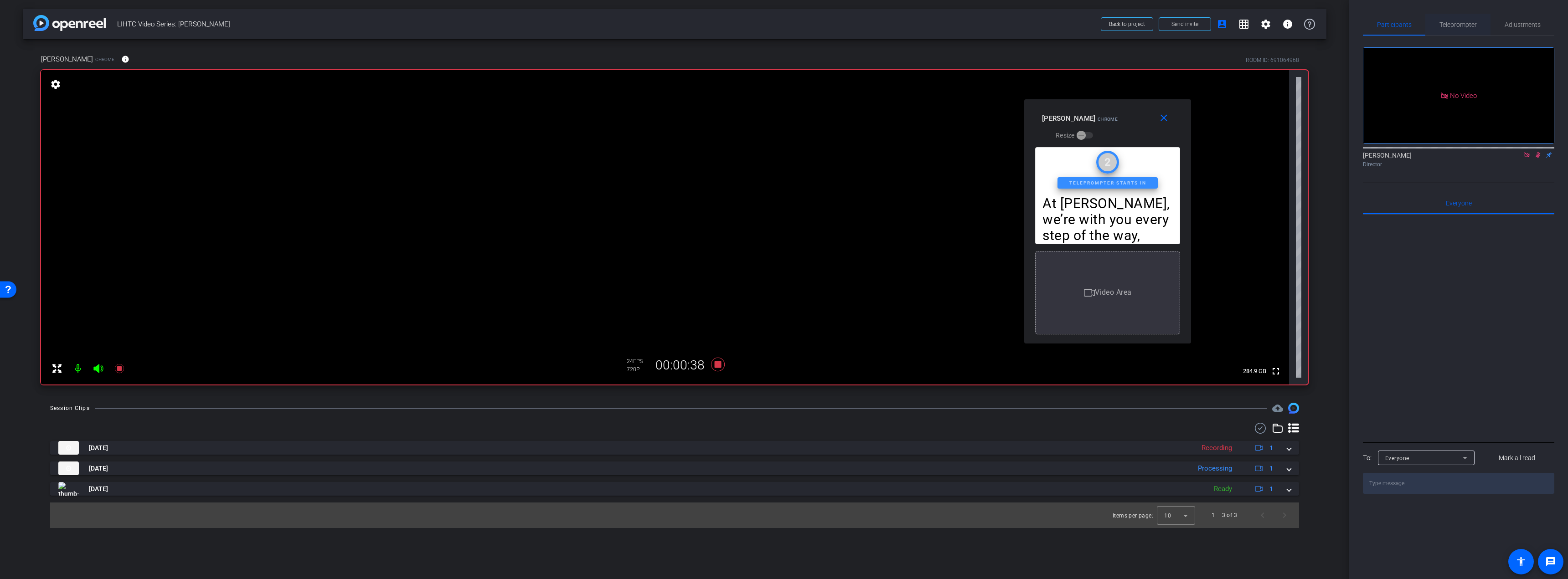
click at [1452, 29] on span "Teleprompter" at bounding box center [1458, 25] width 37 height 22
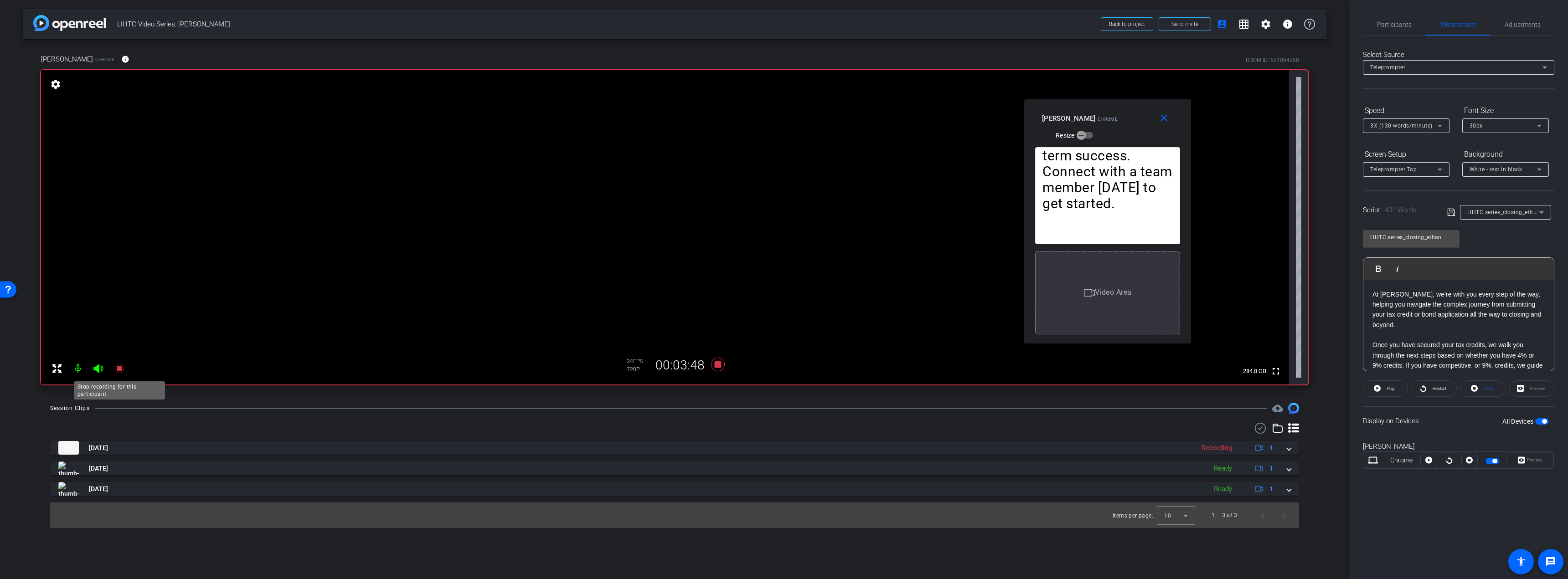
click at [119, 368] on icon at bounding box center [119, 368] width 9 height 9
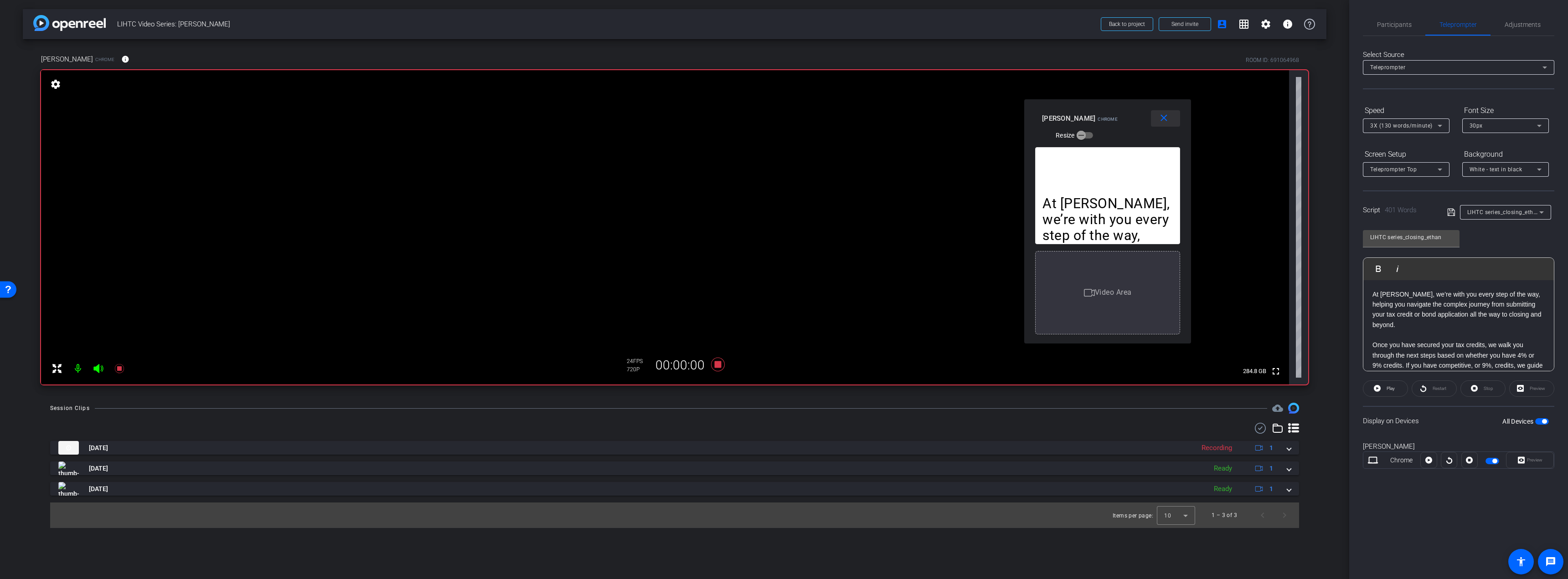
click at [1168, 126] on span at bounding box center [1165, 118] width 29 height 22
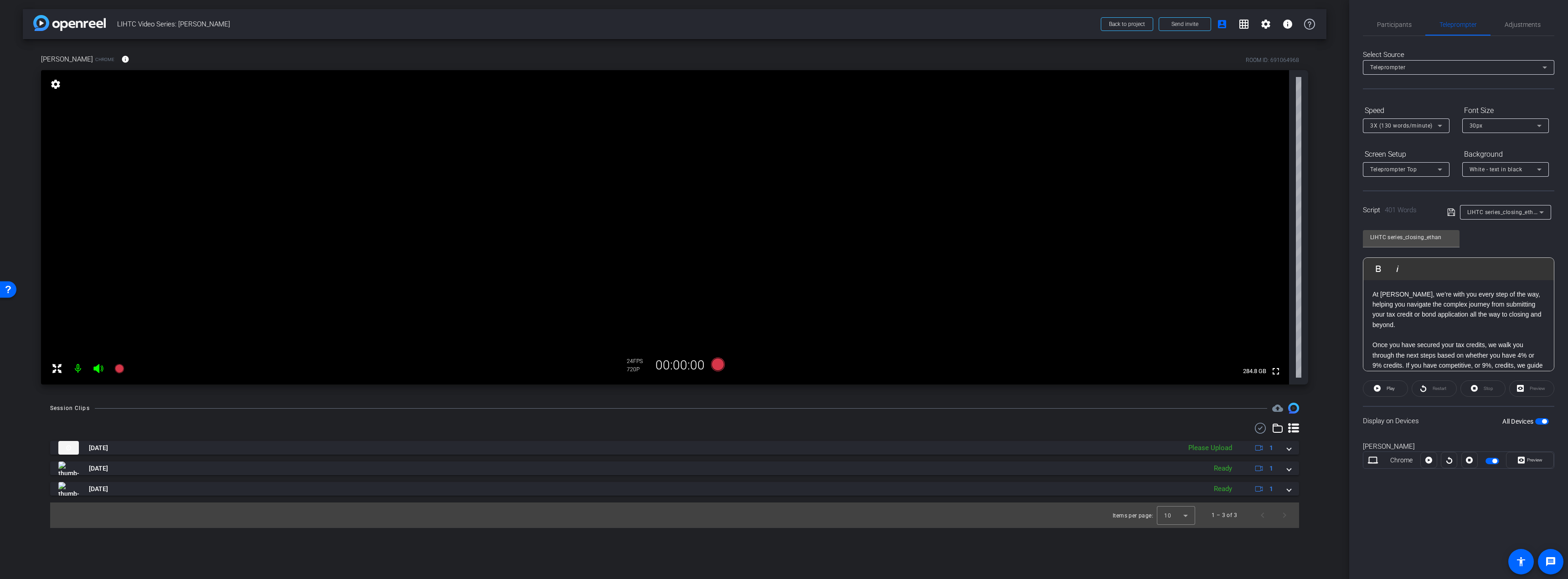
click at [1542, 418] on span "button" at bounding box center [1542, 421] width 14 height 6
click at [1526, 23] on span "Adjustments" at bounding box center [1522, 25] width 36 height 6
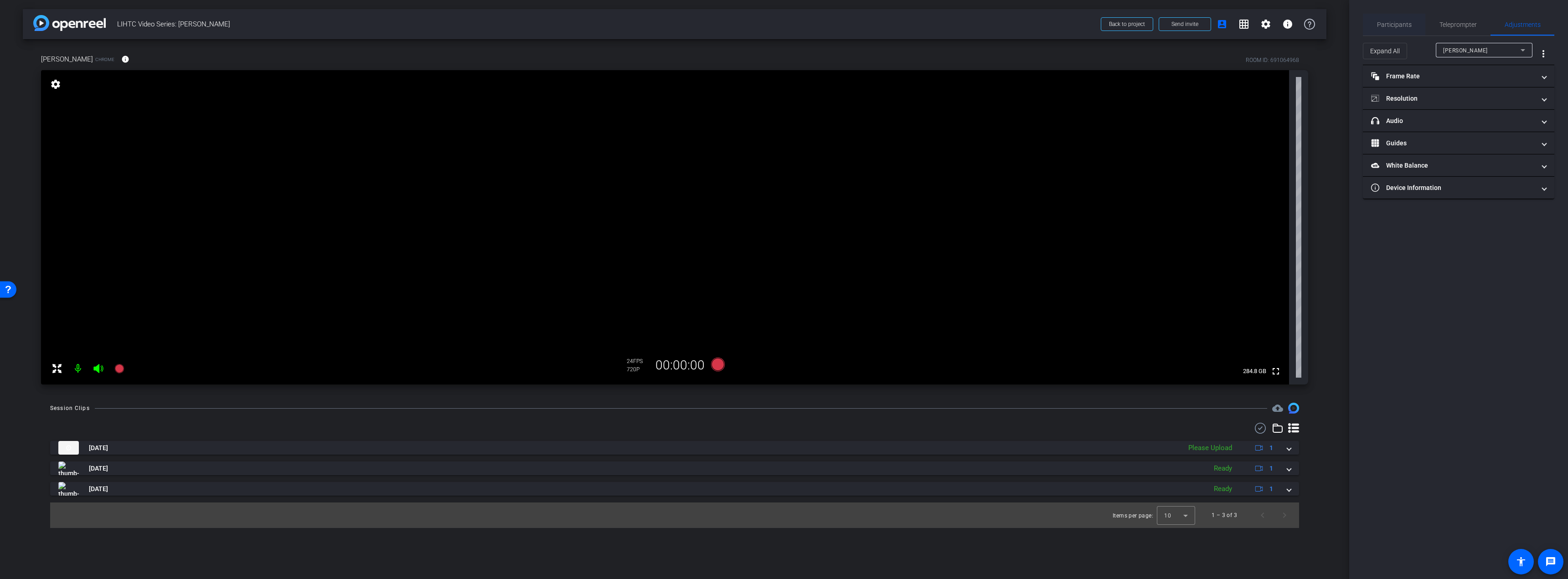
click at [1413, 25] on div "Participants" at bounding box center [1393, 25] width 62 height 22
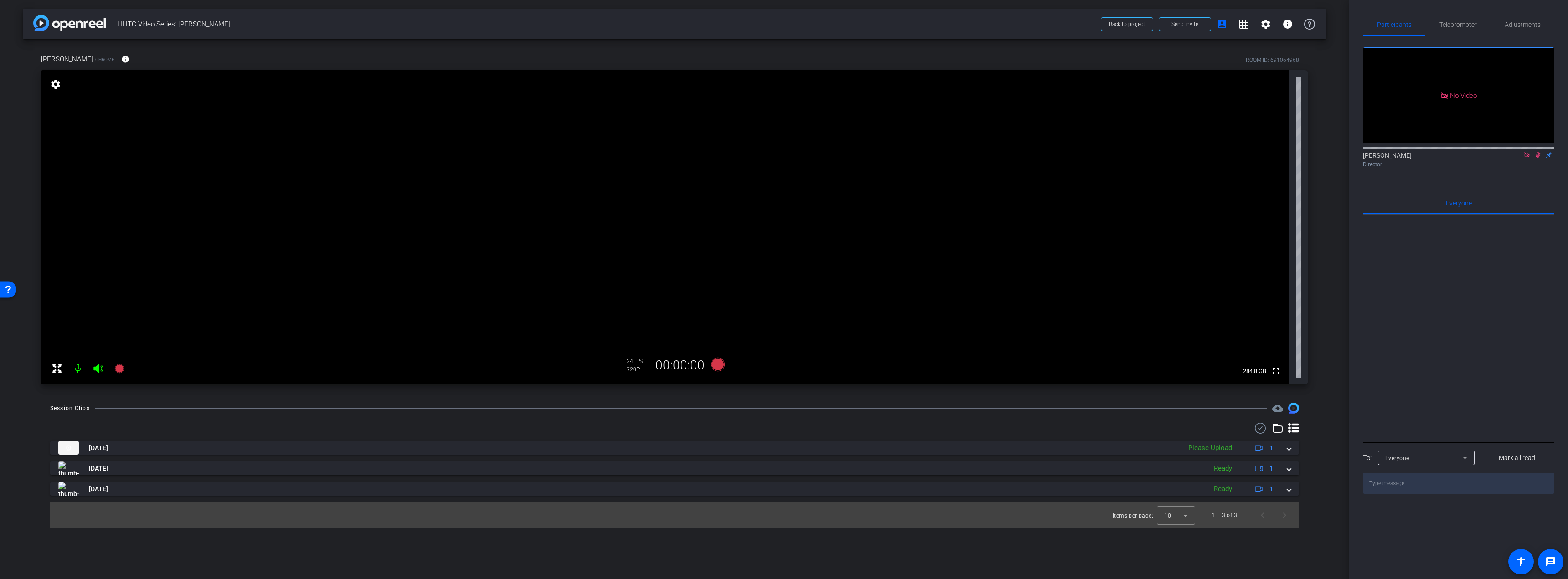
click at [1539, 152] on icon at bounding box center [1538, 155] width 7 height 6
click at [1526, 152] on icon at bounding box center [1527, 155] width 5 height 5
